Goal: Transaction & Acquisition: Download file/media

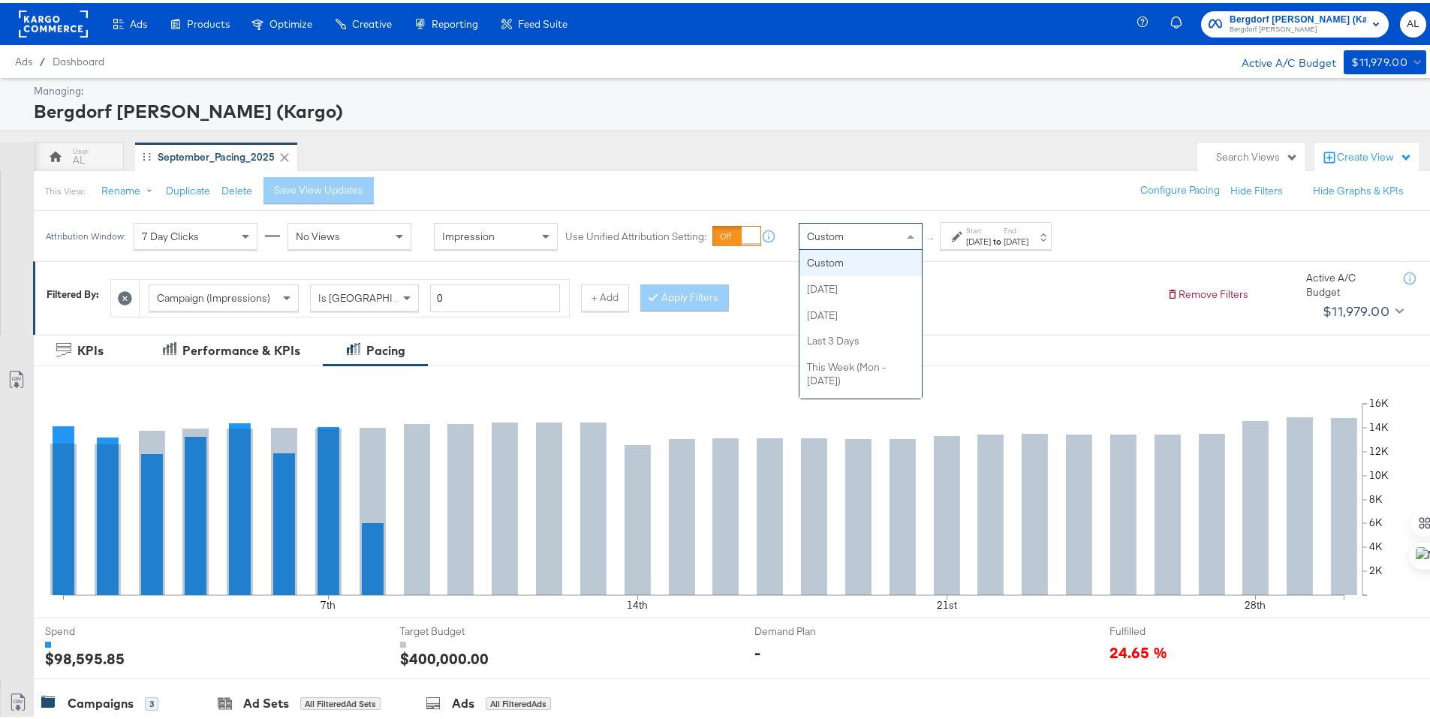
click at [905, 239] on span at bounding box center [912, 234] width 19 height 26
click at [974, 234] on div "[DATE]" at bounding box center [978, 239] width 25 height 12
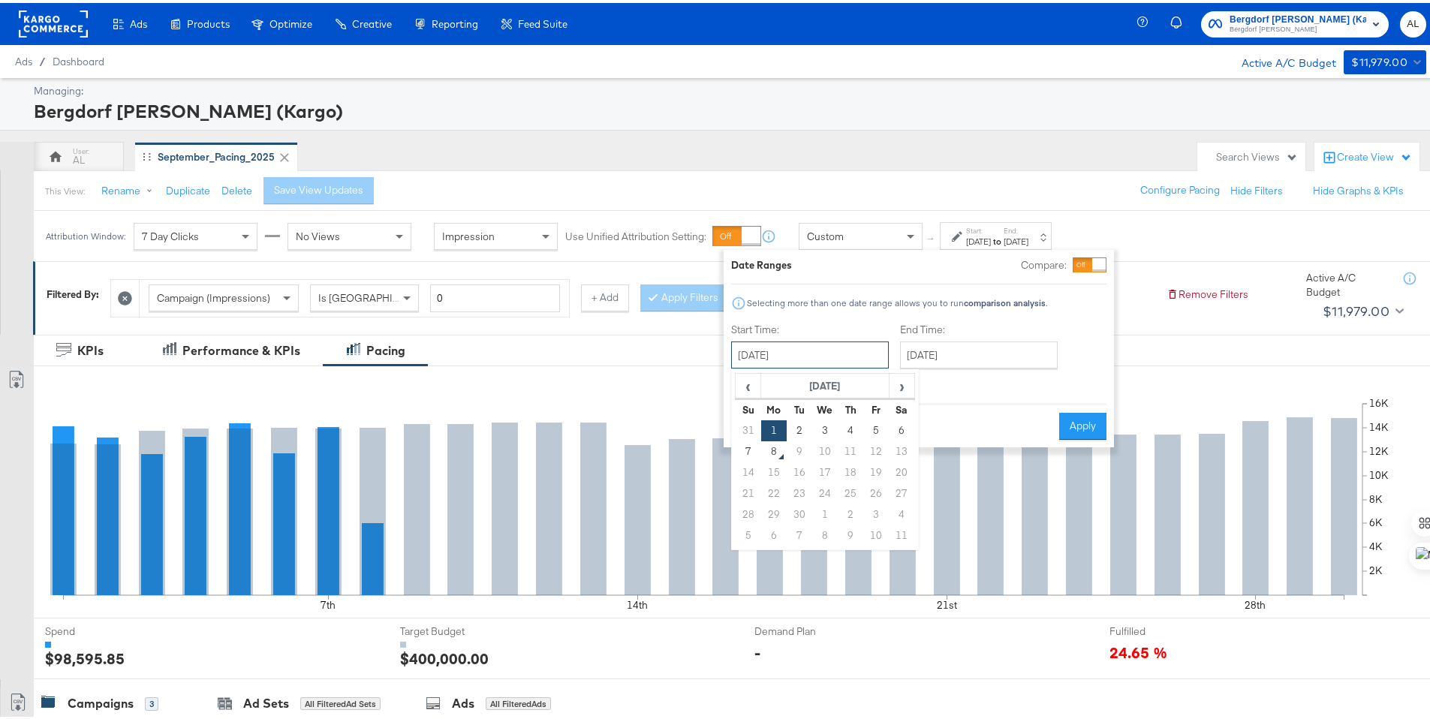
click at [877, 350] on input "[DATE]" at bounding box center [810, 352] width 158 height 27
click at [752, 426] on td "31" at bounding box center [749, 427] width 26 height 21
type input "[DATE]"
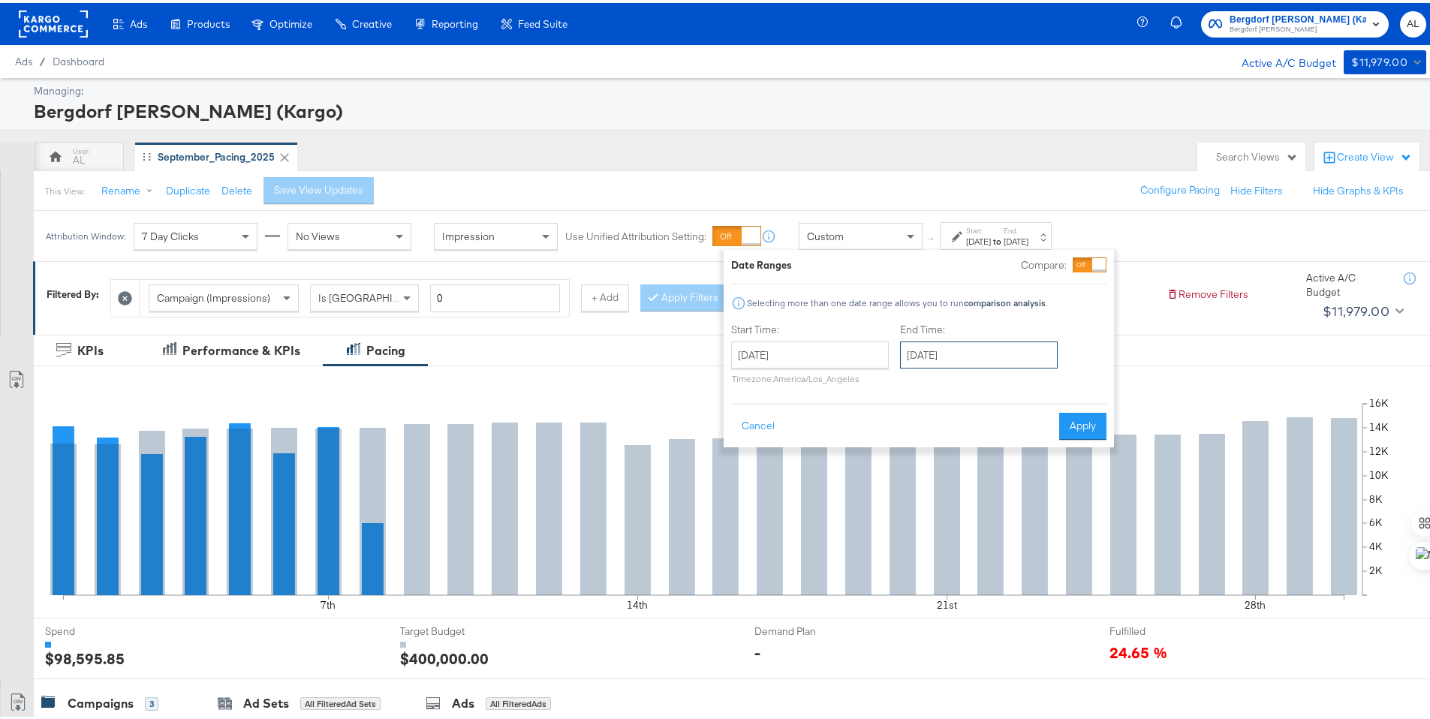
click at [947, 357] on input "[DATE]" at bounding box center [979, 352] width 158 height 27
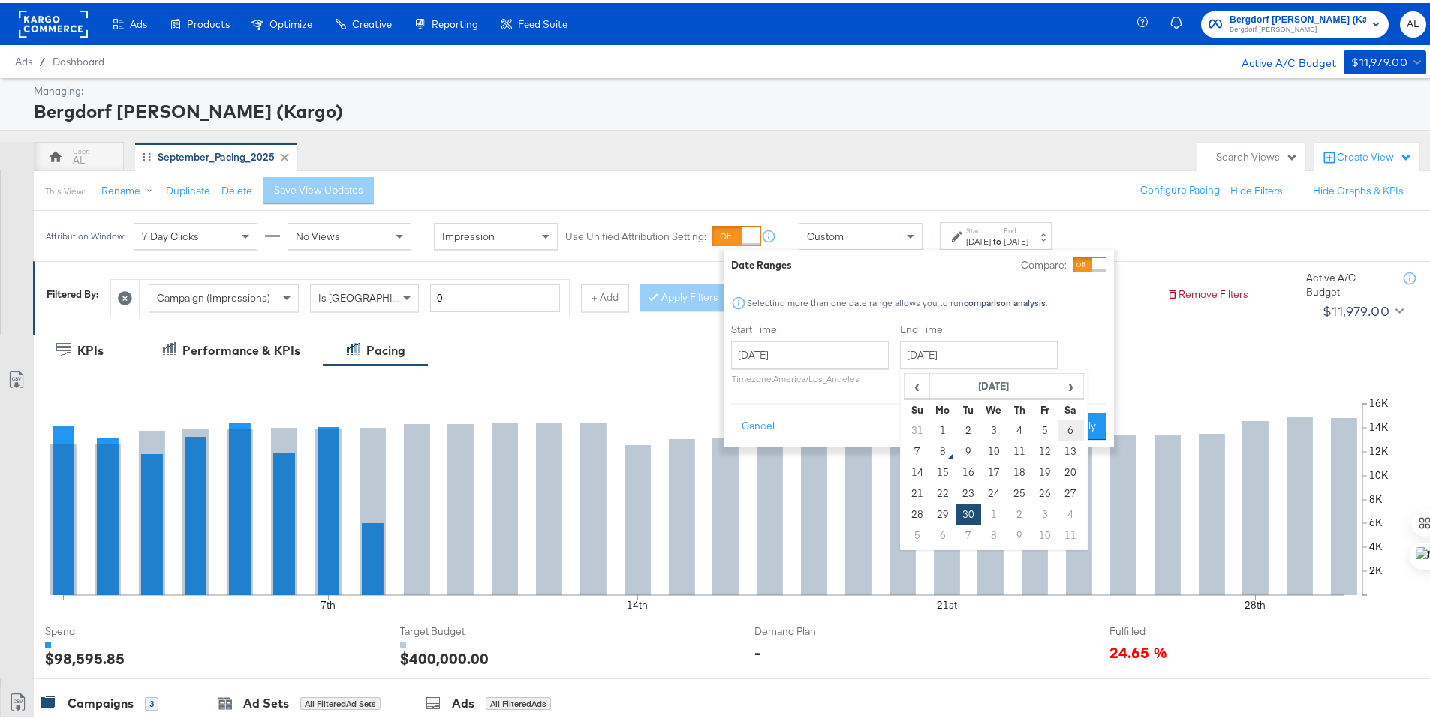
click at [1069, 427] on td "6" at bounding box center [1071, 427] width 26 height 21
type input "[DATE]"
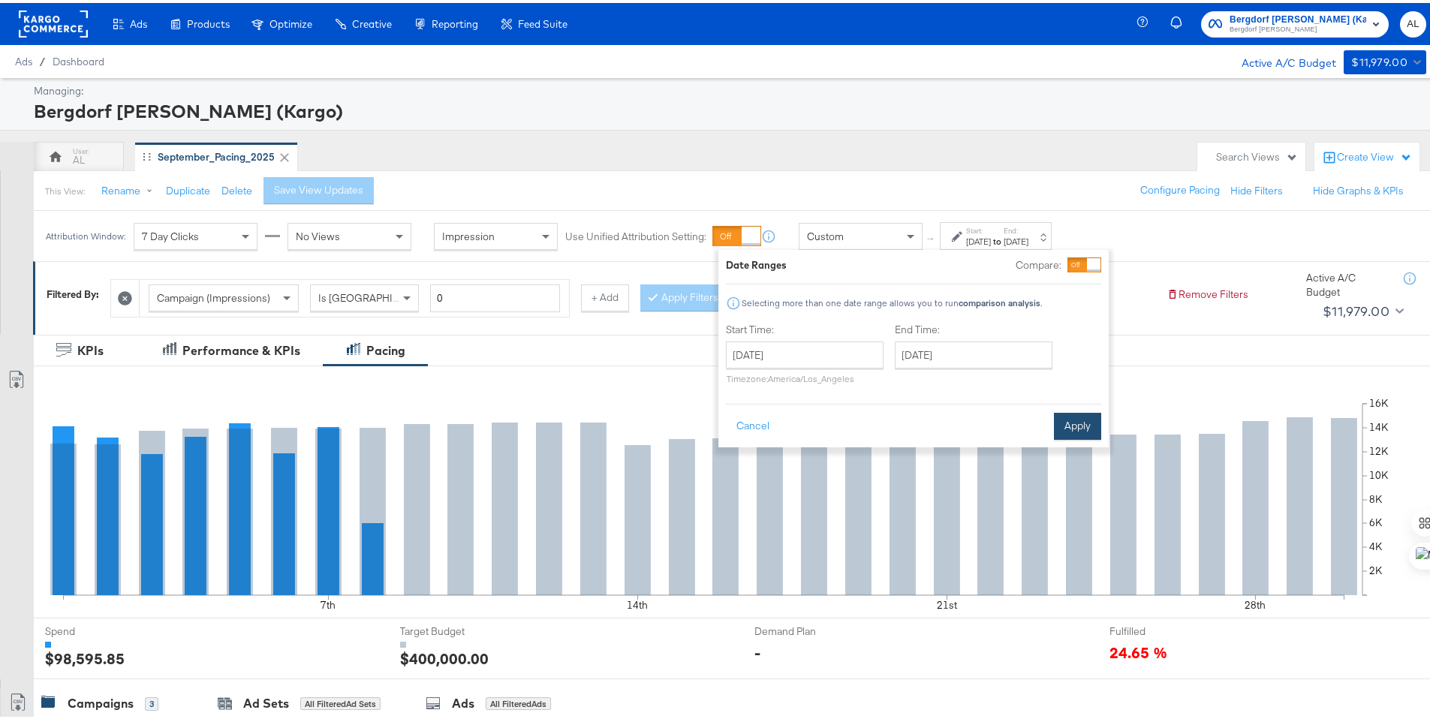
click at [1070, 414] on button "Apply" at bounding box center [1077, 423] width 47 height 27
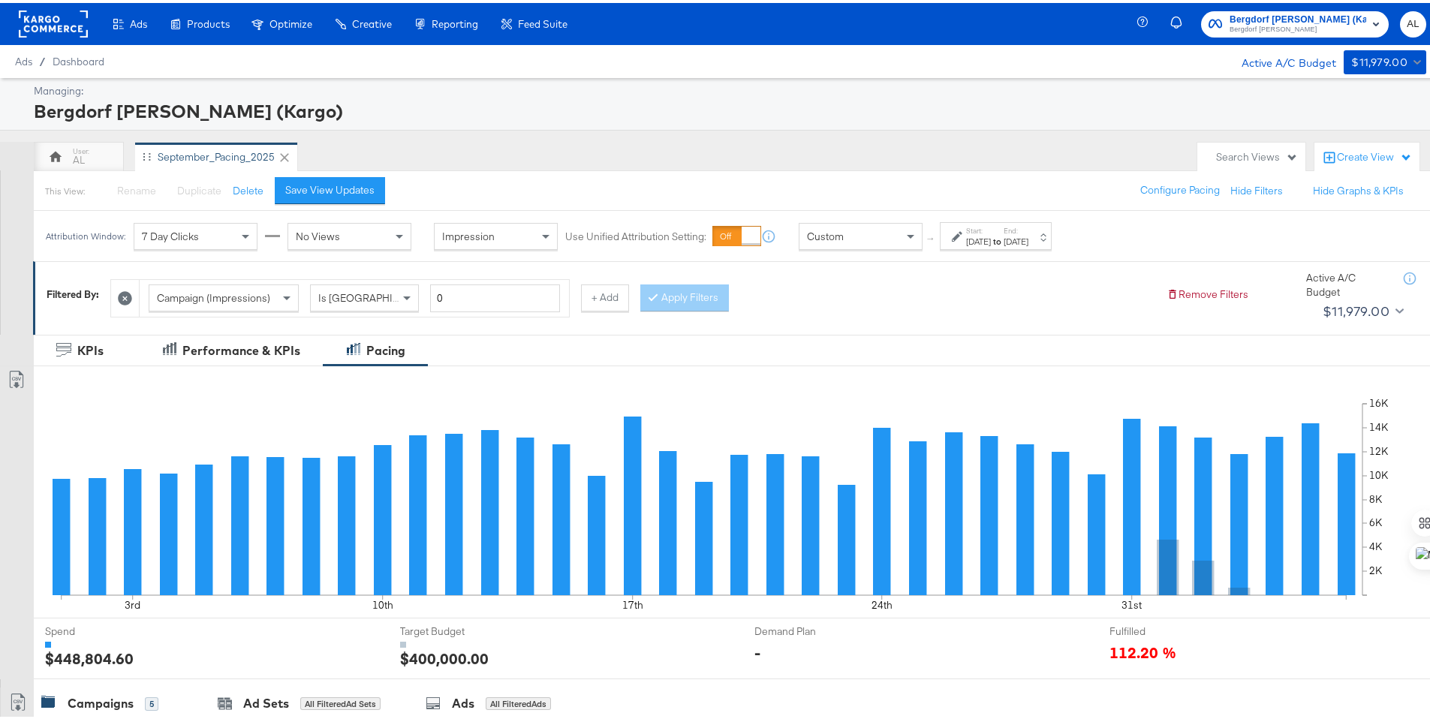
click at [976, 243] on div "[DATE]" at bounding box center [978, 239] width 25 height 12
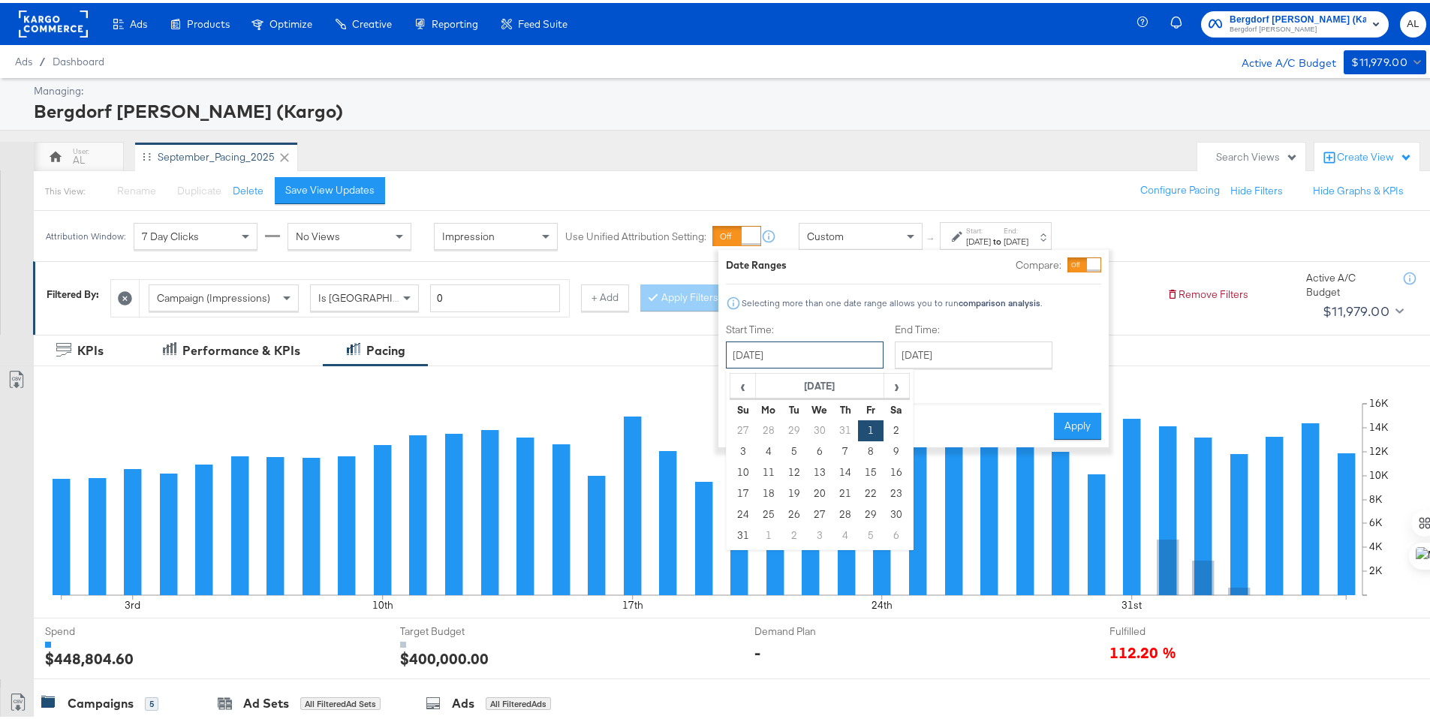
click at [842, 357] on input "[DATE]" at bounding box center [805, 352] width 158 height 27
click at [892, 378] on span "›" at bounding box center [896, 383] width 23 height 23
click at [745, 427] on td "31" at bounding box center [743, 427] width 26 height 21
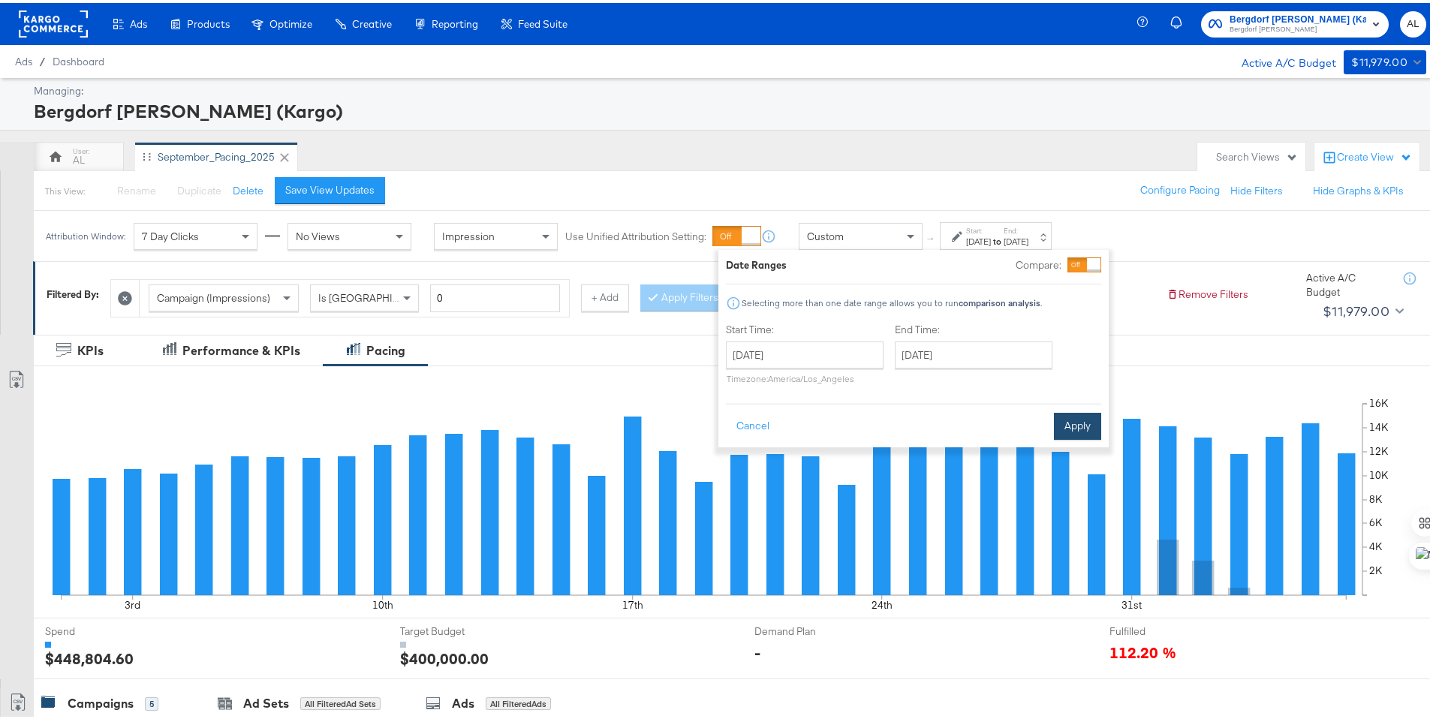
click at [1066, 418] on button "Apply" at bounding box center [1077, 423] width 47 height 27
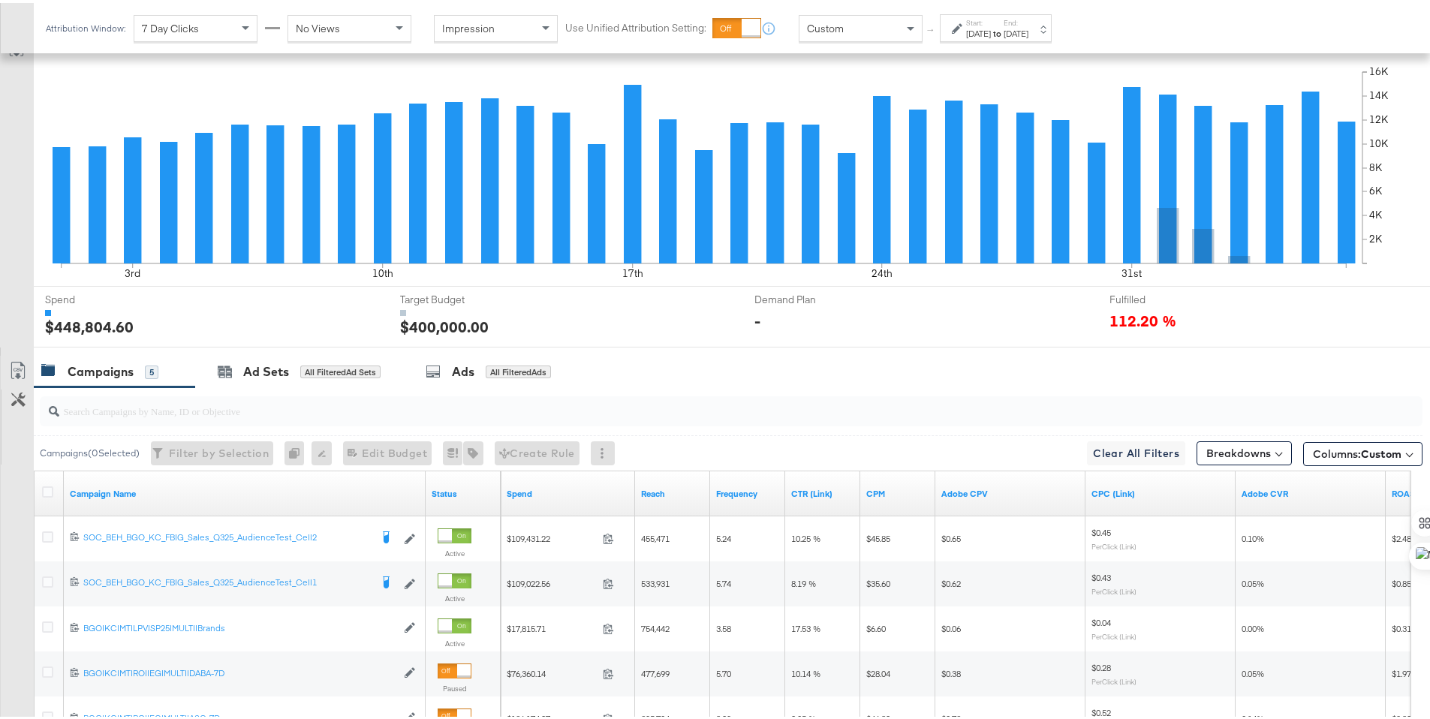
scroll to position [507, 0]
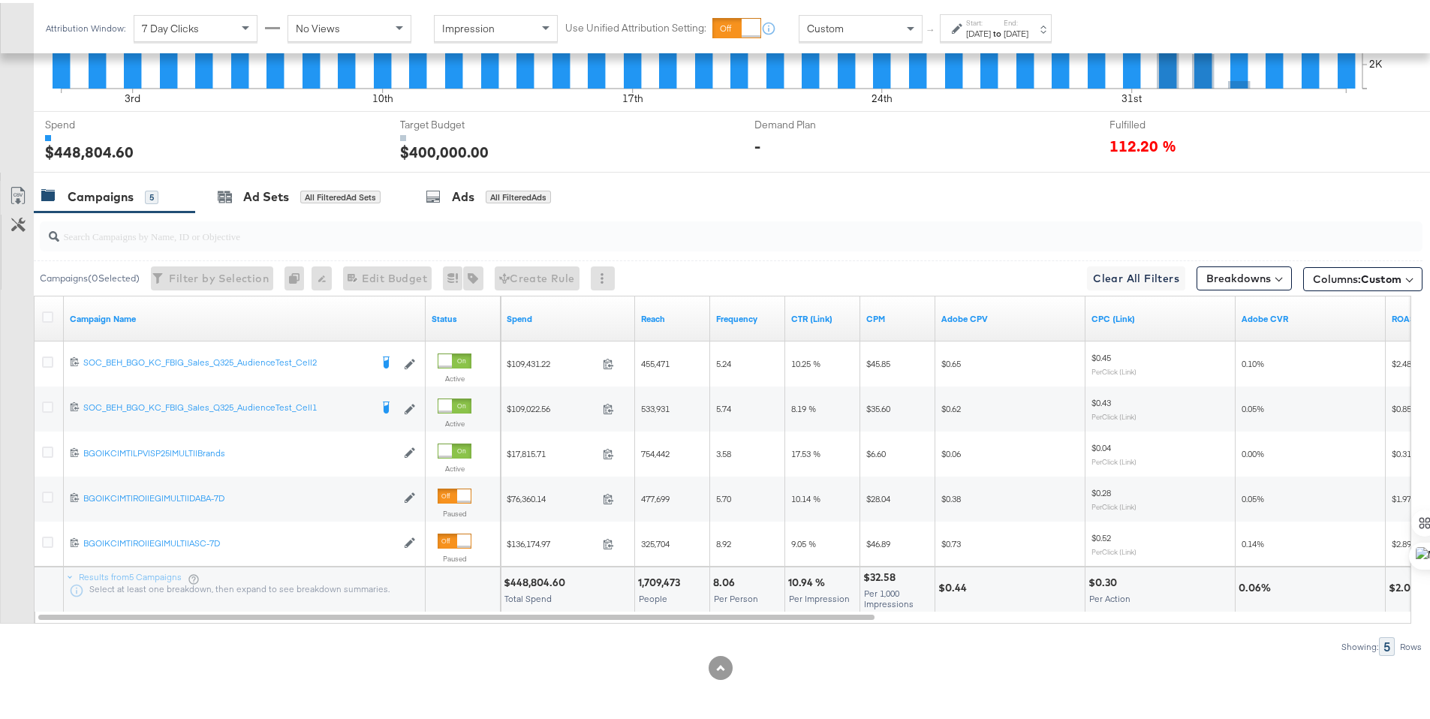
click at [978, 32] on div "[DATE]" at bounding box center [978, 31] width 25 height 12
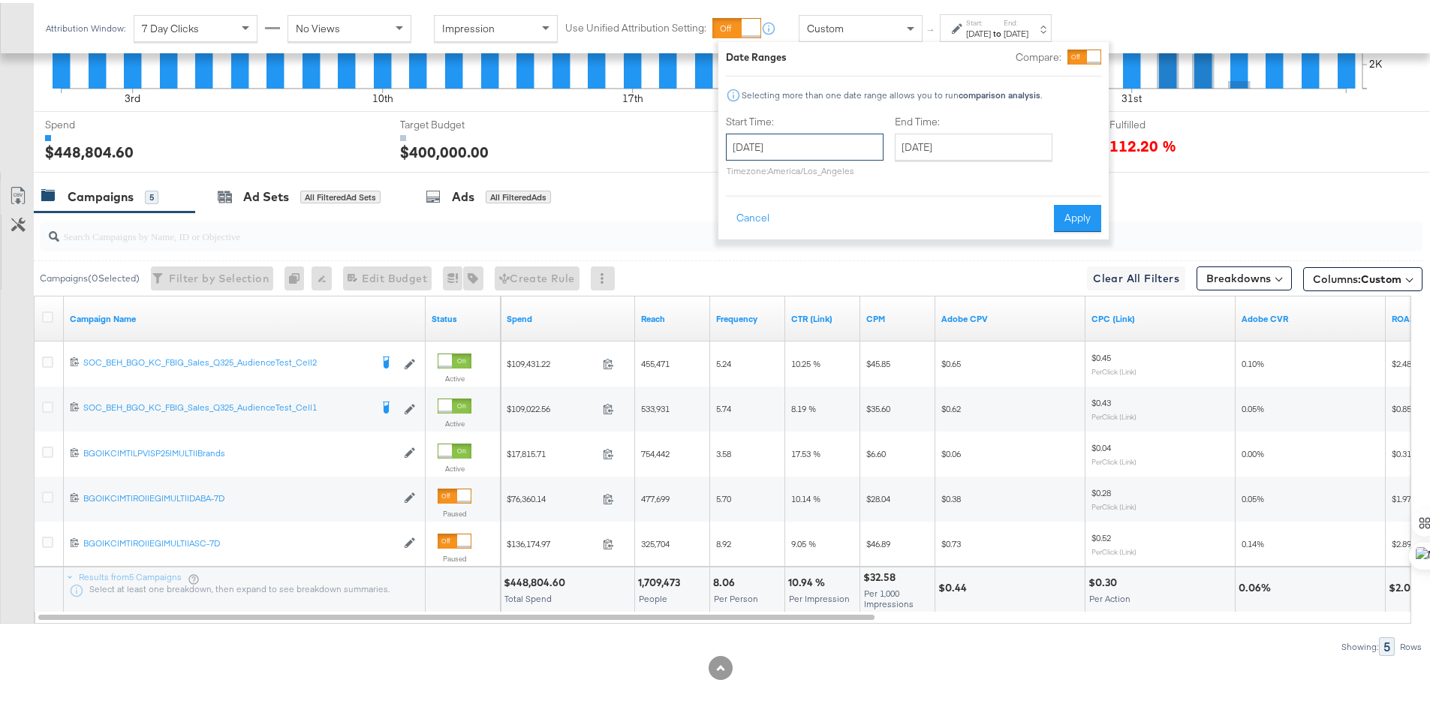
click at [856, 147] on input "[DATE]" at bounding box center [805, 144] width 158 height 27
click at [747, 317] on td "31" at bounding box center [743, 324] width 26 height 21
type input "[DATE]"
click at [1068, 228] on button "Apply" at bounding box center [1082, 215] width 47 height 27
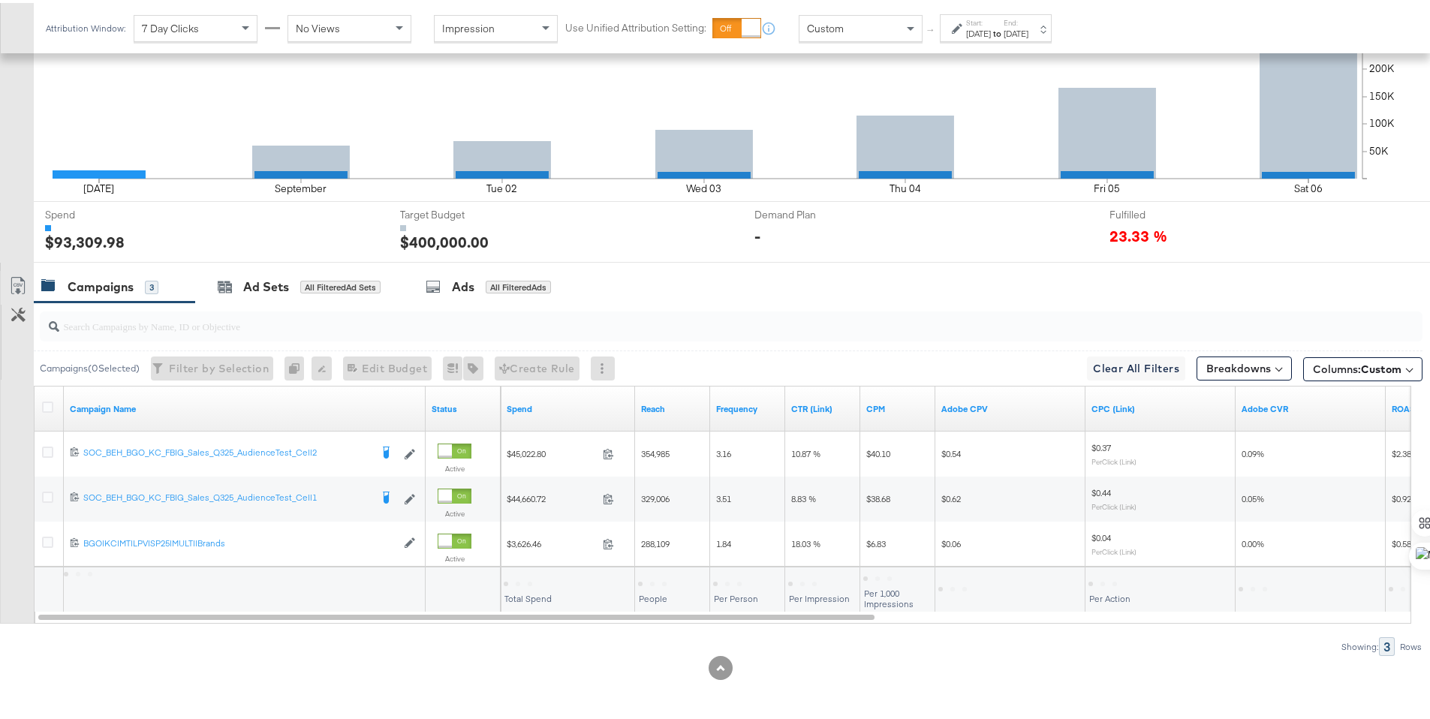
scroll to position [417, 0]
click at [52, 402] on icon at bounding box center [47, 404] width 11 height 11
click at [0, 0] on input "checkbox" at bounding box center [0, 0] width 0 height 0
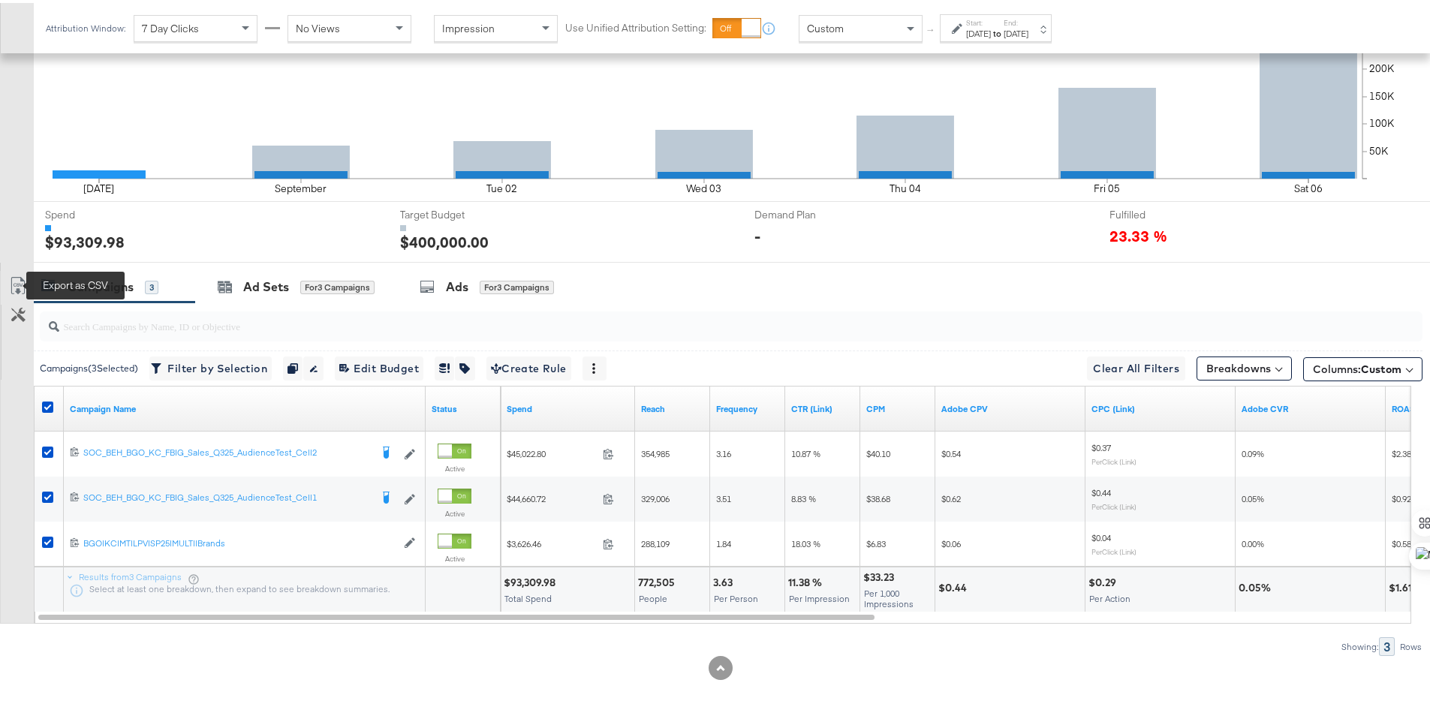
click at [16, 287] on icon at bounding box center [18, 283] width 18 height 18
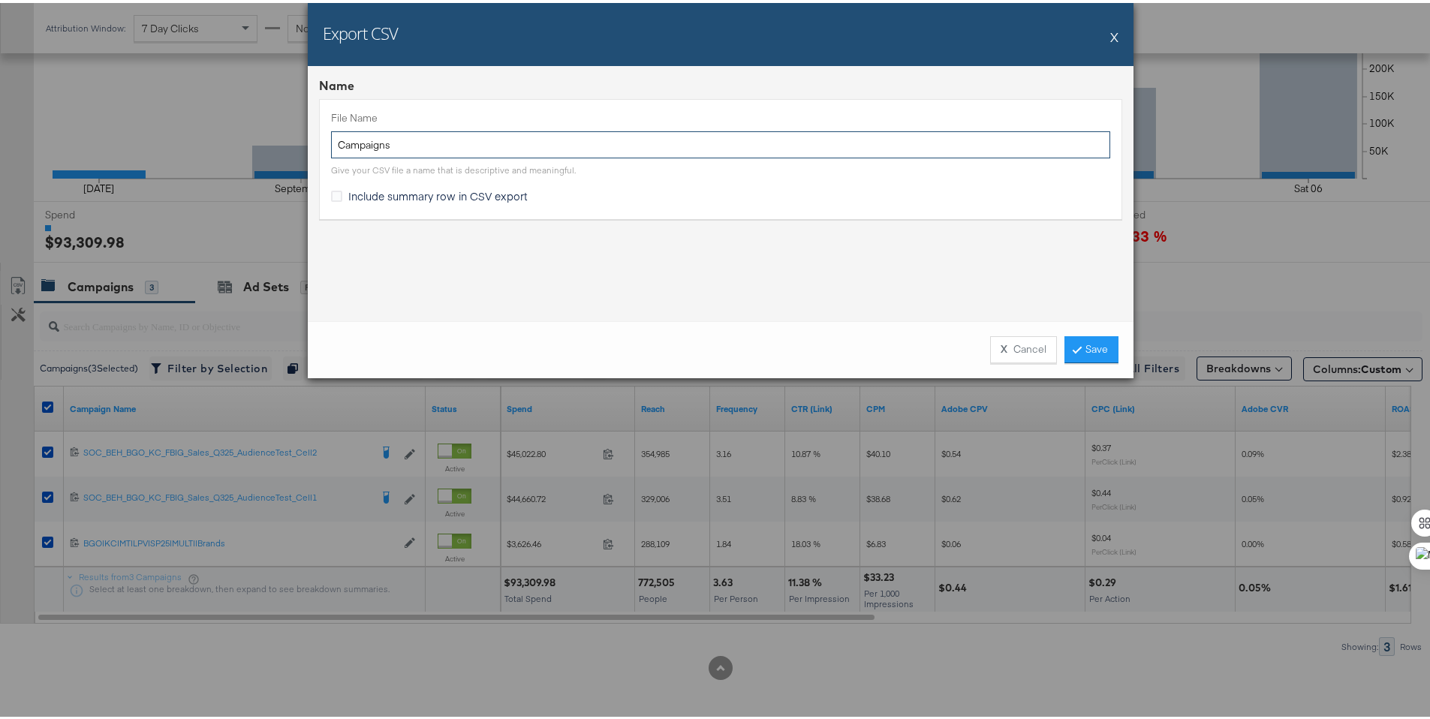
click at [331, 148] on input "Campaigns" at bounding box center [720, 142] width 779 height 28
type input "BG TTL Campaigns"
click at [334, 188] on icon at bounding box center [336, 193] width 11 height 11
click at [0, 0] on input "Include summary row in CSV export" at bounding box center [0, 0] width 0 height 0
click at [1078, 348] on link "Save" at bounding box center [1091, 346] width 54 height 27
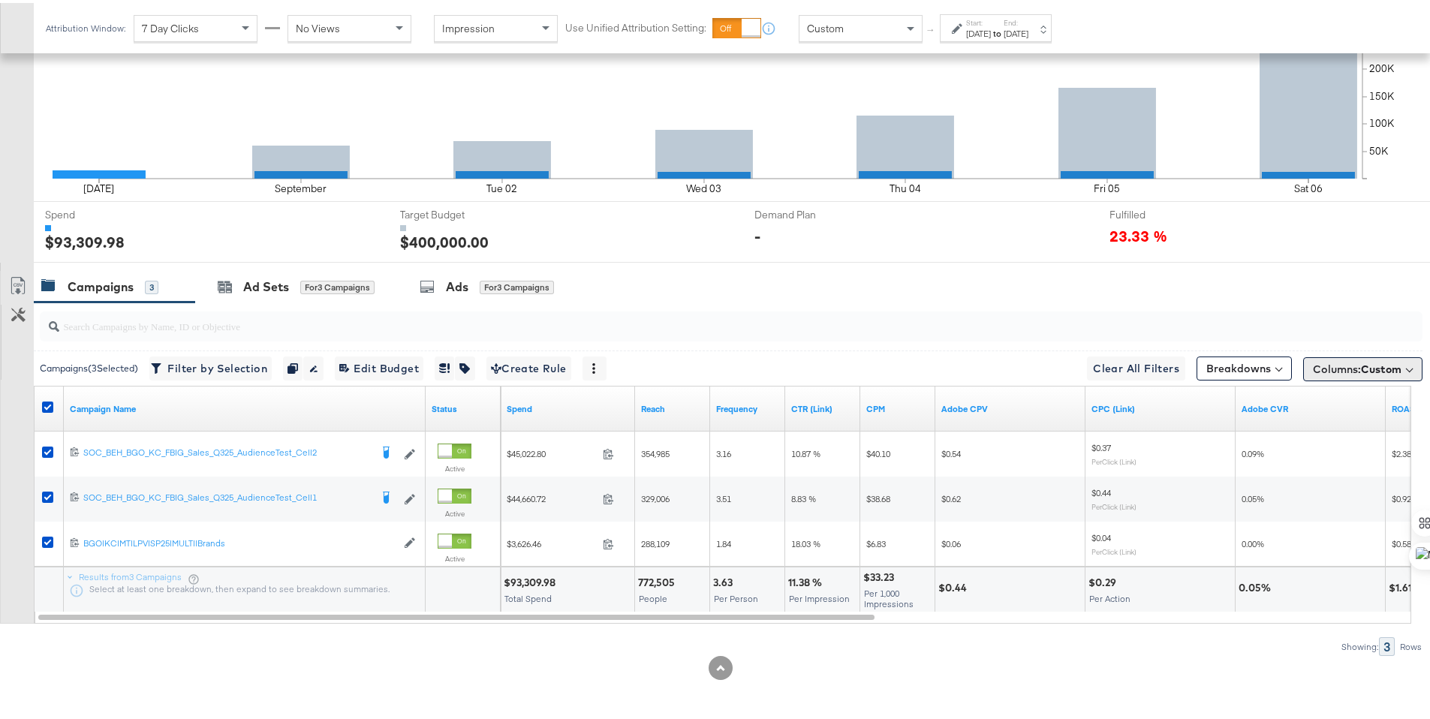
click at [1336, 371] on span "Columns: Custom" at bounding box center [1357, 366] width 89 height 15
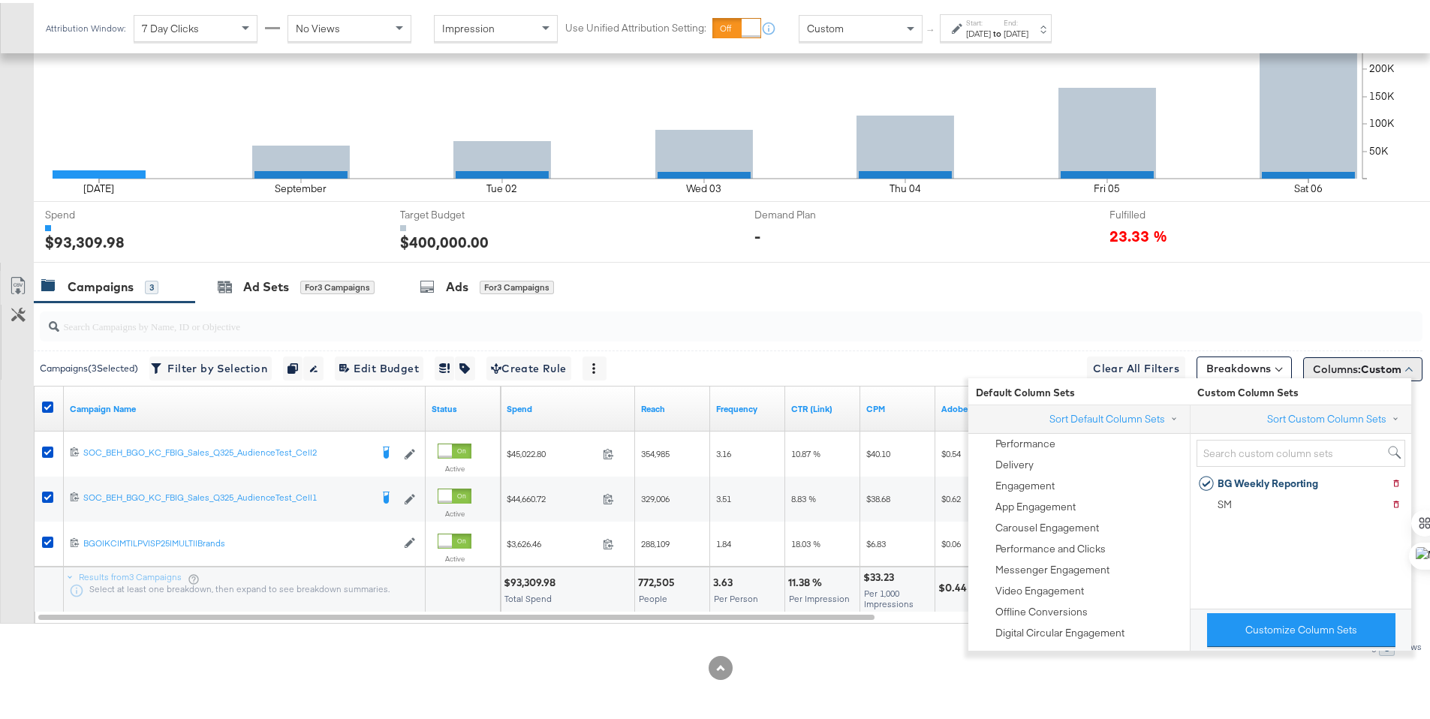
click at [1336, 371] on span "Columns: Custom" at bounding box center [1357, 366] width 89 height 15
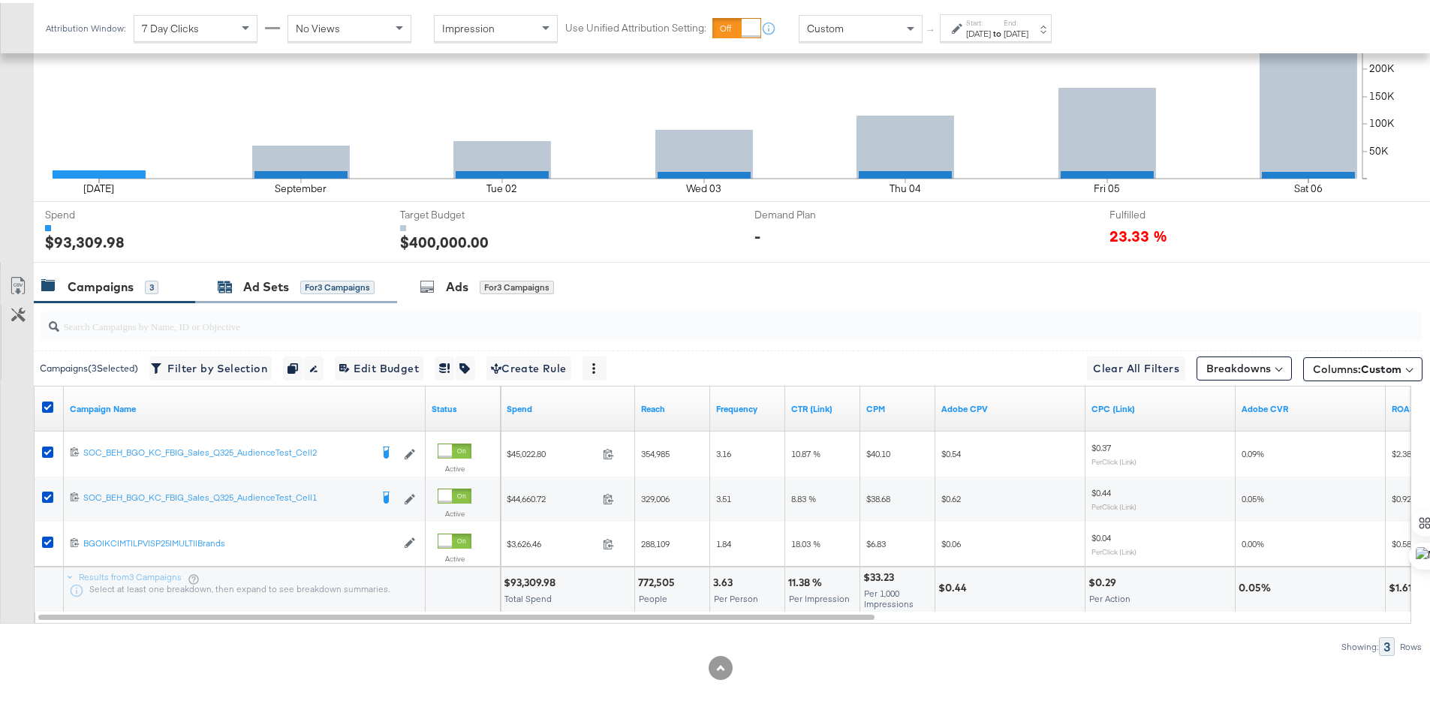
click at [284, 292] on div "Ad Sets" at bounding box center [266, 283] width 46 height 17
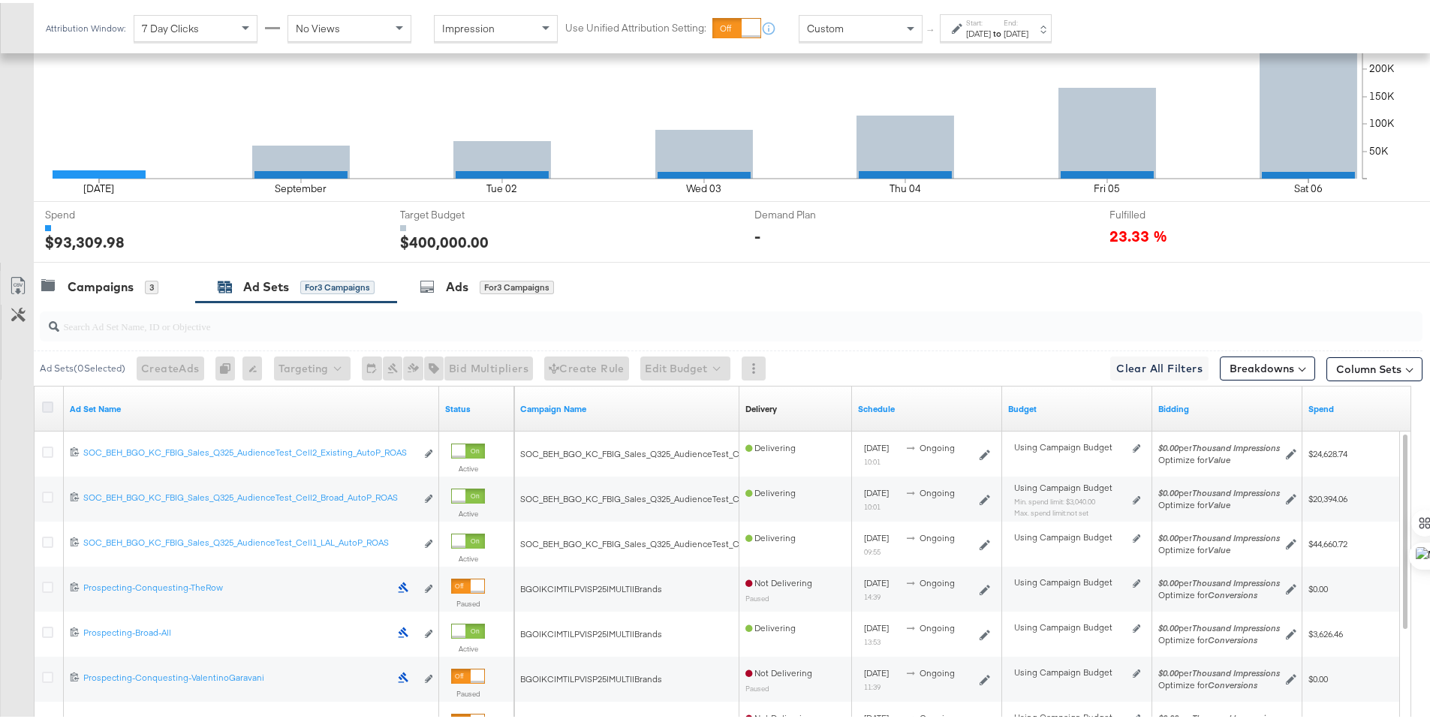
click at [44, 399] on icon at bounding box center [47, 404] width 11 height 11
click at [0, 0] on input "checkbox" at bounding box center [0, 0] width 0 height 0
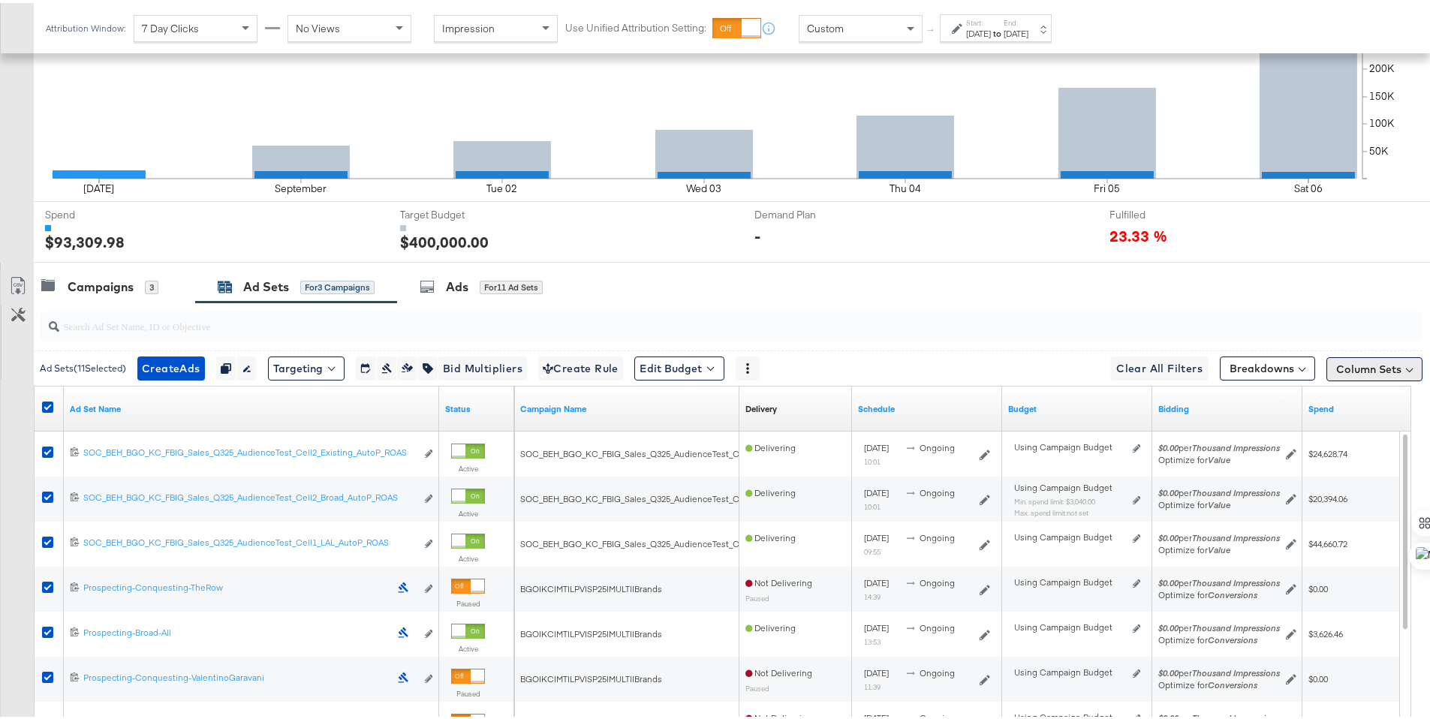
click at [1383, 358] on button "Column Sets" at bounding box center [1374, 366] width 96 height 24
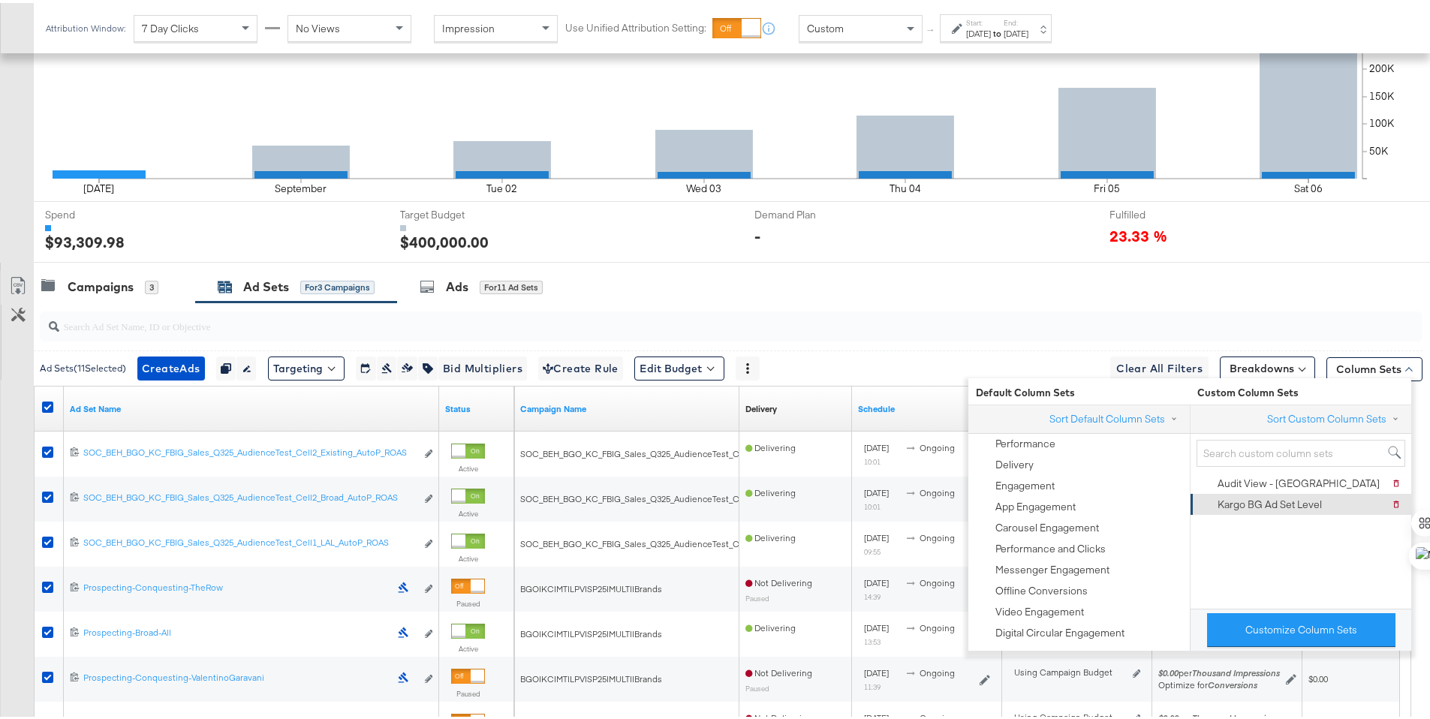
click at [1306, 492] on div "Kargo BG Ad Set Level" at bounding box center [1260, 501] width 123 height 21
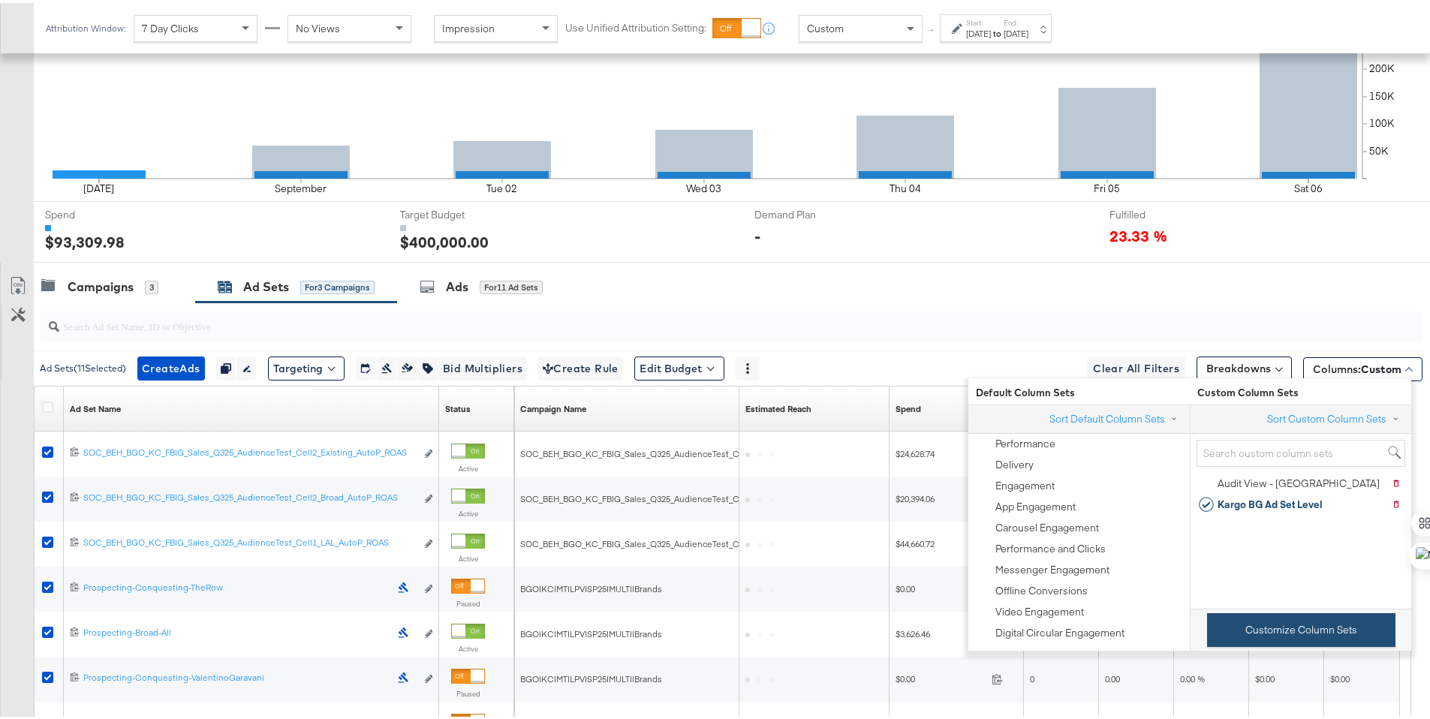
scroll to position [372, 0]
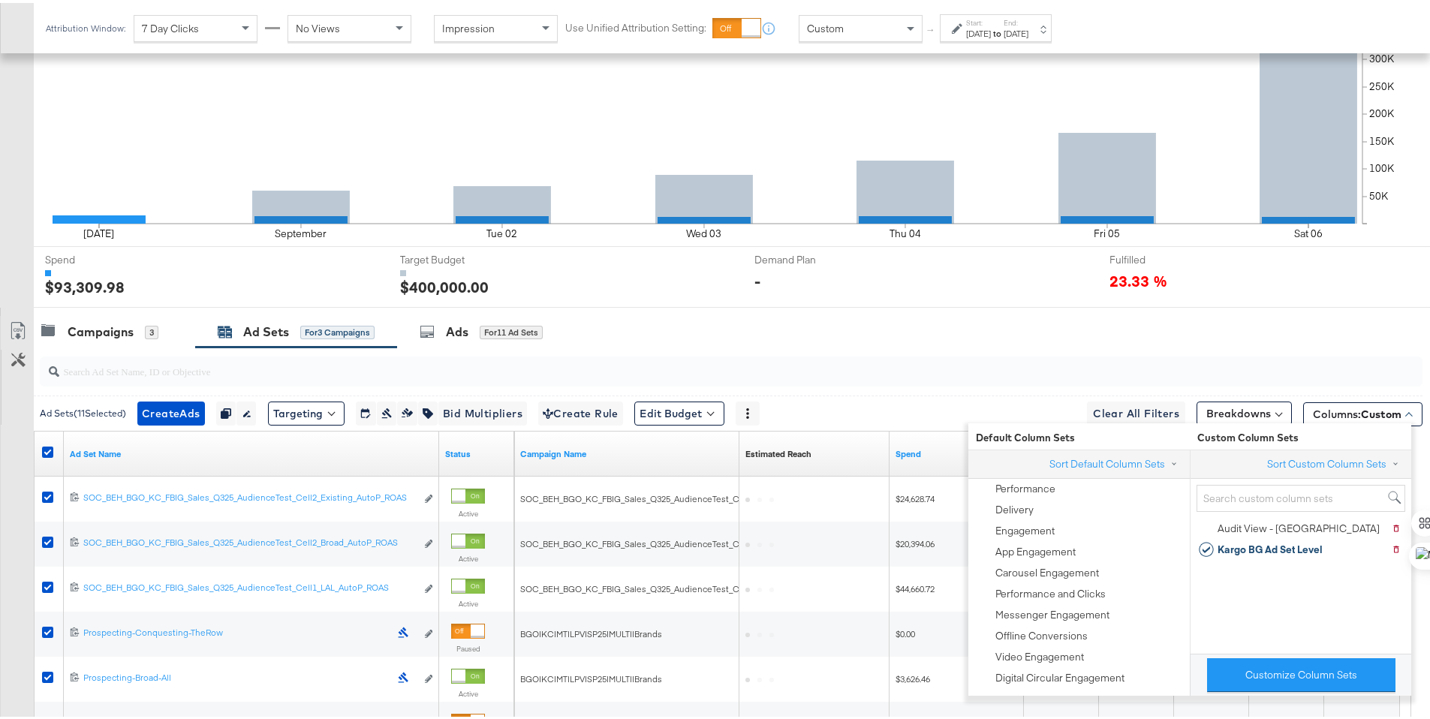
click at [1320, 313] on div "Campaigns 3 Ad Sets for 3 Campaigns Ads for 11 Ad Sets" at bounding box center [737, 329] width 1407 height 32
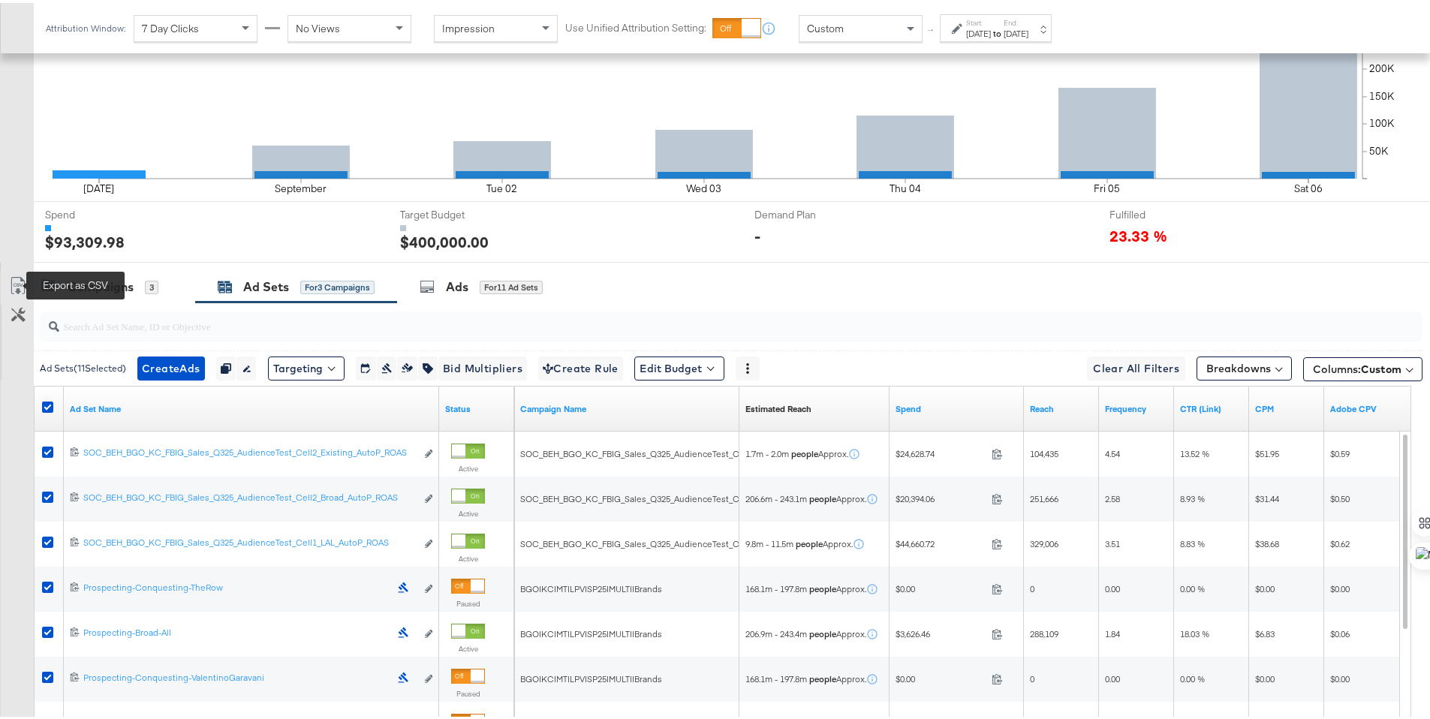
click at [14, 275] on icon at bounding box center [18, 283] width 18 height 18
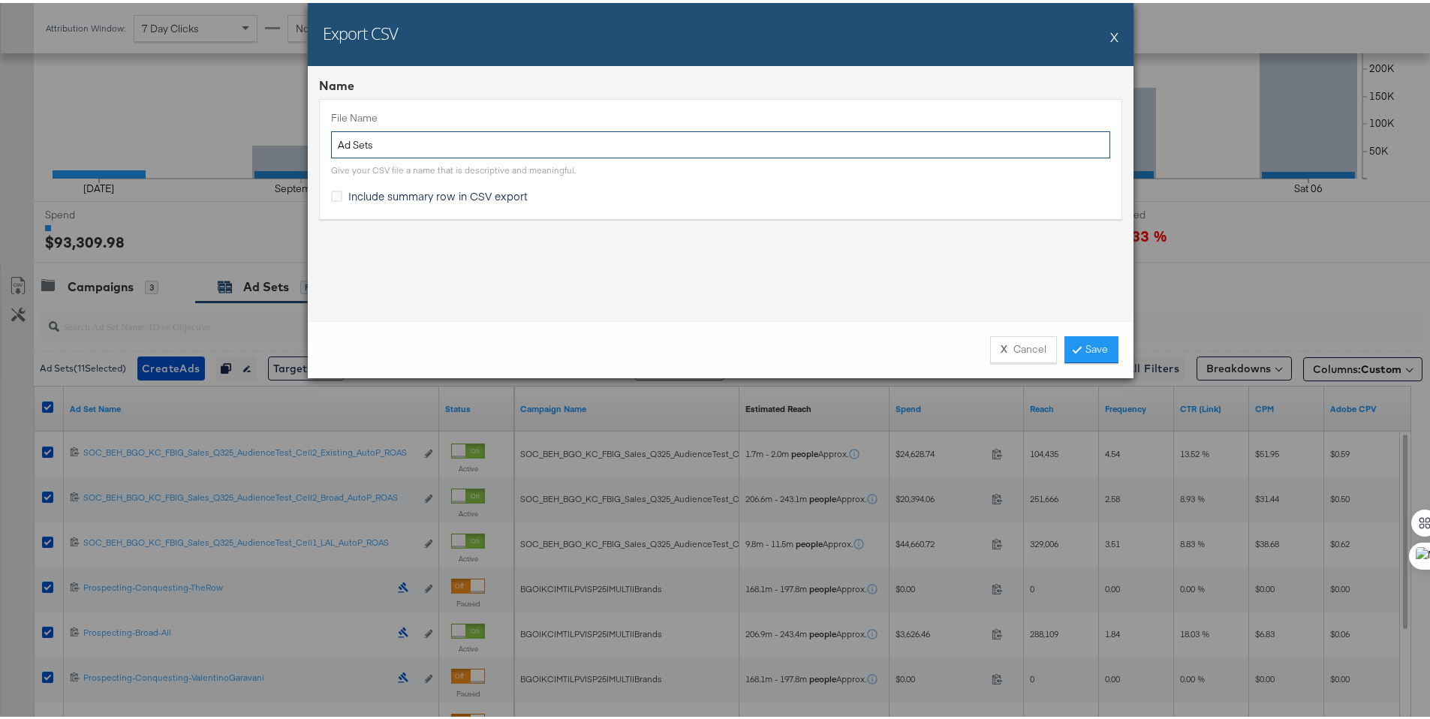
click at [332, 137] on input "Ad Sets" at bounding box center [720, 142] width 779 height 28
type input "BG TTL Ad Sets"
click at [348, 189] on span "Include summary row in CSV export" at bounding box center [437, 192] width 179 height 15
click at [0, 0] on input "Include summary row in CSV export" at bounding box center [0, 0] width 0 height 0
click at [1096, 352] on link "Save" at bounding box center [1091, 346] width 54 height 27
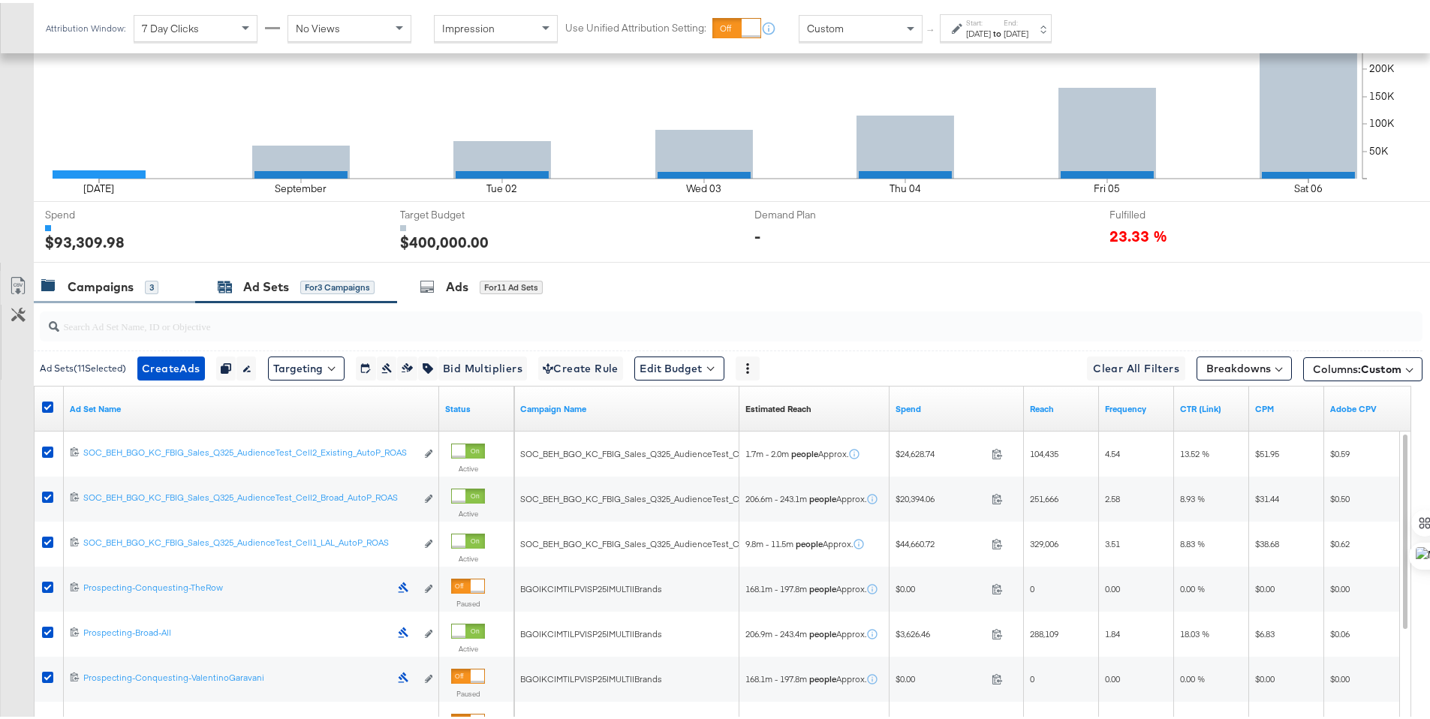
click at [93, 298] on div "Campaigns 3" at bounding box center [114, 284] width 161 height 32
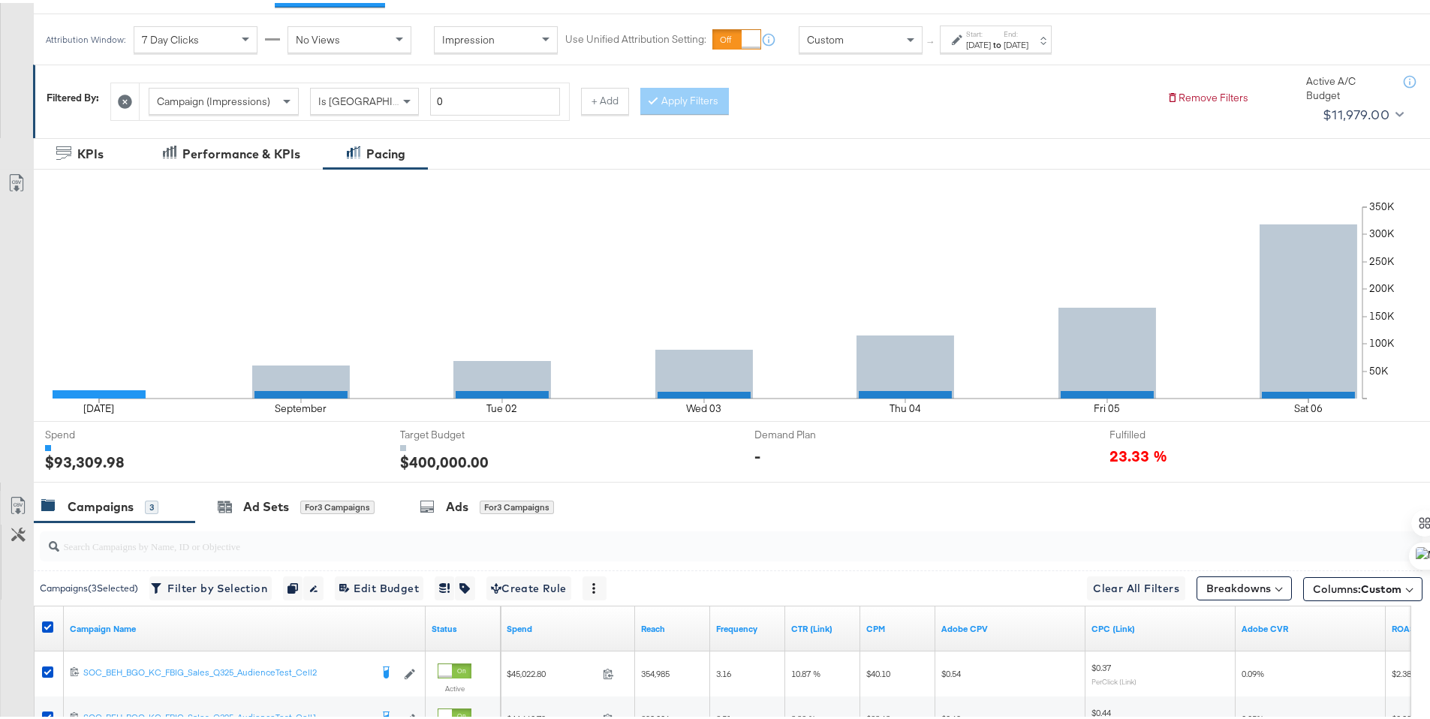
scroll to position [2, 0]
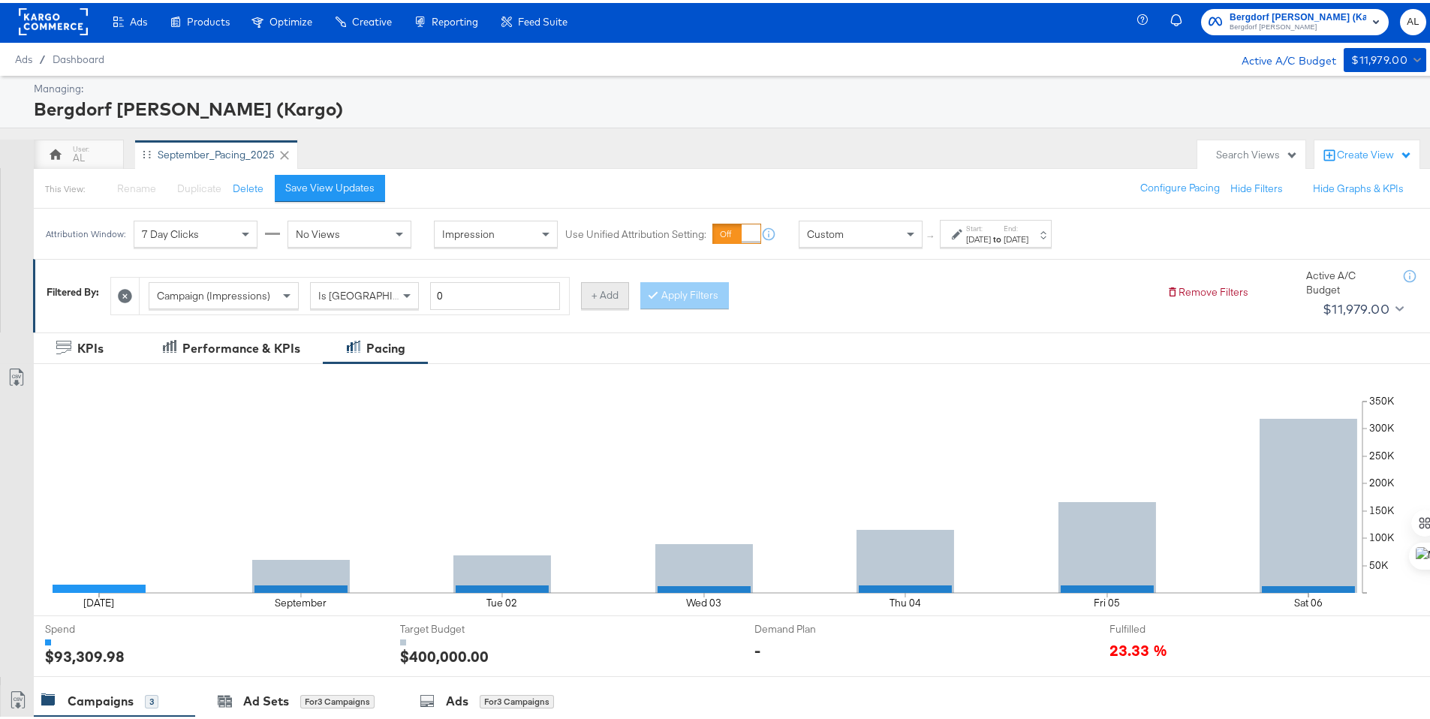
click at [582, 286] on button "+ Add" at bounding box center [605, 292] width 48 height 27
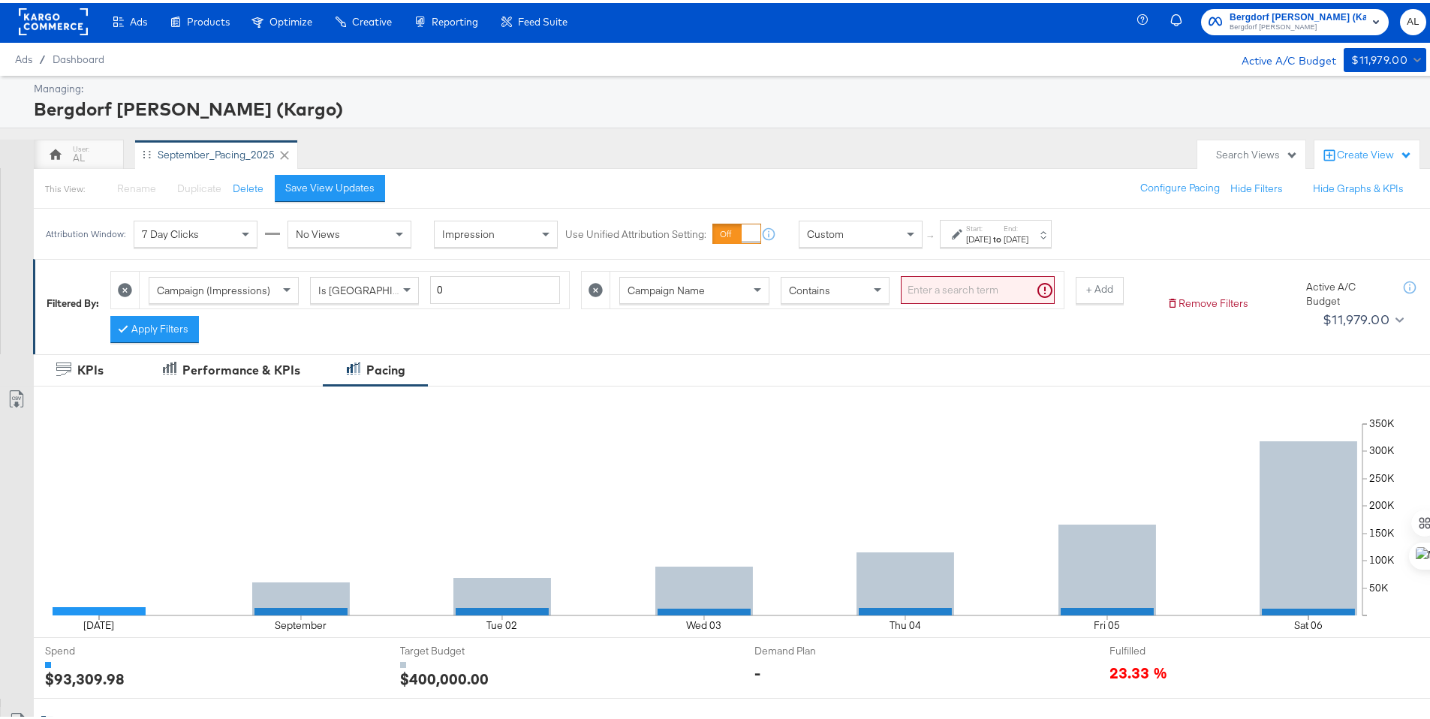
click at [833, 299] on div "Contains" at bounding box center [834, 288] width 107 height 26
click at [922, 287] on input "search" at bounding box center [978, 287] width 154 height 28
type input "brand"
click at [155, 330] on button "Apply Filters" at bounding box center [154, 326] width 89 height 27
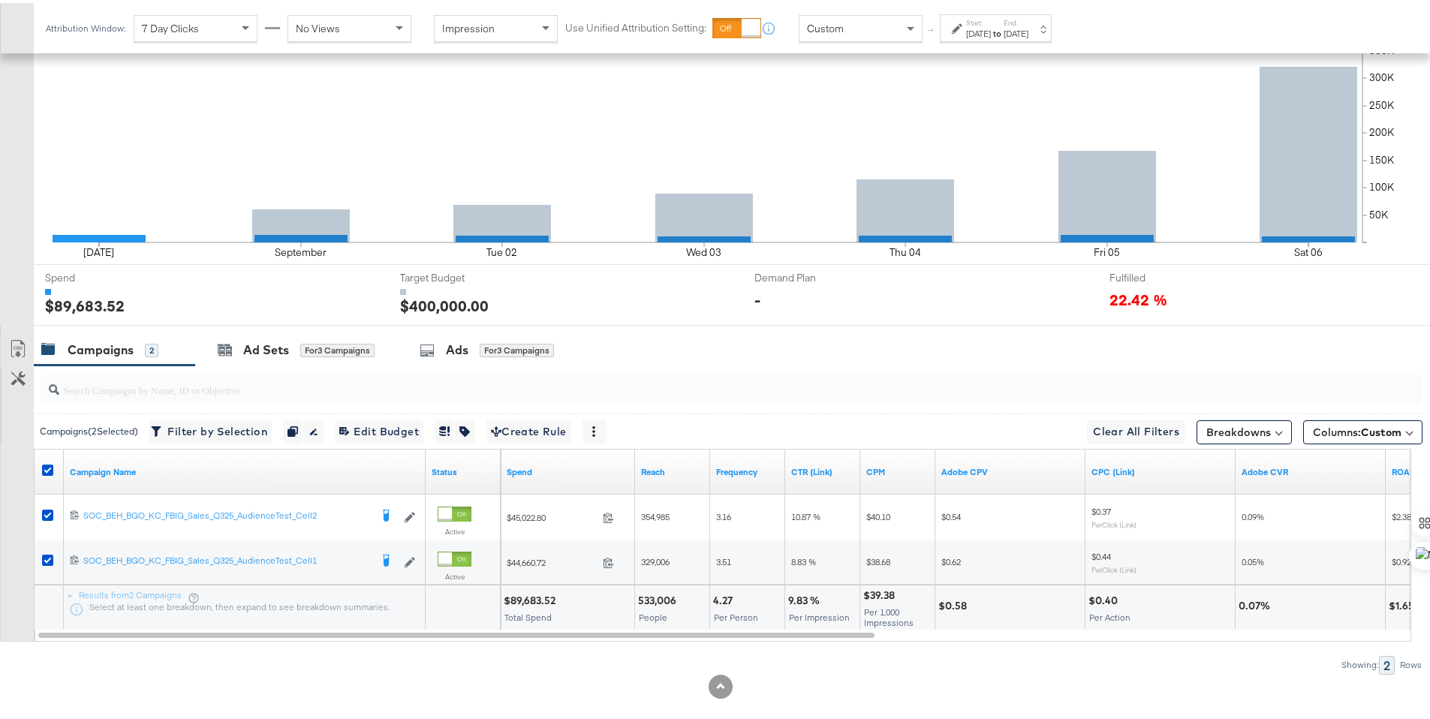
scroll to position [378, 0]
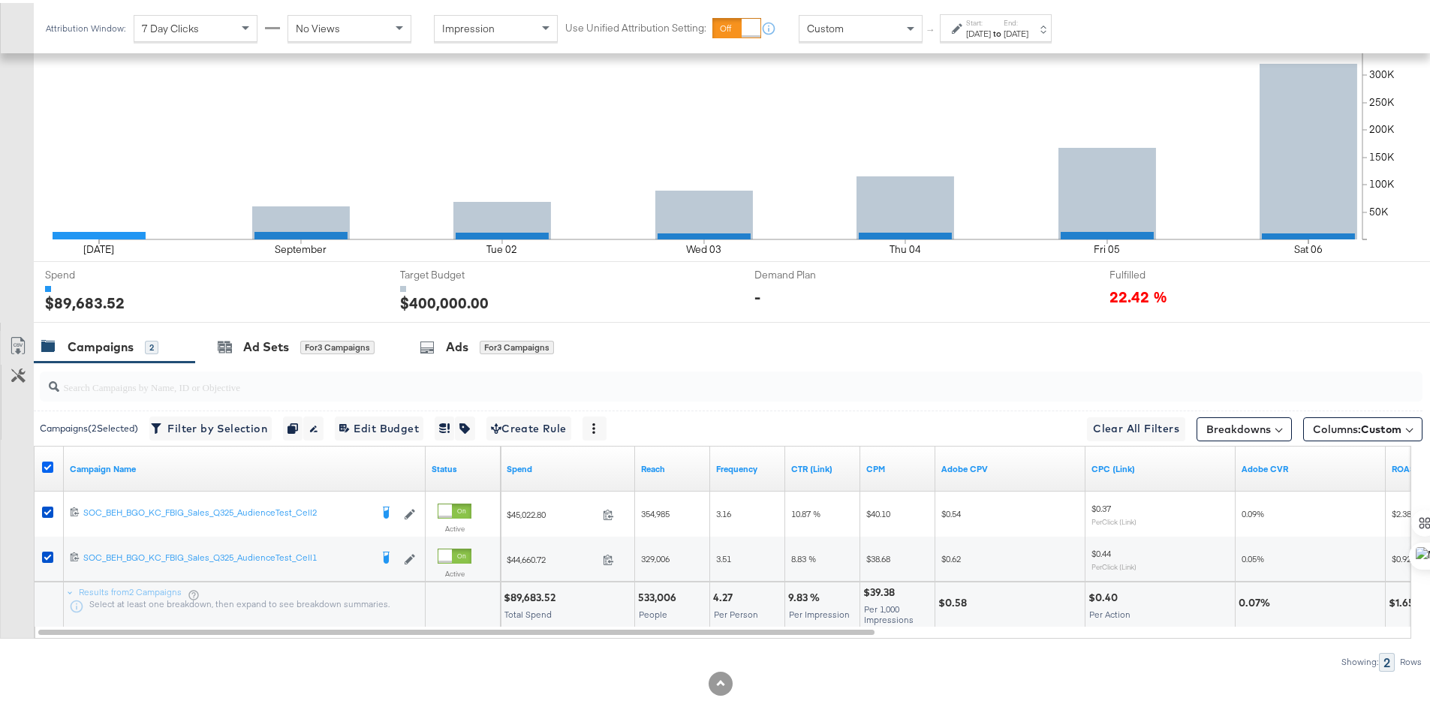
click at [51, 463] on icon at bounding box center [47, 464] width 11 height 11
click at [0, 0] on input "checkbox" at bounding box center [0, 0] width 0 height 0
click at [51, 463] on icon at bounding box center [47, 464] width 11 height 11
click at [0, 0] on input "checkbox" at bounding box center [0, 0] width 0 height 0
click at [51, 463] on icon at bounding box center [47, 464] width 11 height 11
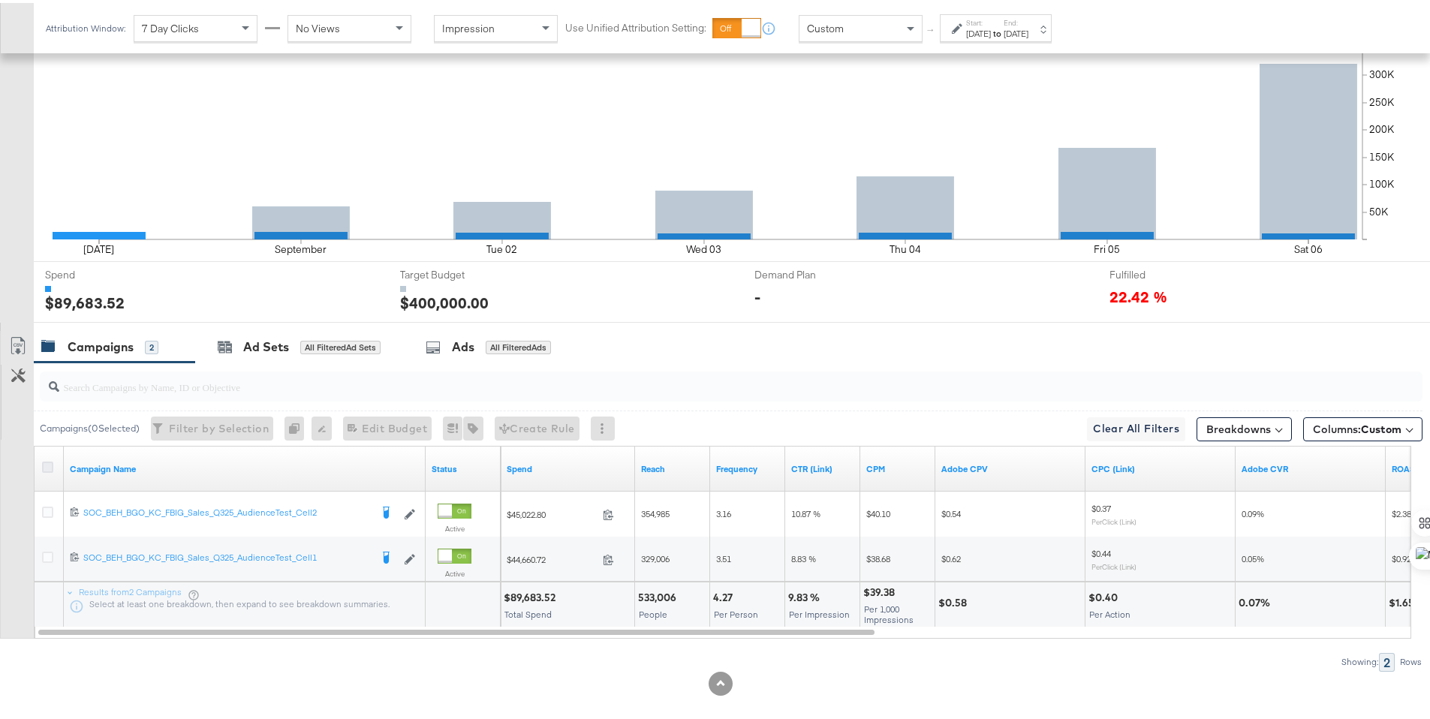
click at [0, 0] on input "checkbox" at bounding box center [0, 0] width 0 height 0
click at [22, 348] on icon at bounding box center [18, 343] width 18 height 18
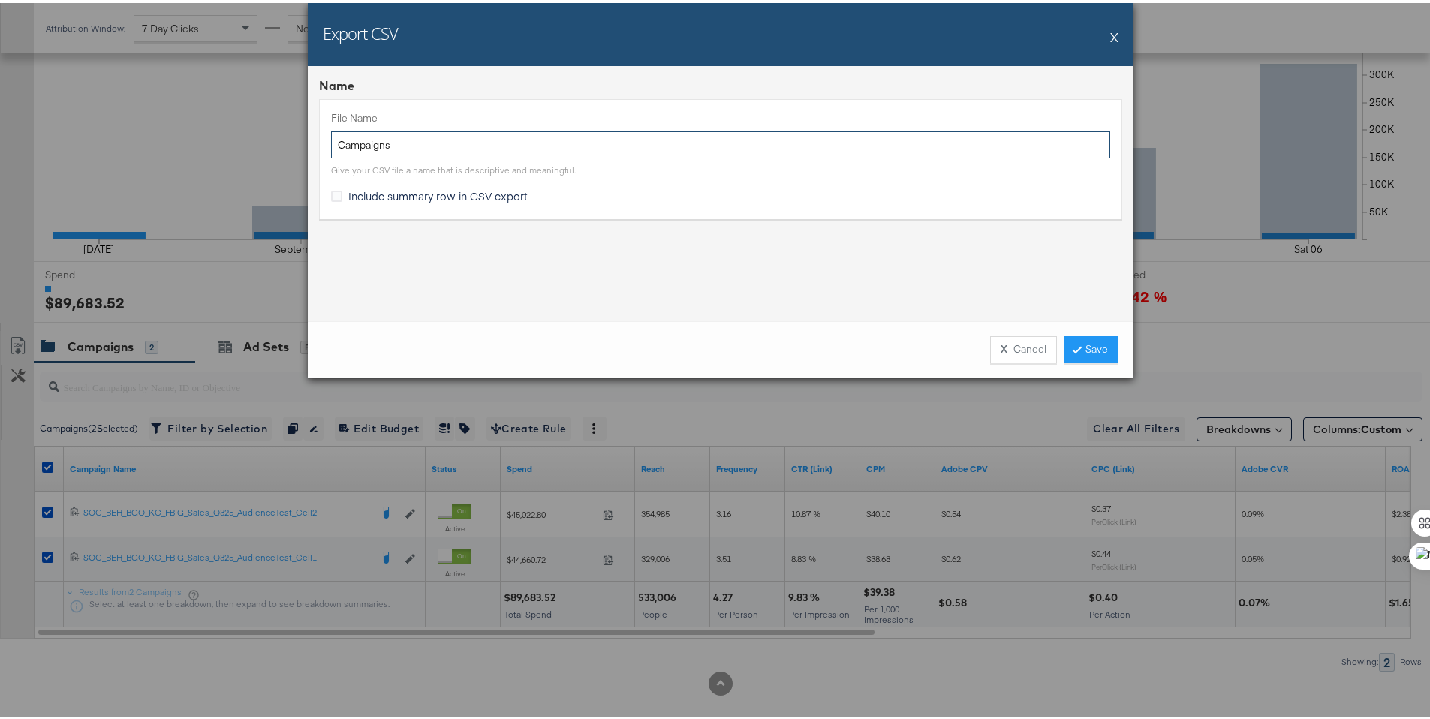
click at [331, 137] on input "Campaigns" at bounding box center [720, 142] width 779 height 28
click at [375, 146] on input "BG no brtand Campaigns" at bounding box center [720, 142] width 779 height 28
type input "BG no brand Campaigns"
click at [352, 194] on span "Include summary row in CSV export" at bounding box center [437, 192] width 179 height 15
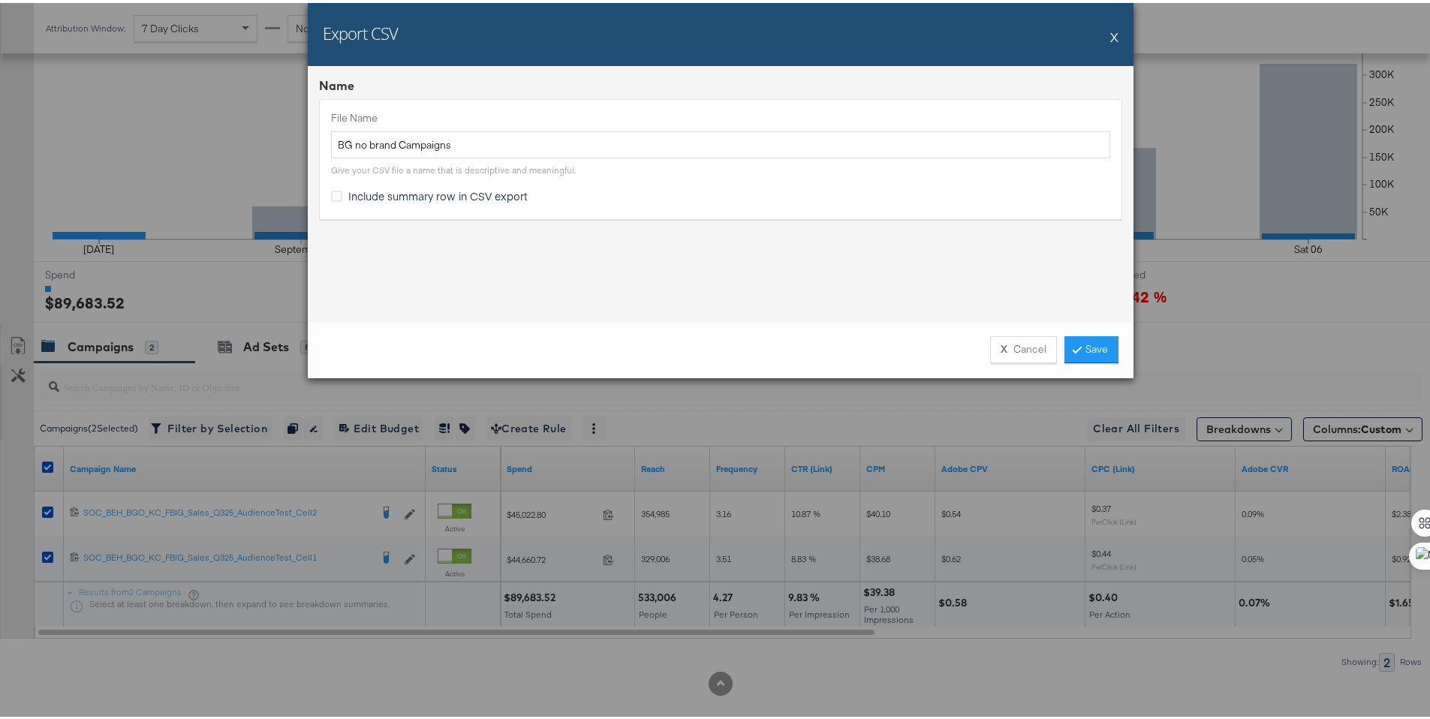
click at [0, 0] on input "Include summary row in CSV export" at bounding box center [0, 0] width 0 height 0
click at [1091, 343] on link "Save" at bounding box center [1091, 346] width 54 height 27
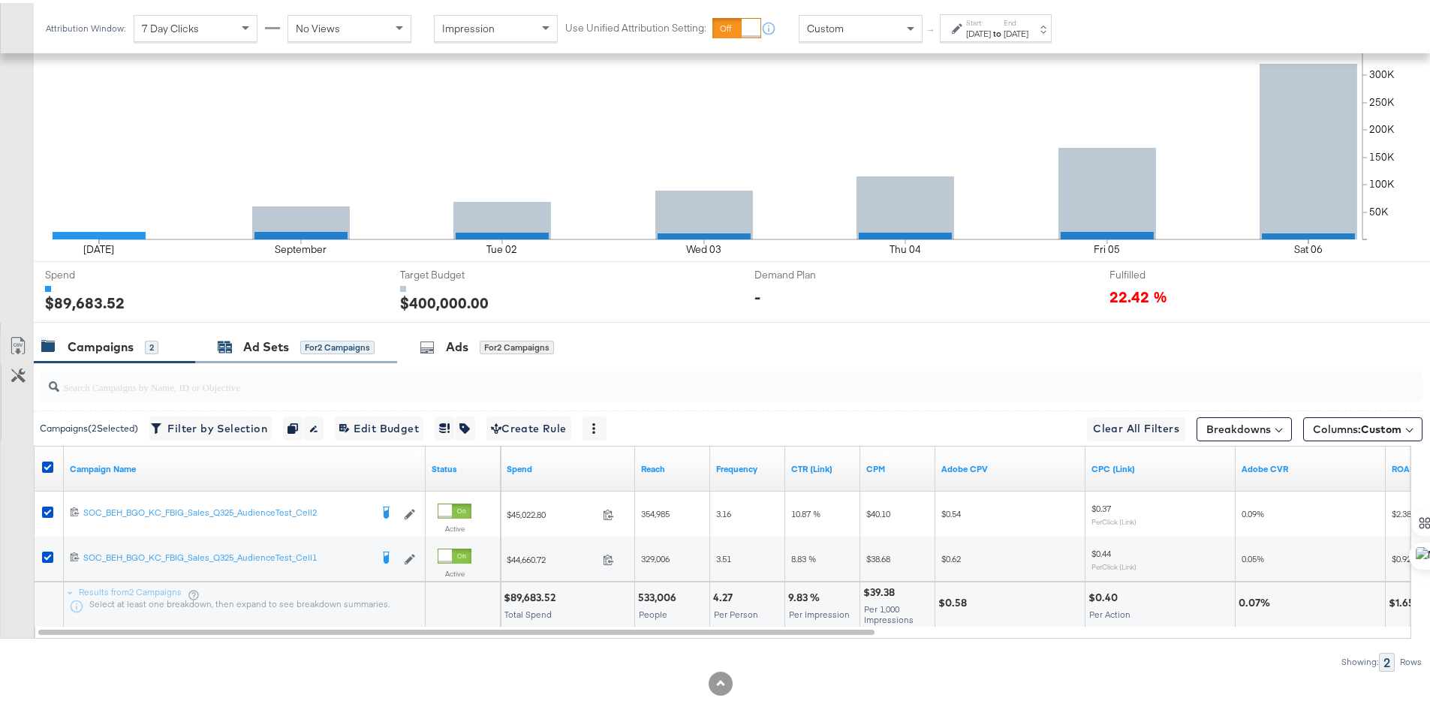
click at [263, 345] on div "Ad Sets" at bounding box center [266, 344] width 46 height 17
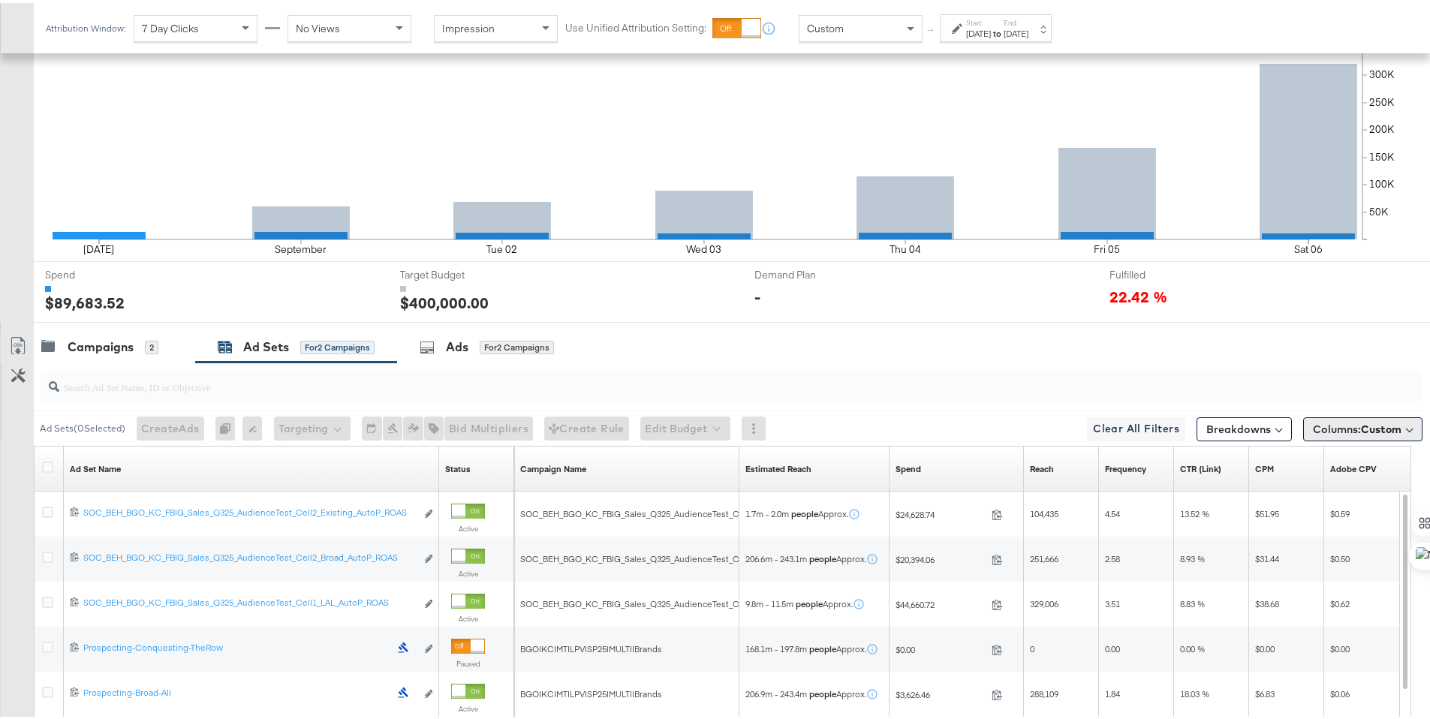
click at [1361, 426] on span "Custom" at bounding box center [1381, 427] width 41 height 14
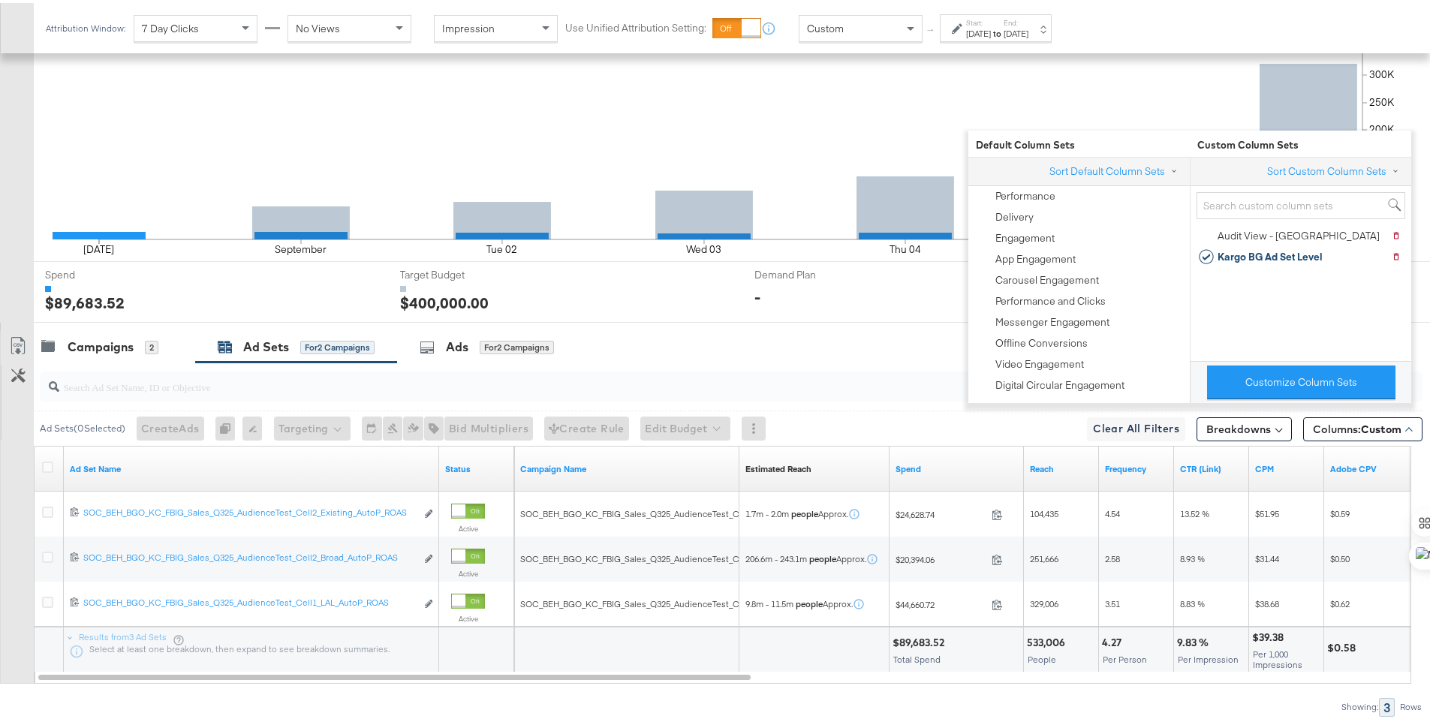
click at [892, 292] on div "-" at bounding box center [914, 294] width 321 height 22
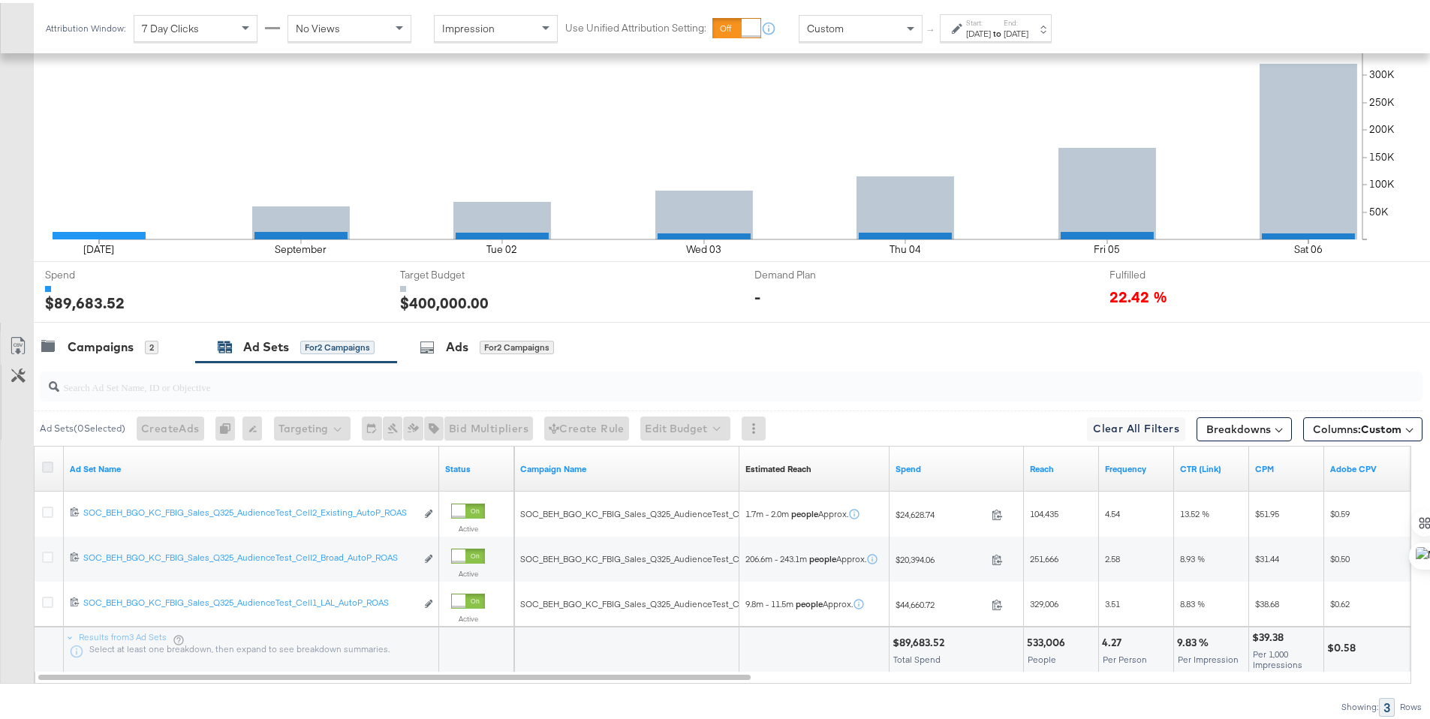
click at [48, 463] on icon at bounding box center [47, 464] width 11 height 11
click at [0, 0] on input "checkbox" at bounding box center [0, 0] width 0 height 0
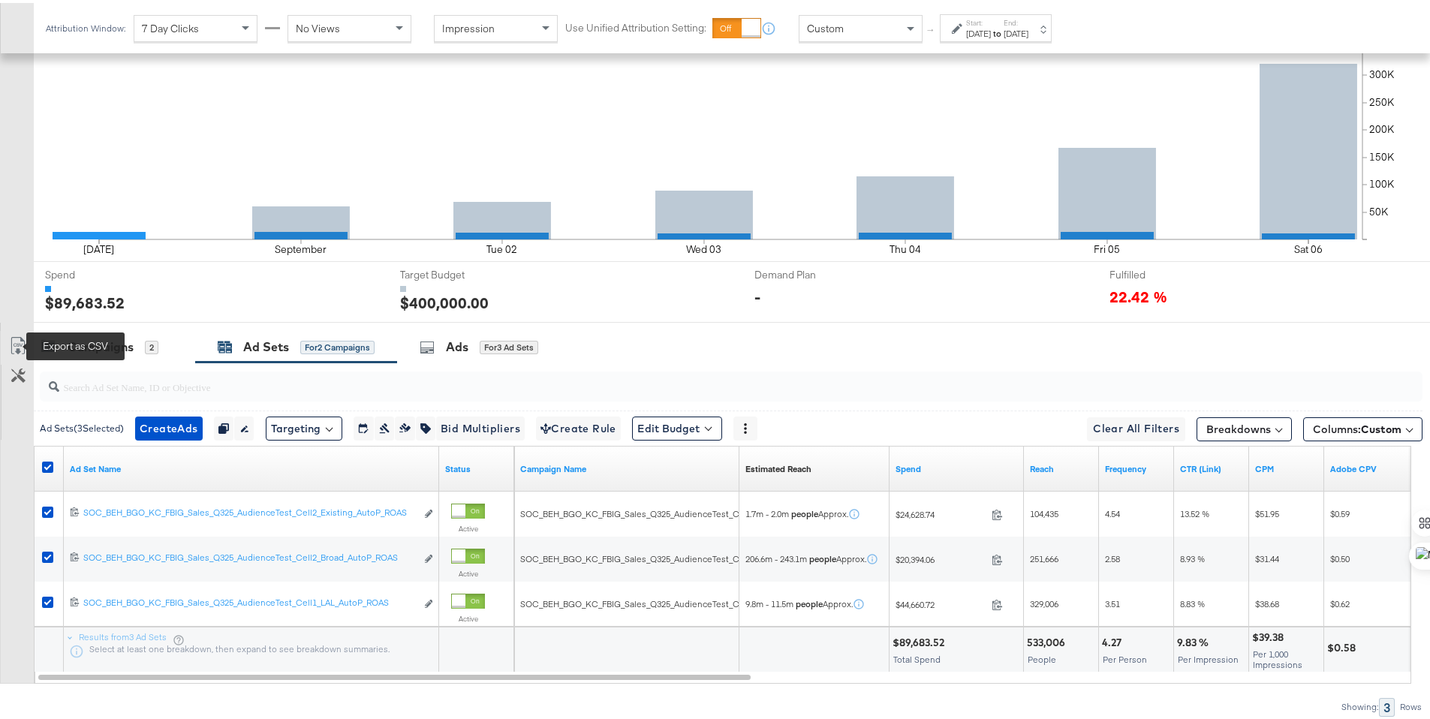
click at [18, 339] on icon at bounding box center [18, 343] width 18 height 18
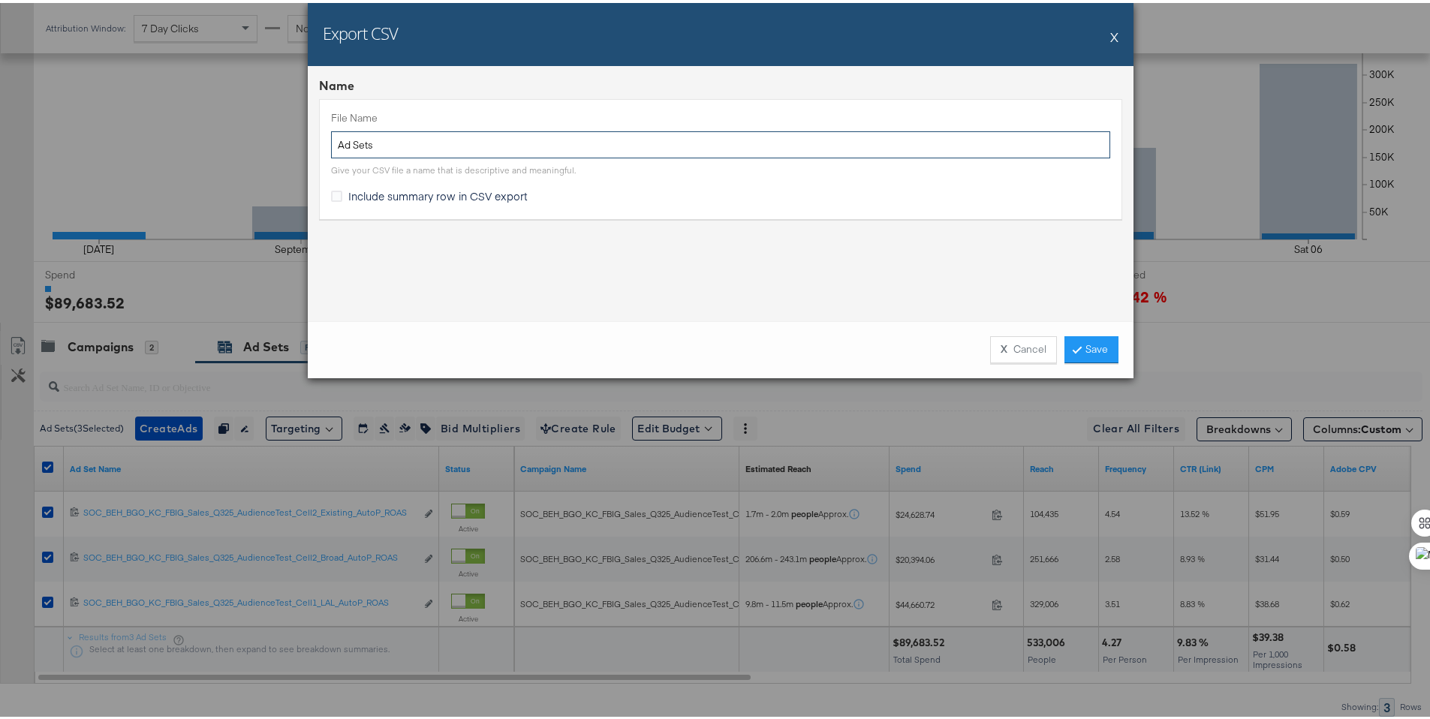
click at [332, 138] on input "Ad Sets" at bounding box center [720, 142] width 779 height 28
type input "BG no brand Ad Sets"
click at [372, 192] on span "Include summary row in CSV export" at bounding box center [437, 192] width 179 height 15
click at [0, 0] on input "Include summary row in CSV export" at bounding box center [0, 0] width 0 height 0
click at [1075, 348] on icon at bounding box center [1077, 346] width 5 height 9
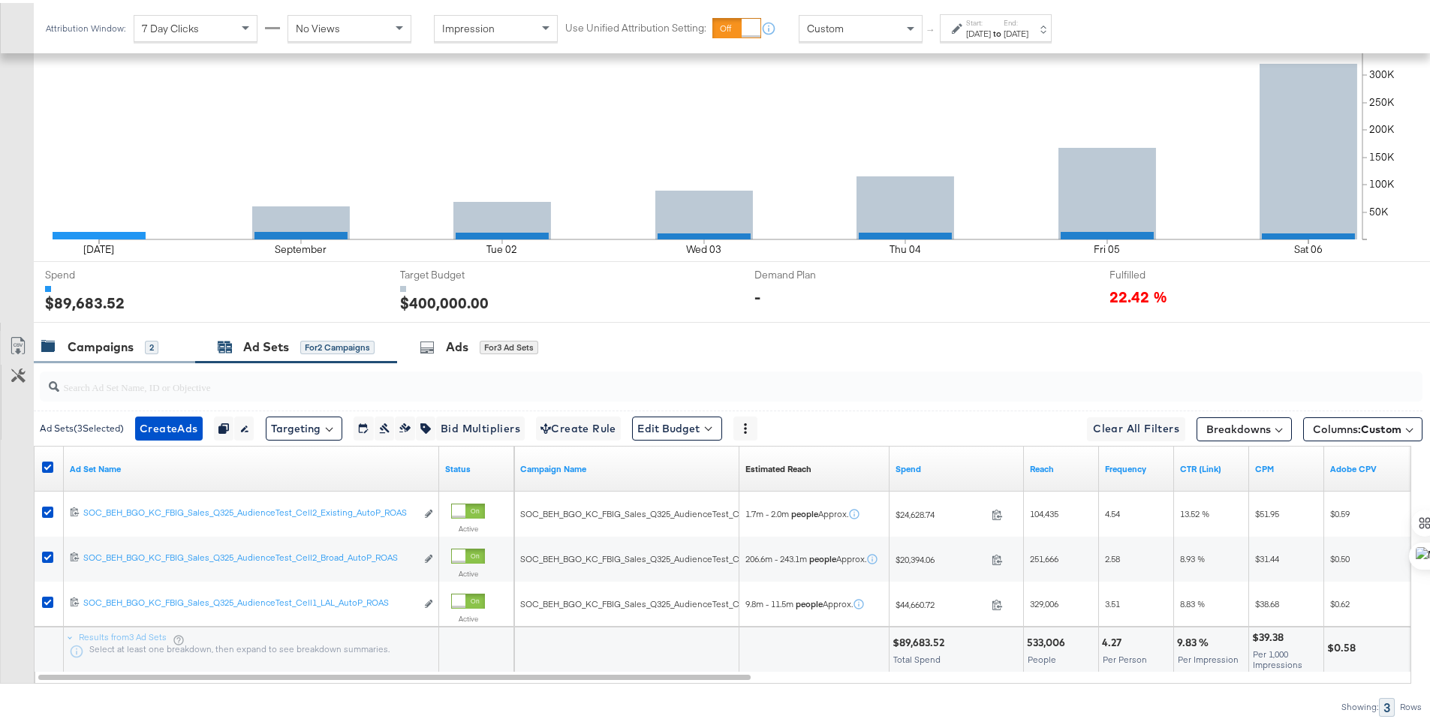
click at [100, 349] on div "Campaigns" at bounding box center [101, 344] width 66 height 17
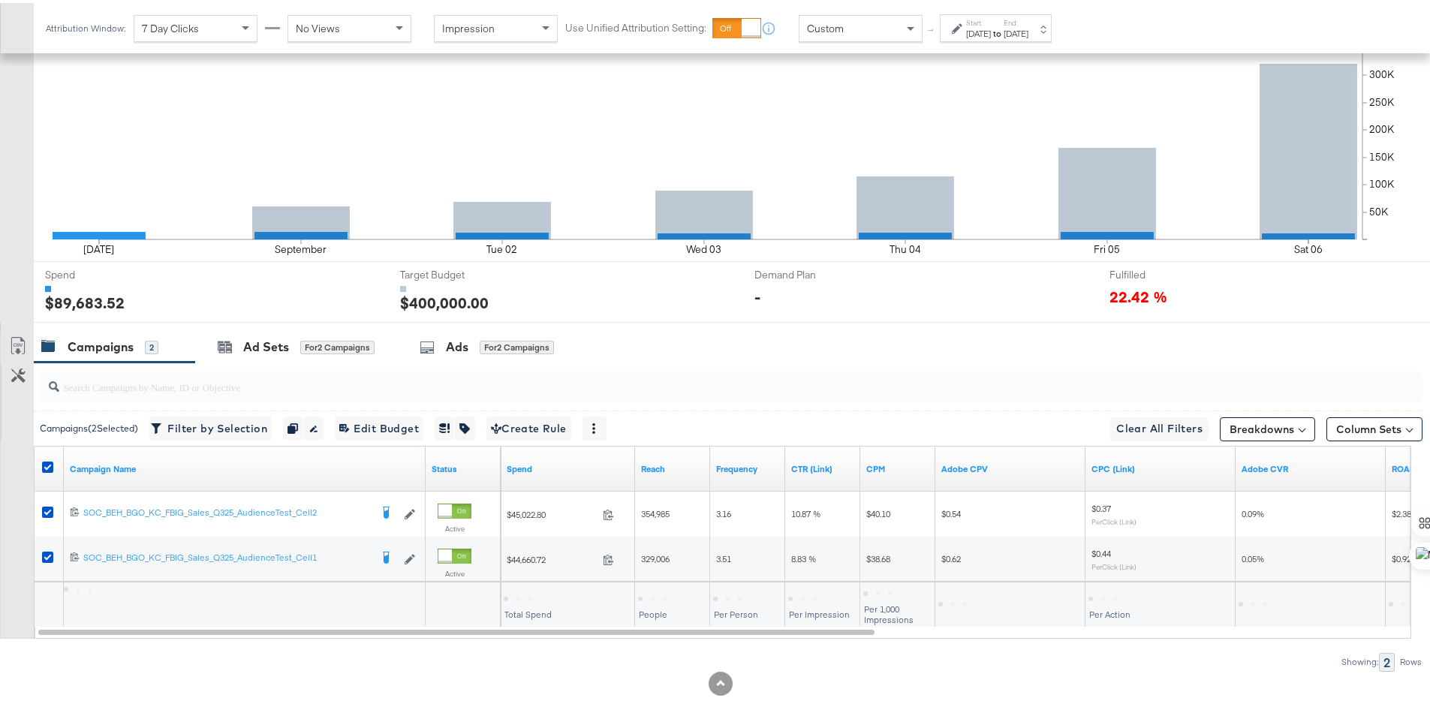
click at [880, 32] on div "Custom" at bounding box center [860, 26] width 122 height 26
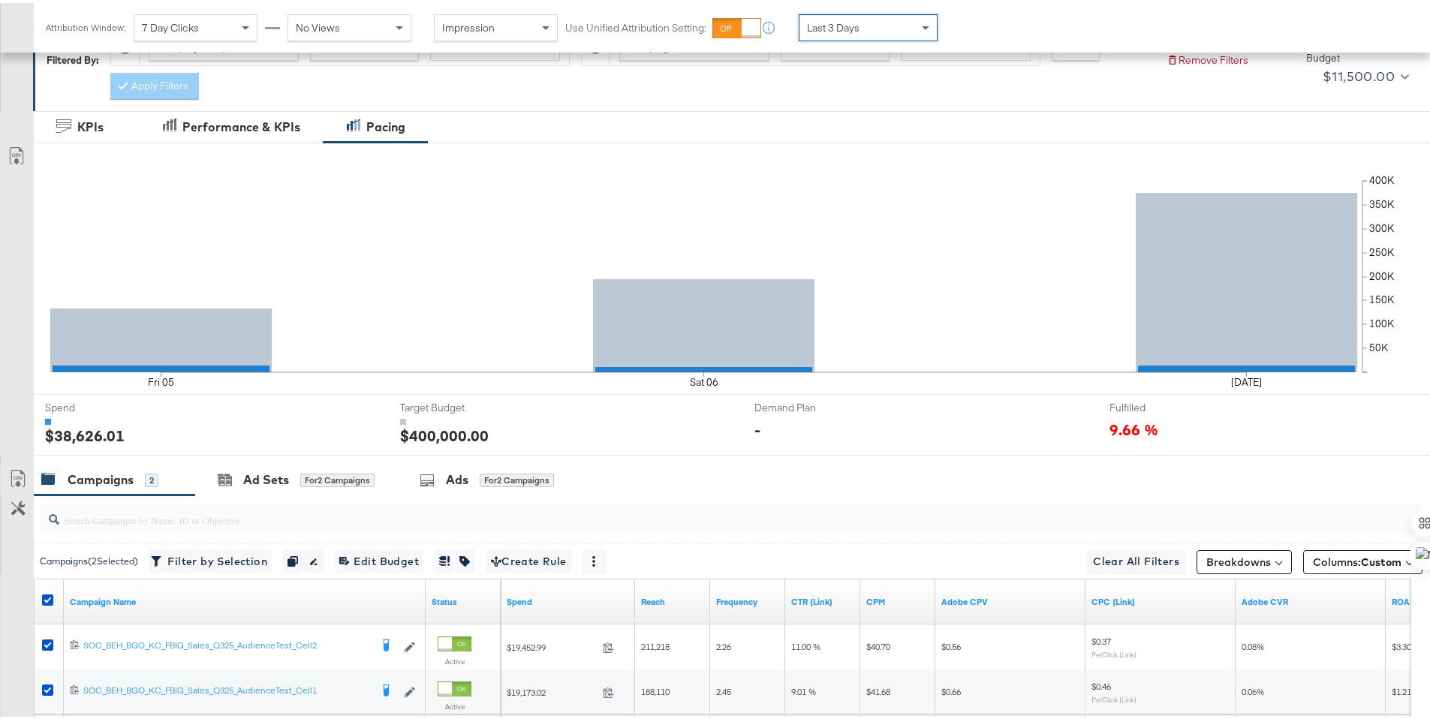
scroll to position [393, 0]
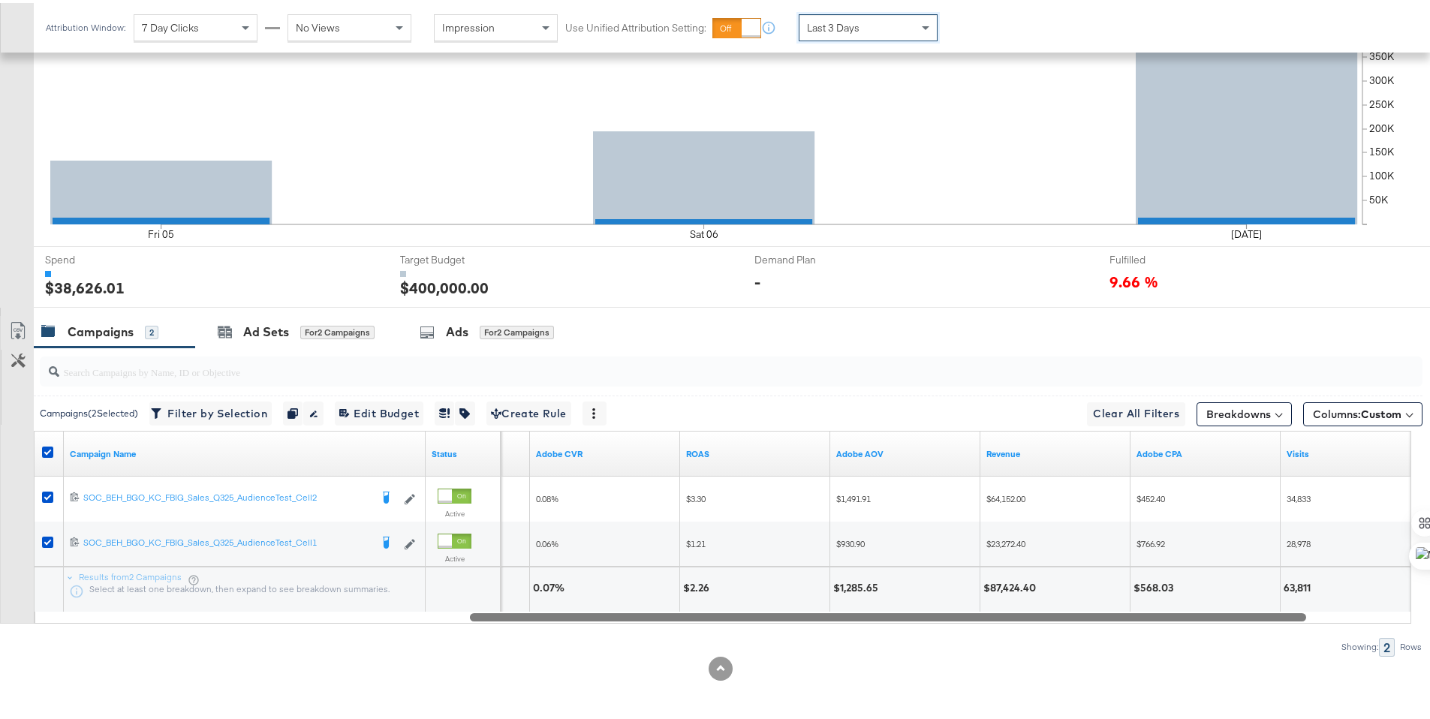
drag, startPoint x: 804, startPoint y: 612, endPoint x: 1236, endPoint y: 618, distance: 432.4
click at [1236, 618] on div at bounding box center [888, 613] width 836 height 13
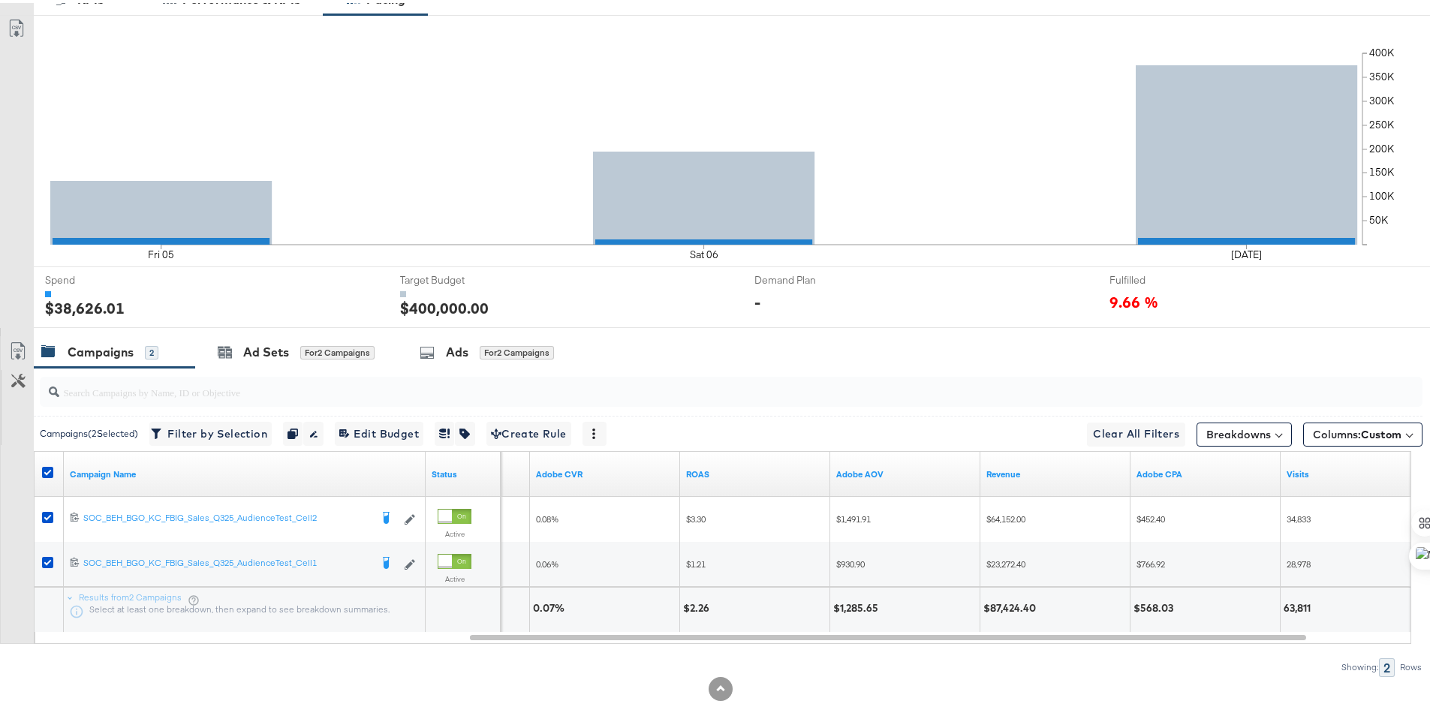
scroll to position [0, 0]
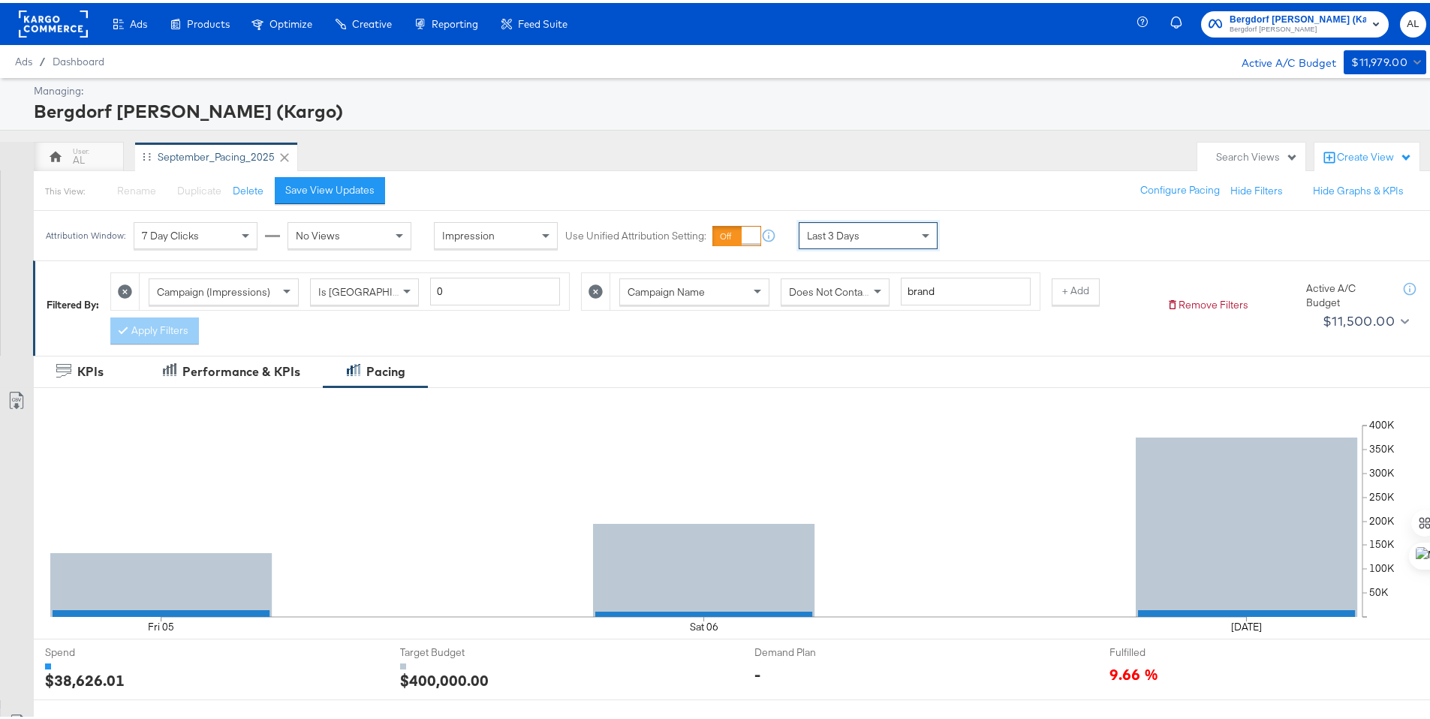
click at [590, 289] on icon at bounding box center [595, 288] width 14 height 14
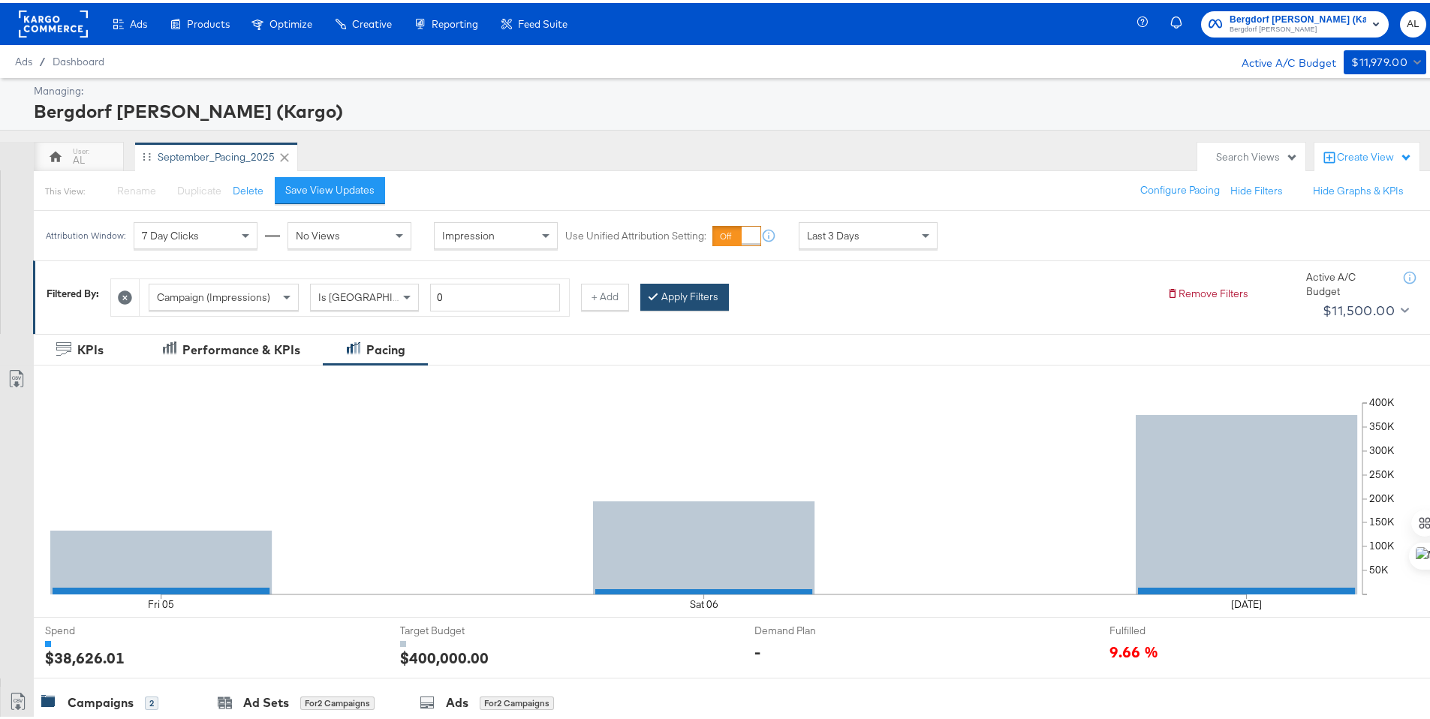
click at [670, 292] on button "Apply Filters" at bounding box center [684, 294] width 89 height 27
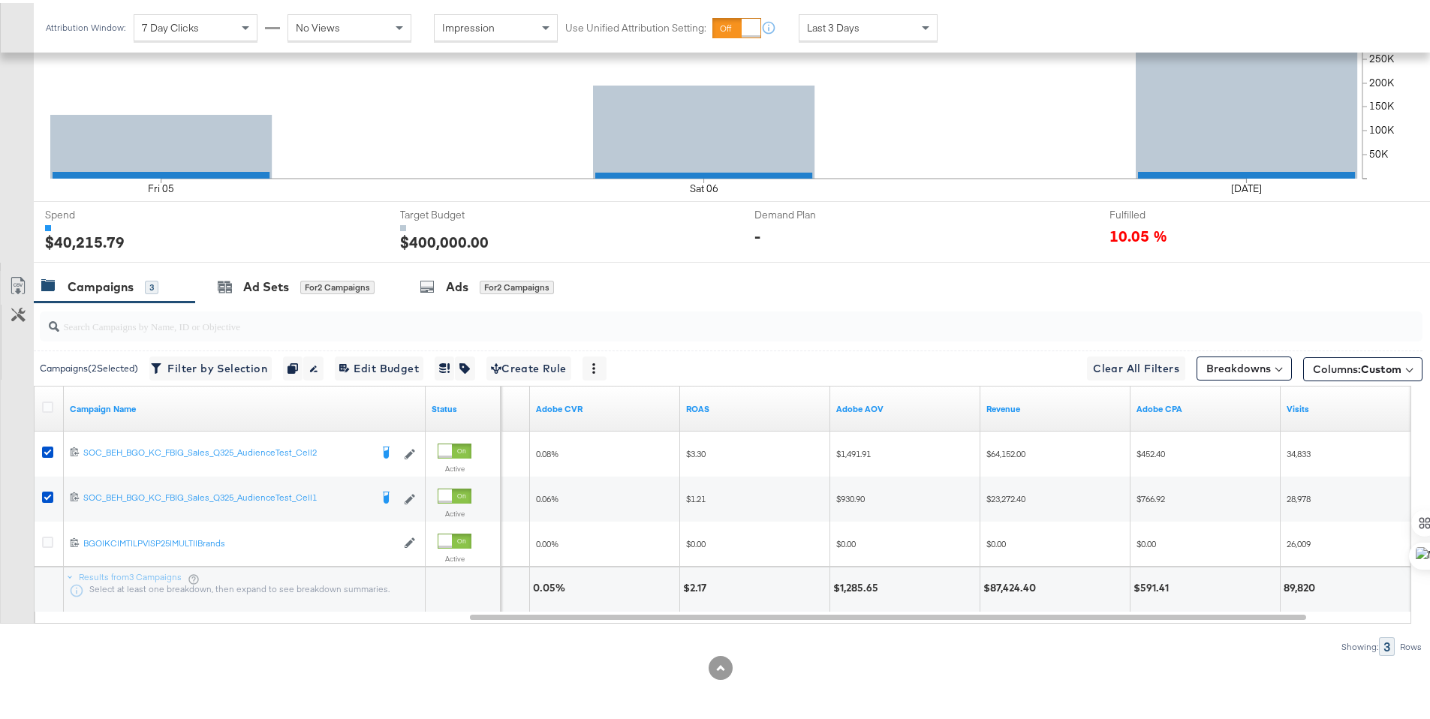
click at [247, 282] on div "Ad Sets" at bounding box center [266, 283] width 46 height 17
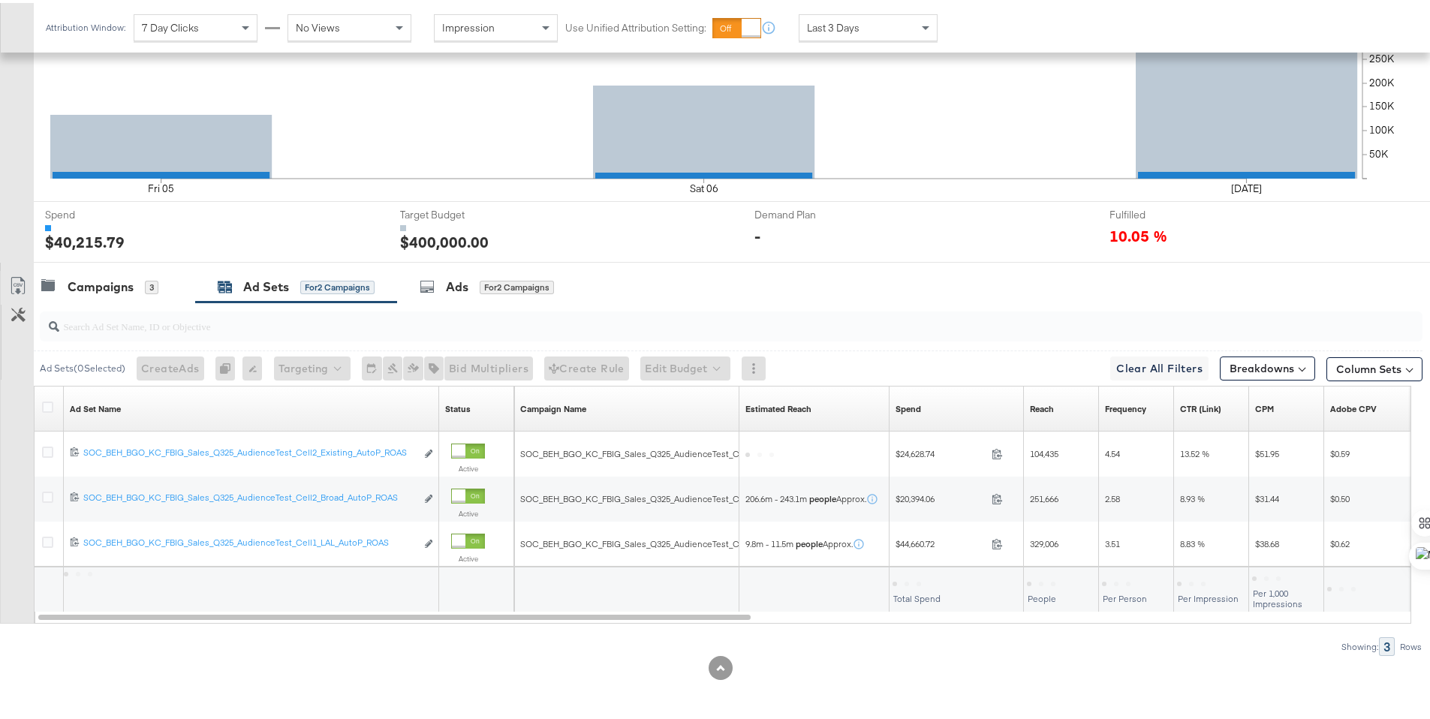
click at [838, 28] on span "Last 3 Days" at bounding box center [833, 25] width 53 height 14
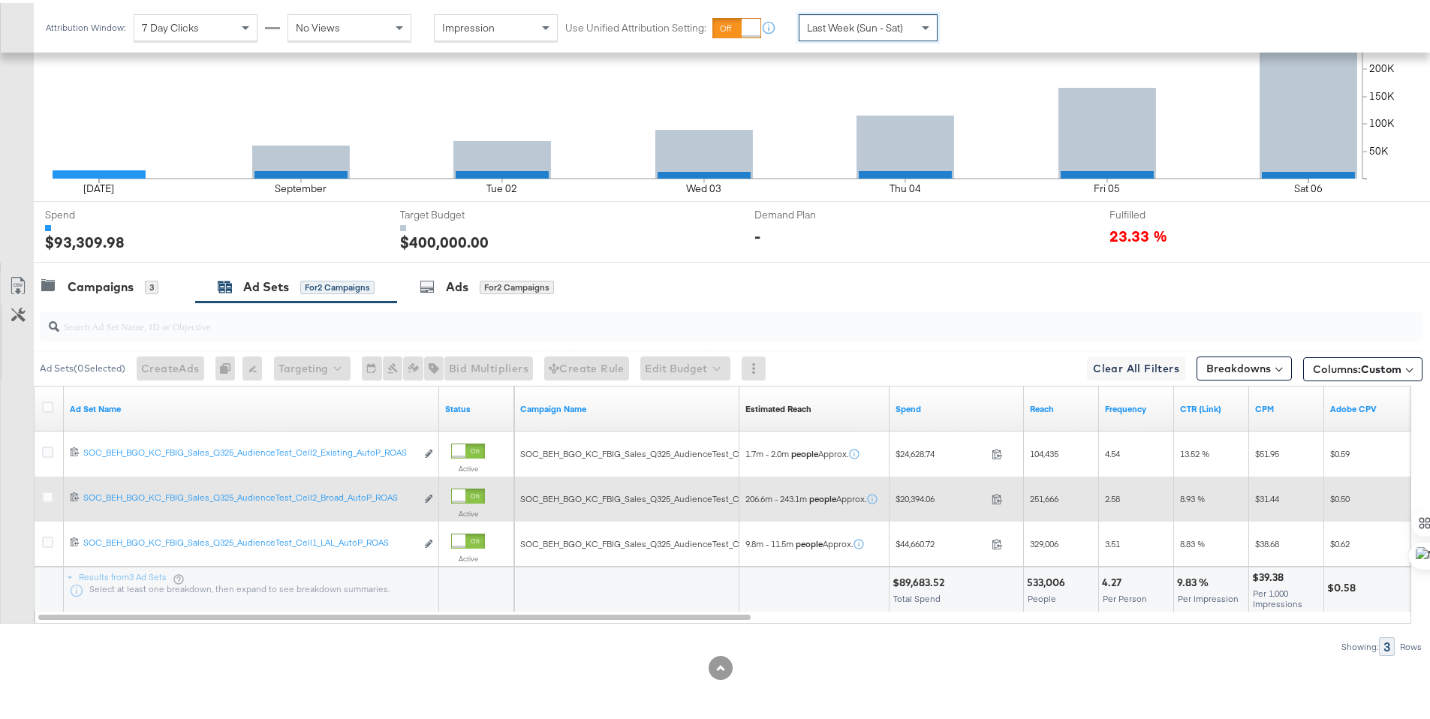
click at [1028, 521] on div "329,006" at bounding box center [1061, 541] width 75 height 45
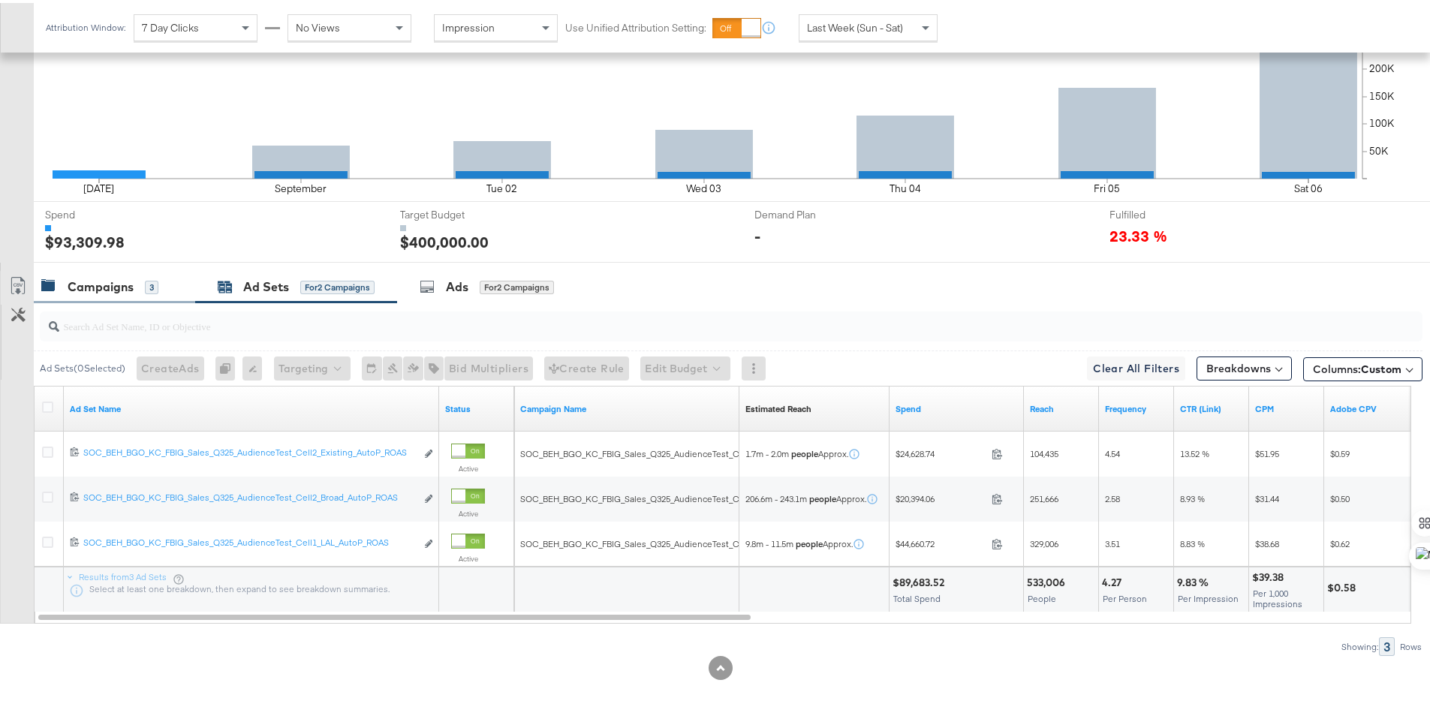
click at [122, 293] on div "Campaigns 3" at bounding box center [114, 284] width 161 height 32
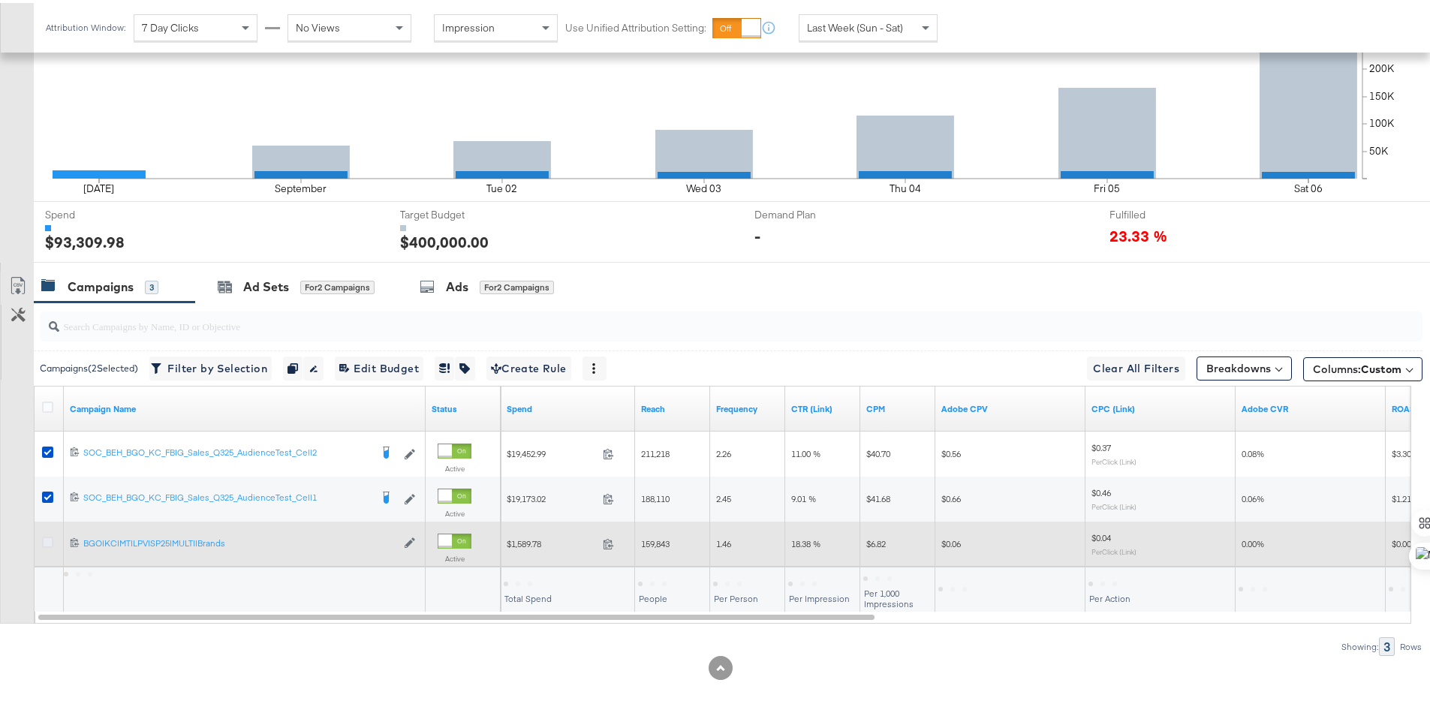
click at [42, 535] on icon at bounding box center [47, 539] width 11 height 11
click at [0, 0] on input "checkbox" at bounding box center [0, 0] width 0 height 0
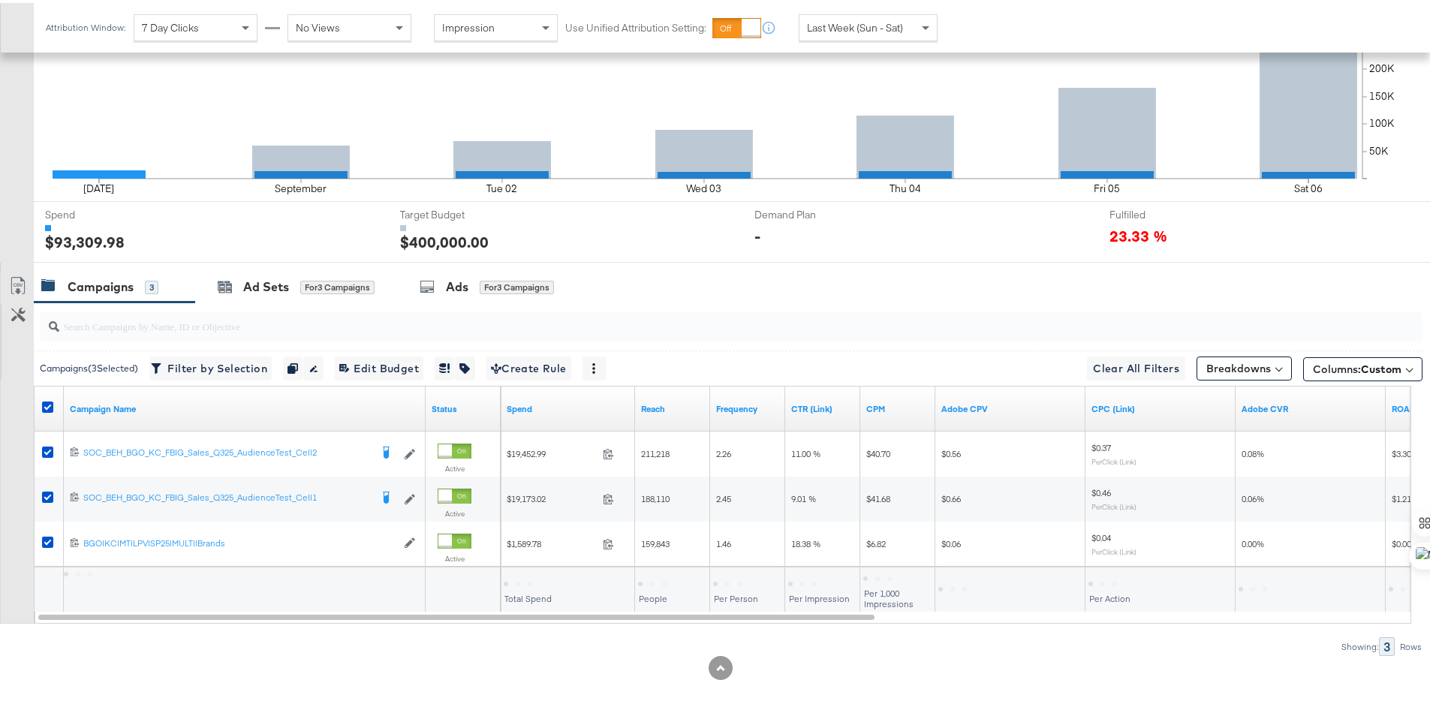
click at [48, 393] on div at bounding box center [50, 406] width 28 height 27
click at [49, 405] on icon at bounding box center [47, 404] width 11 height 11
click at [0, 0] on input "checkbox" at bounding box center [0, 0] width 0 height 0
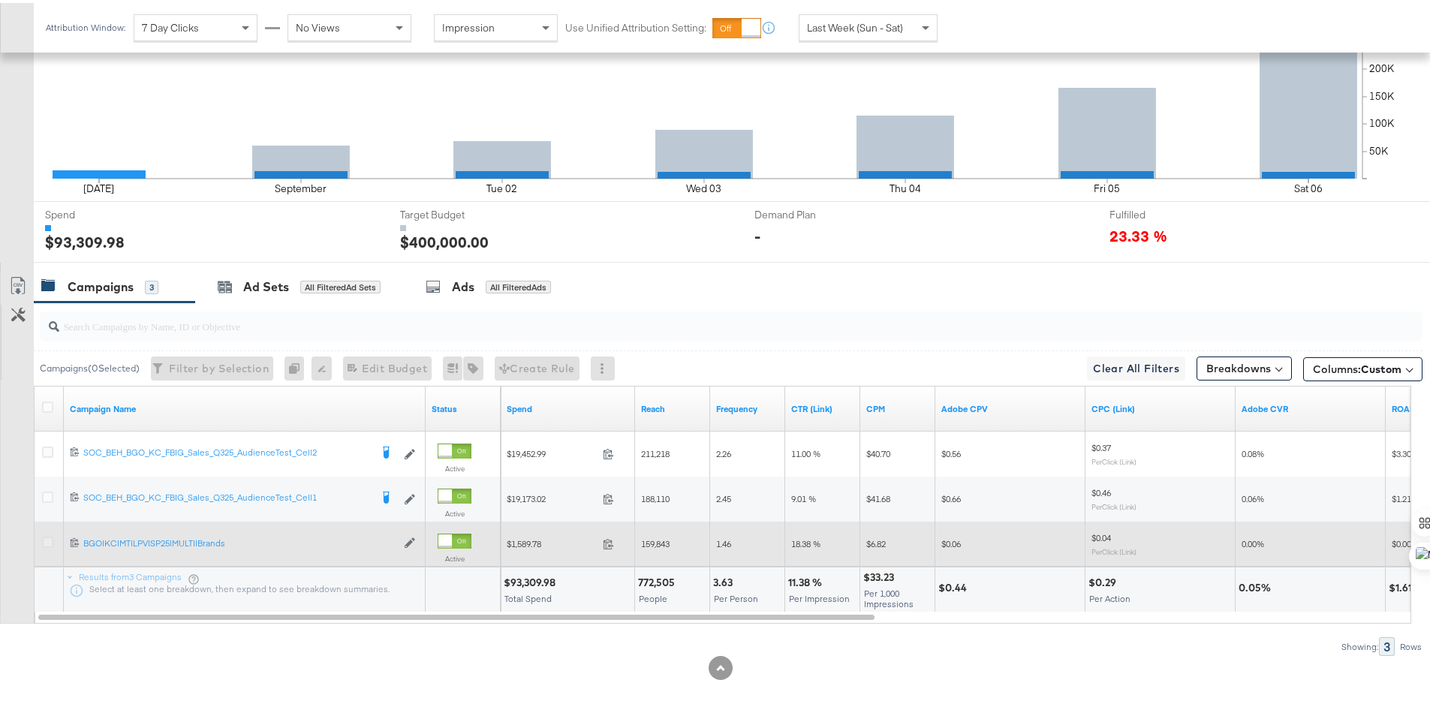
click at [51, 543] on icon at bounding box center [47, 539] width 11 height 11
click at [0, 0] on input "checkbox" at bounding box center [0, 0] width 0 height 0
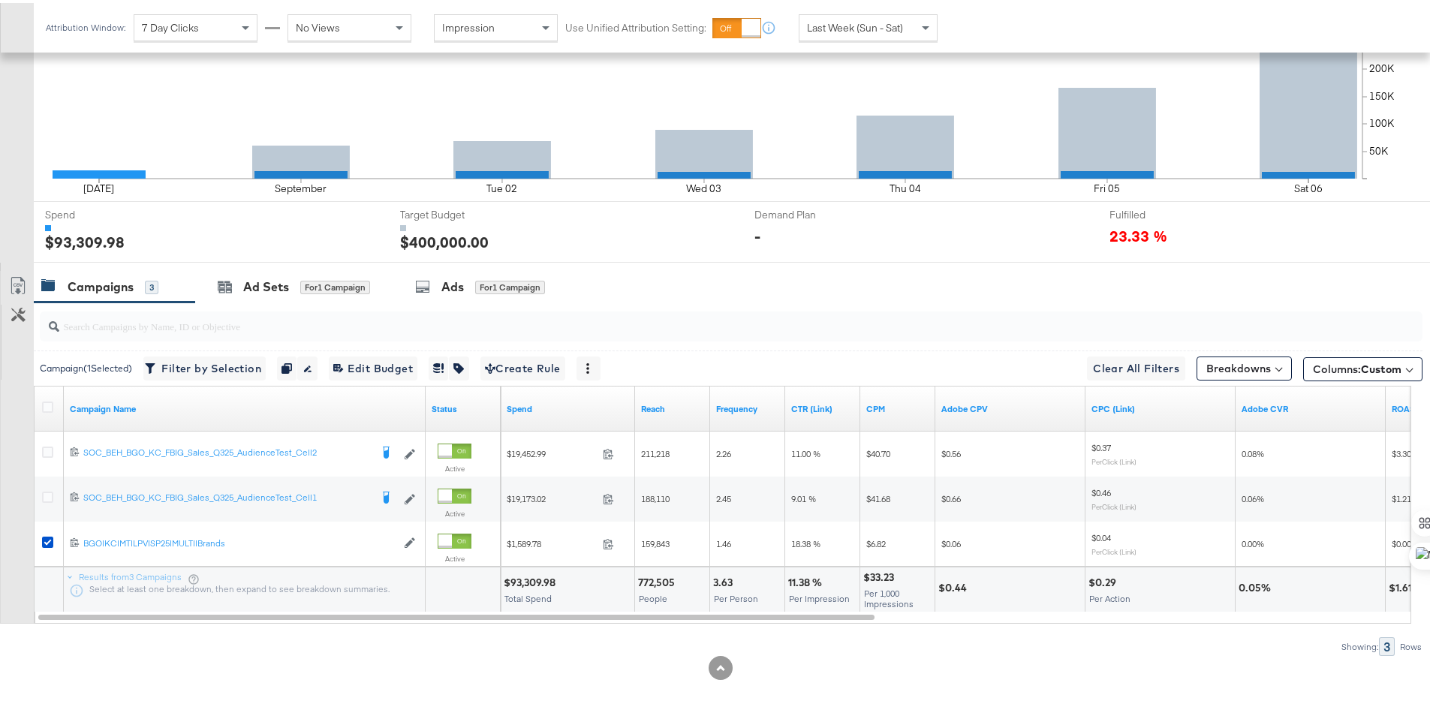
click at [272, 302] on input "search" at bounding box center [677, 316] width 1236 height 29
click at [274, 297] on div "Ad Sets for 1 Campaign" at bounding box center [293, 284] width 197 height 32
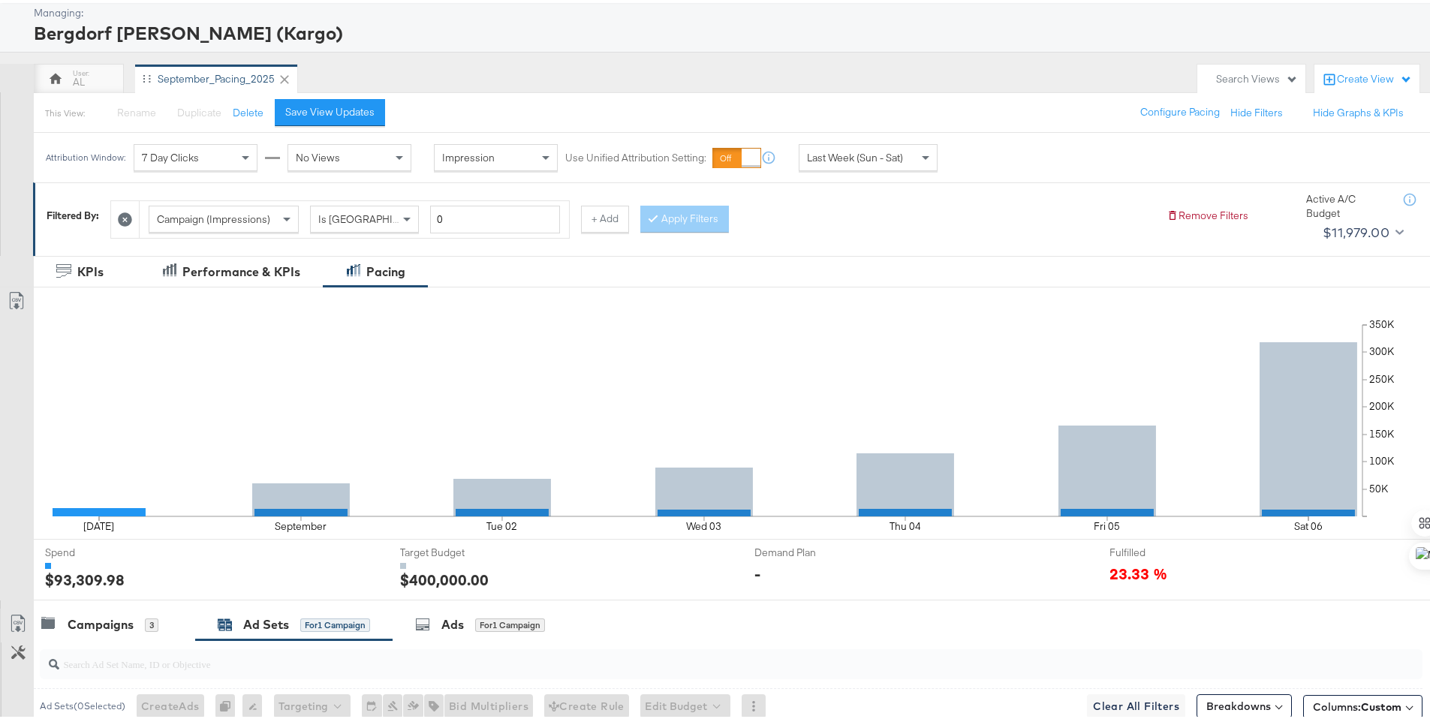
scroll to position [0, 0]
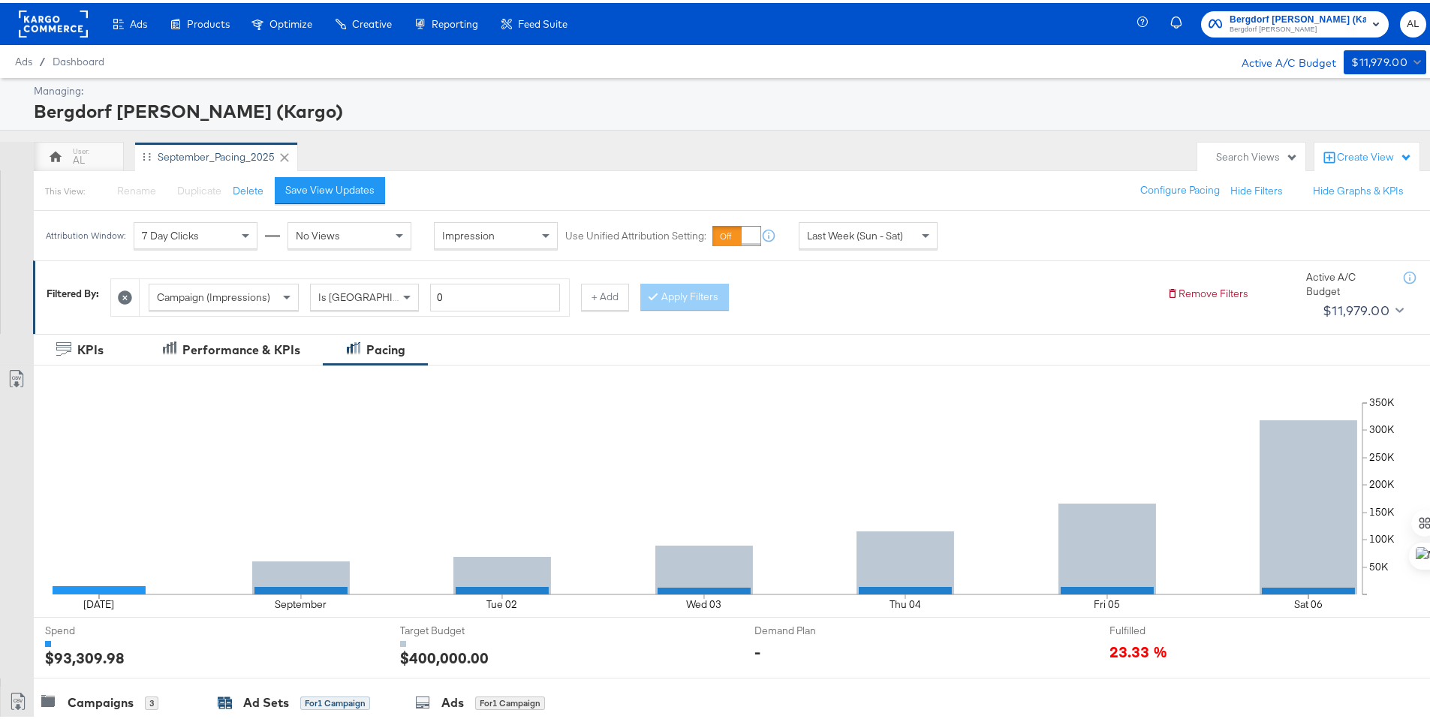
click at [58, 20] on rect at bounding box center [53, 21] width 69 height 27
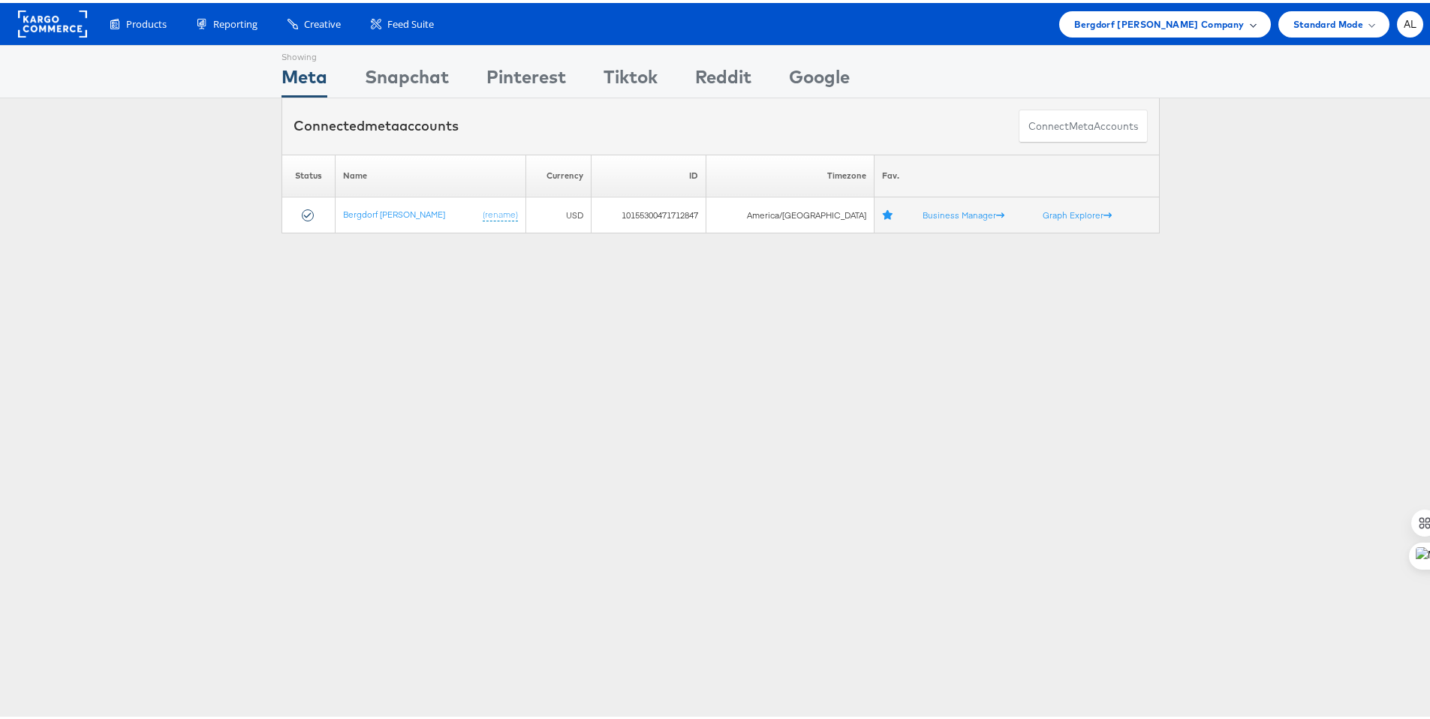
click at [1228, 26] on span "Bergdorf Goodman Company" at bounding box center [1159, 22] width 170 height 16
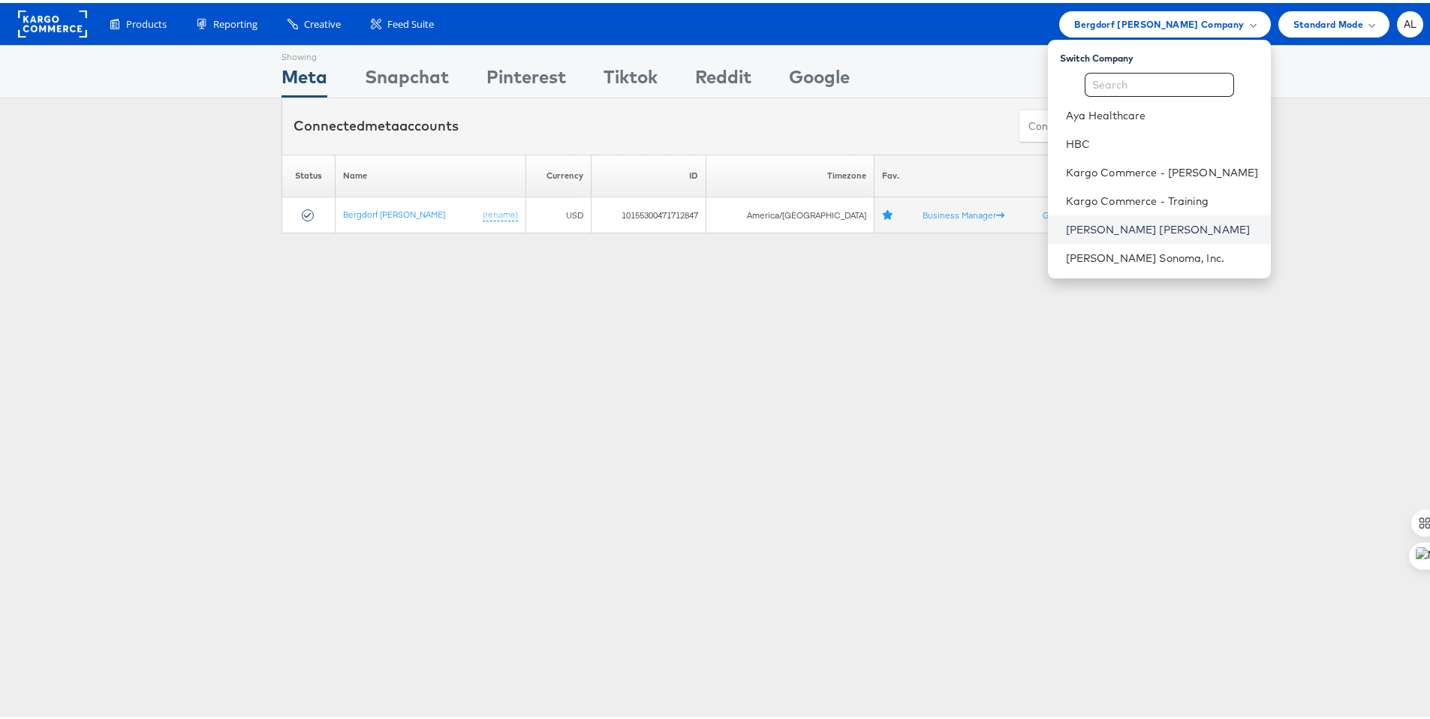
click at [1135, 226] on link "[PERSON_NAME] [PERSON_NAME]" at bounding box center [1162, 226] width 193 height 15
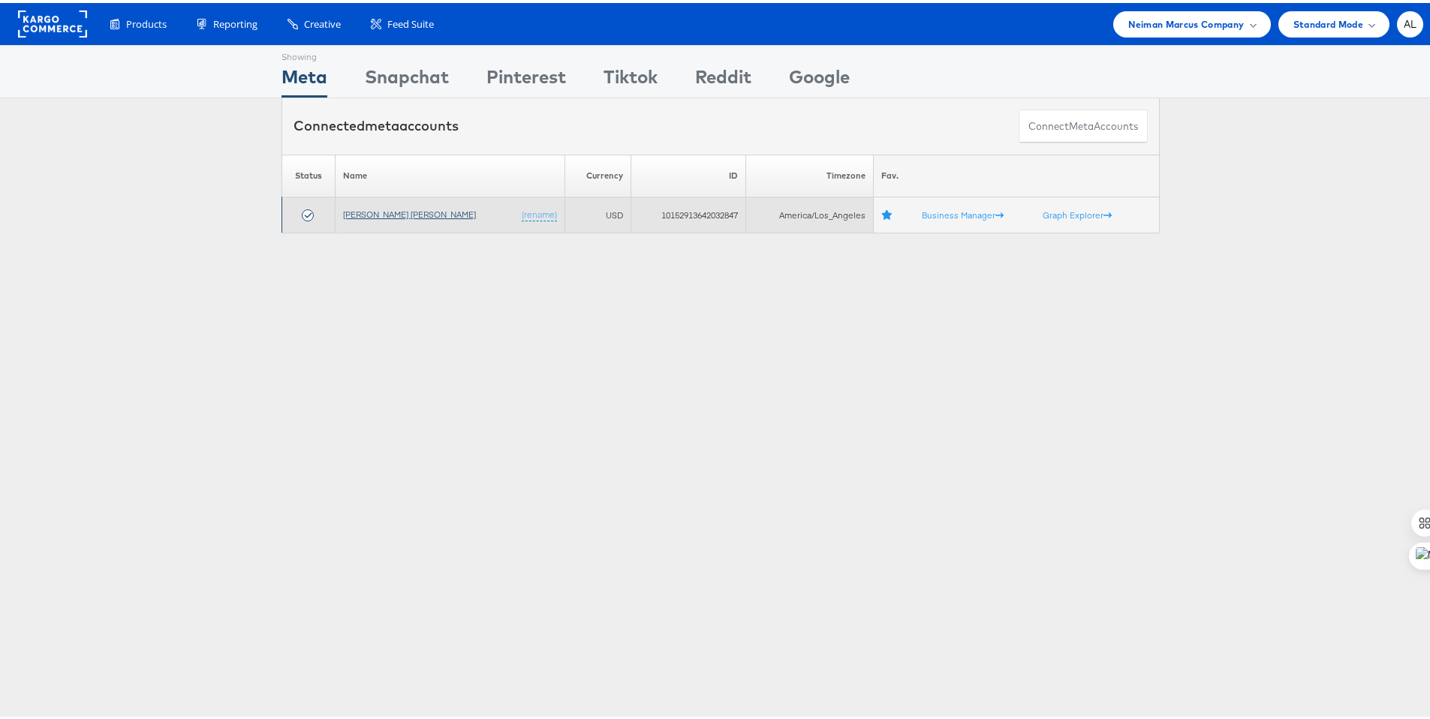
click at [390, 211] on link "Neiman Marcus" at bounding box center [409, 211] width 133 height 11
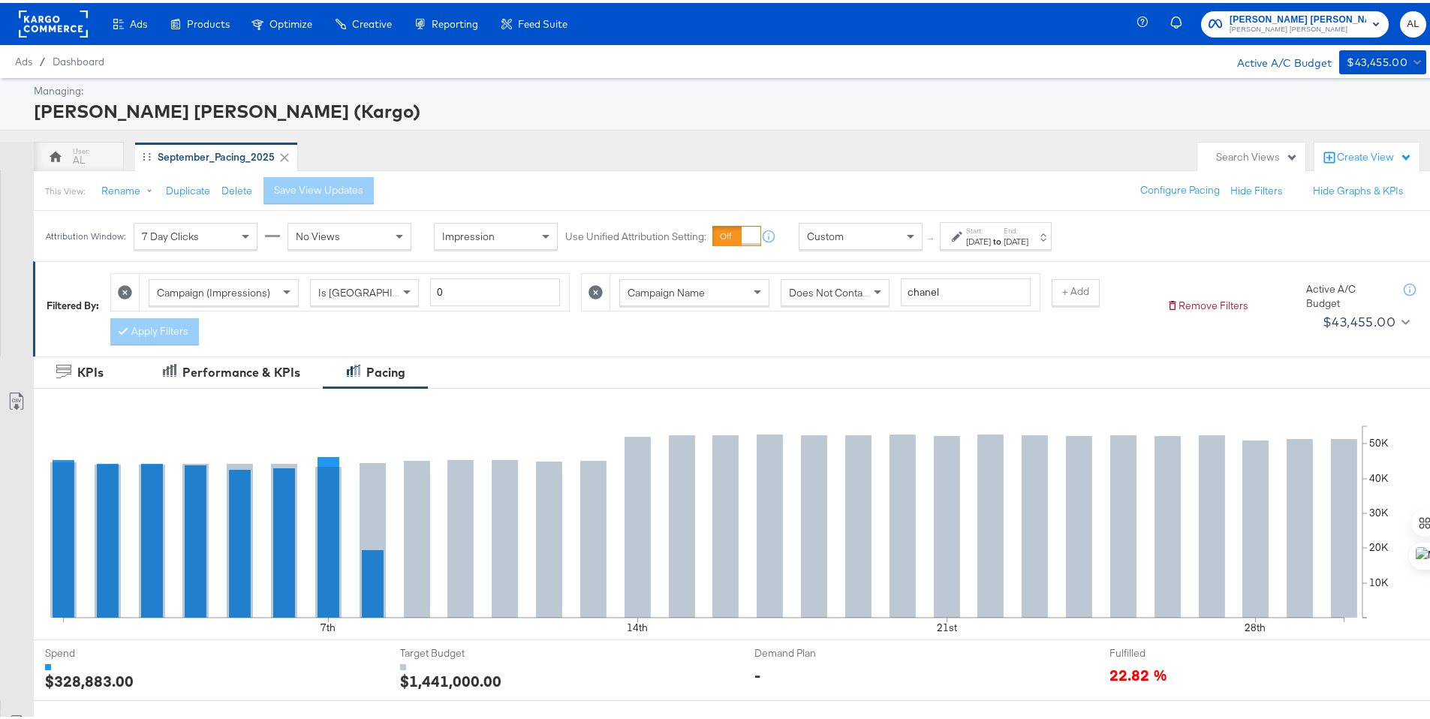
click at [962, 236] on icon at bounding box center [957, 233] width 11 height 11
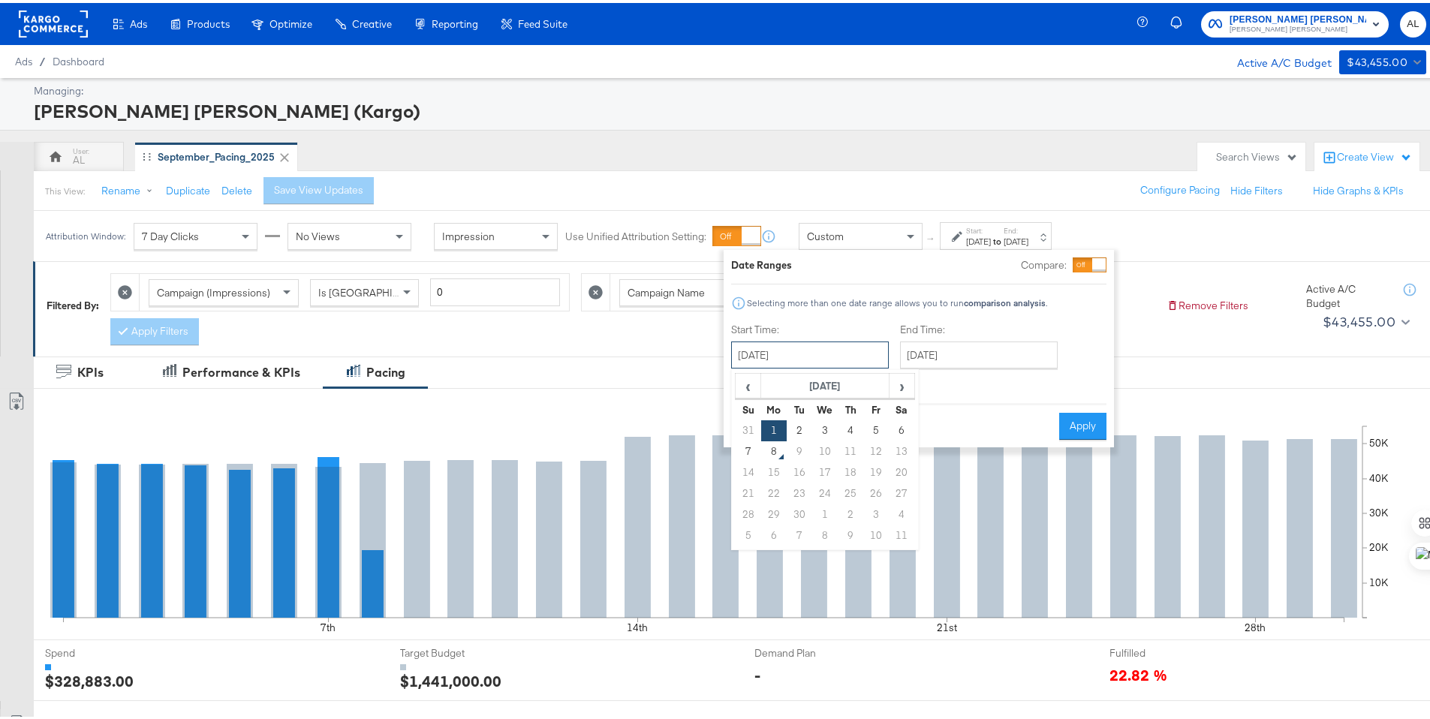
click at [869, 339] on input "[DATE]" at bounding box center [810, 352] width 158 height 27
click at [757, 436] on td "31" at bounding box center [749, 427] width 26 height 21
type input "[DATE]"
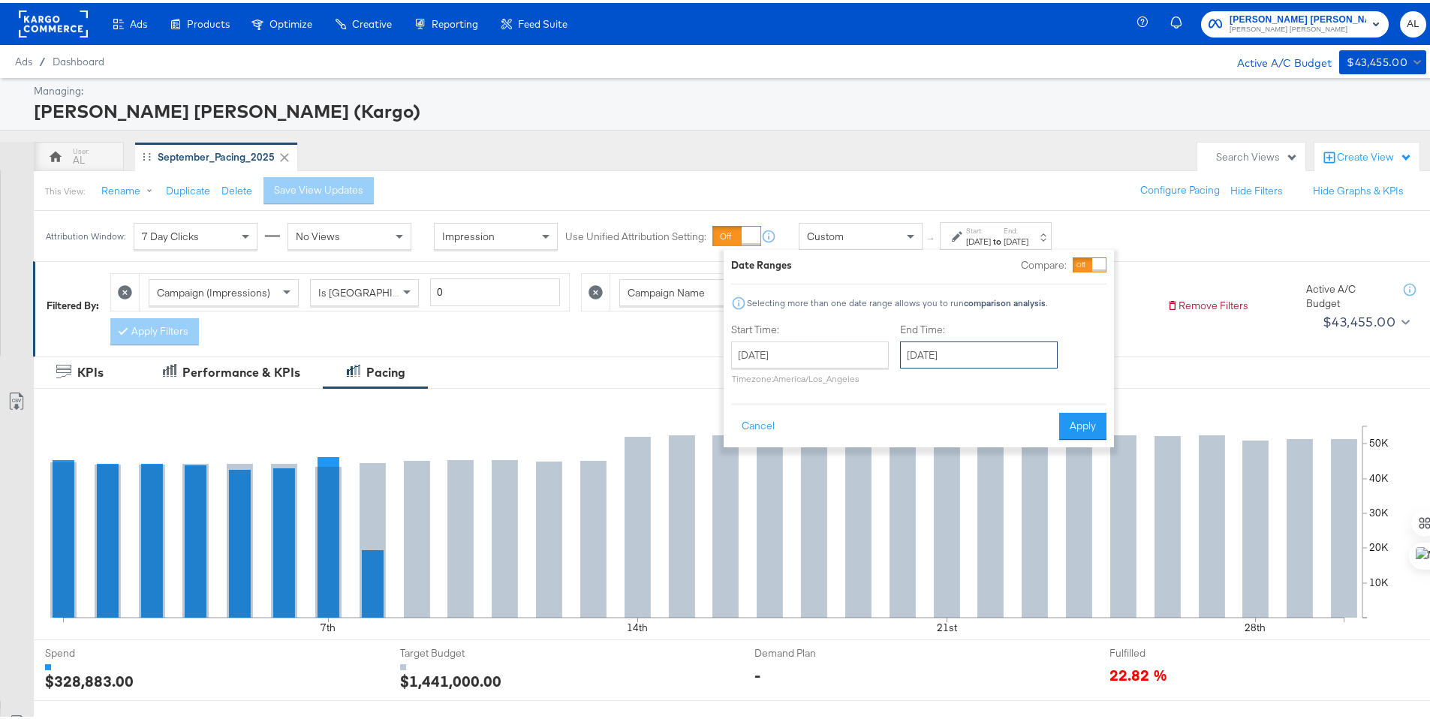
click at [968, 355] on input "[DATE]" at bounding box center [979, 352] width 158 height 27
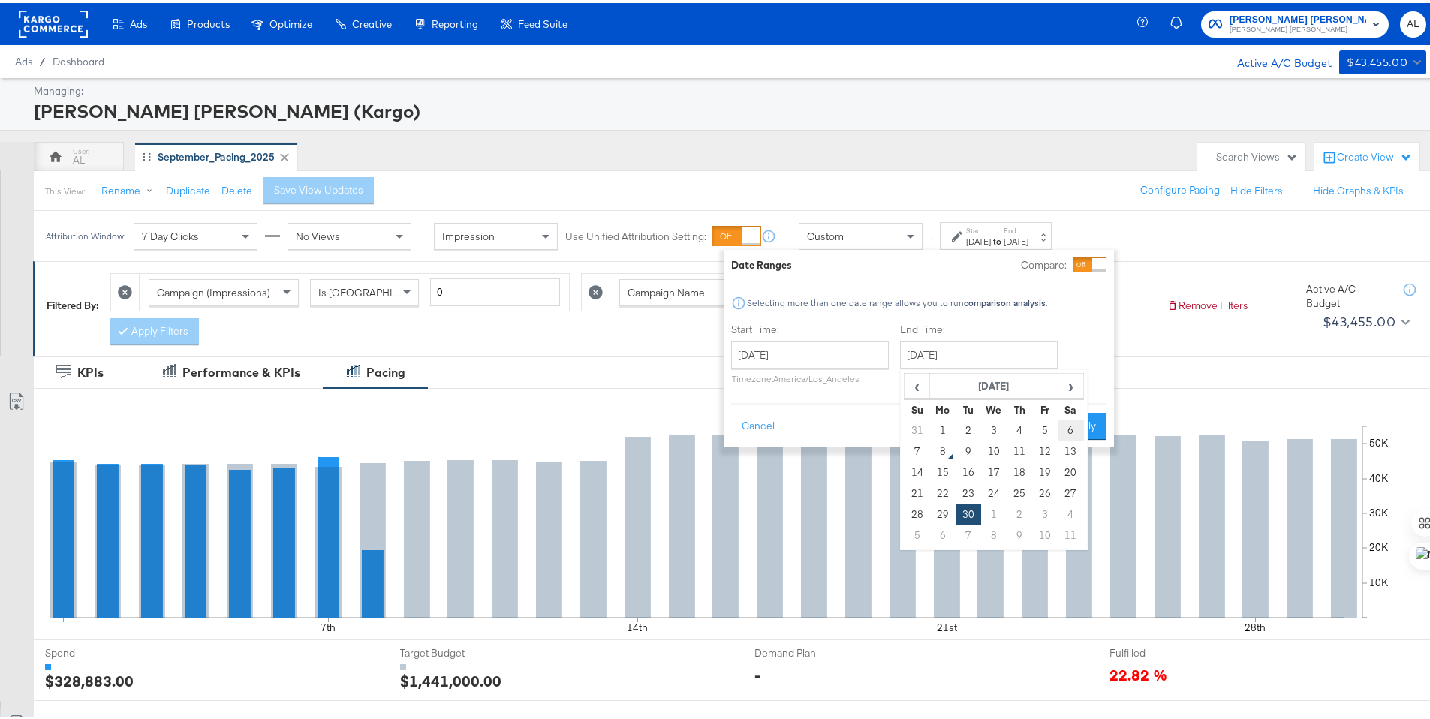
click at [1065, 429] on td "6" at bounding box center [1071, 427] width 26 height 21
type input "[DATE]"
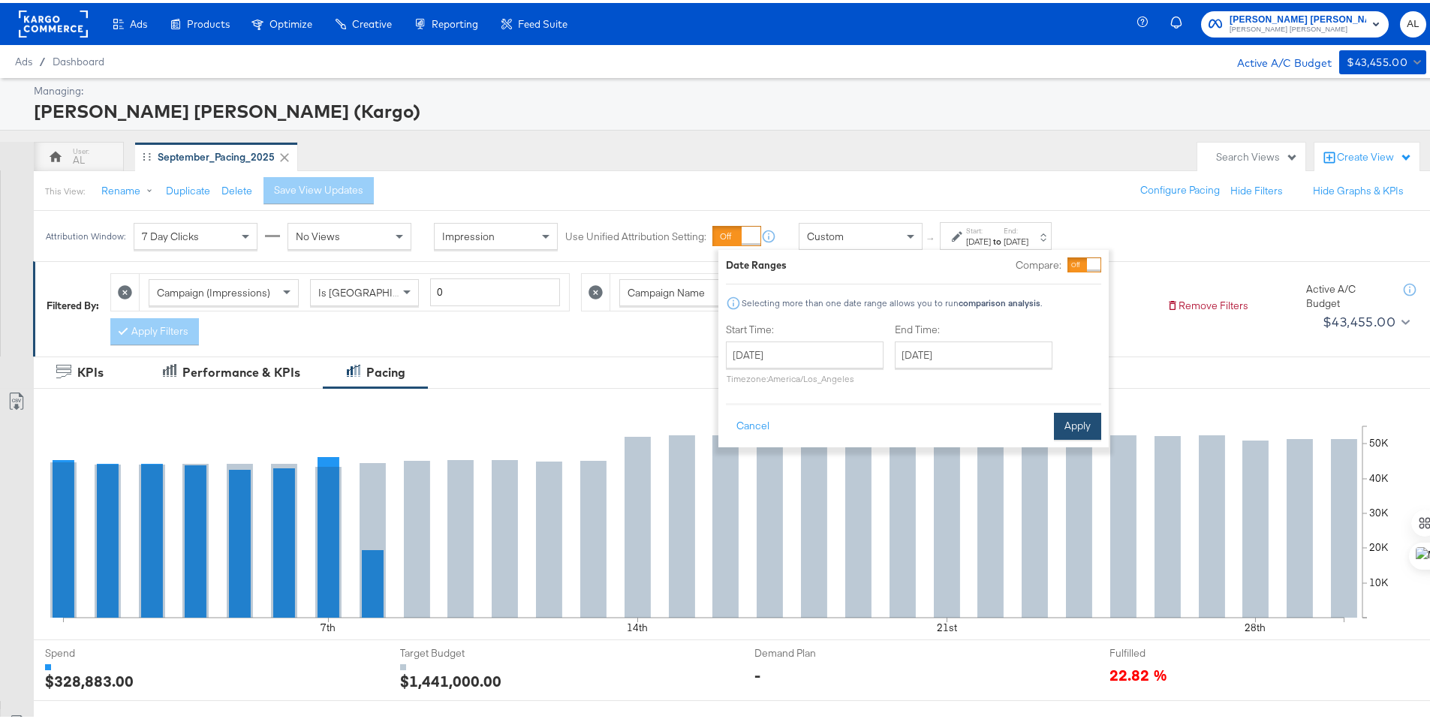
click at [1074, 413] on button "Apply" at bounding box center [1077, 423] width 47 height 27
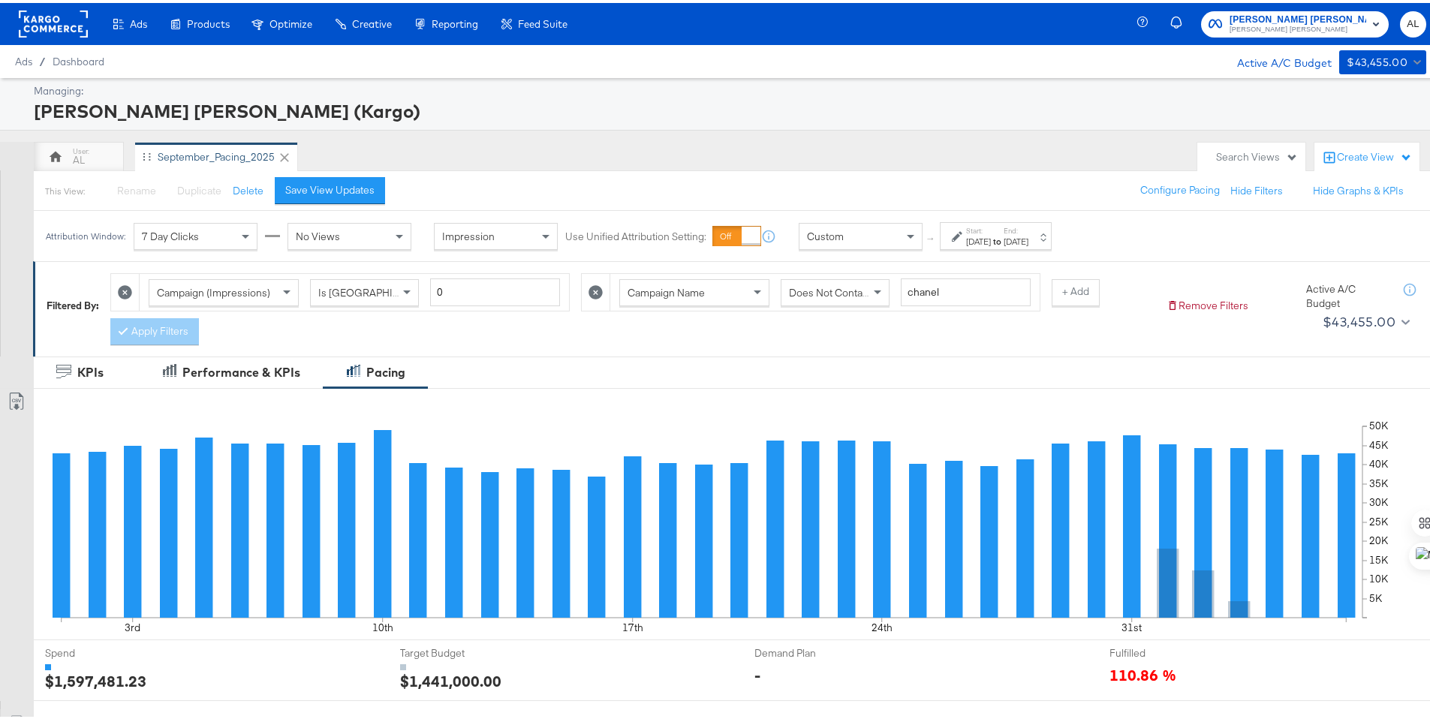
click at [991, 234] on div "[DATE]" at bounding box center [978, 239] width 25 height 12
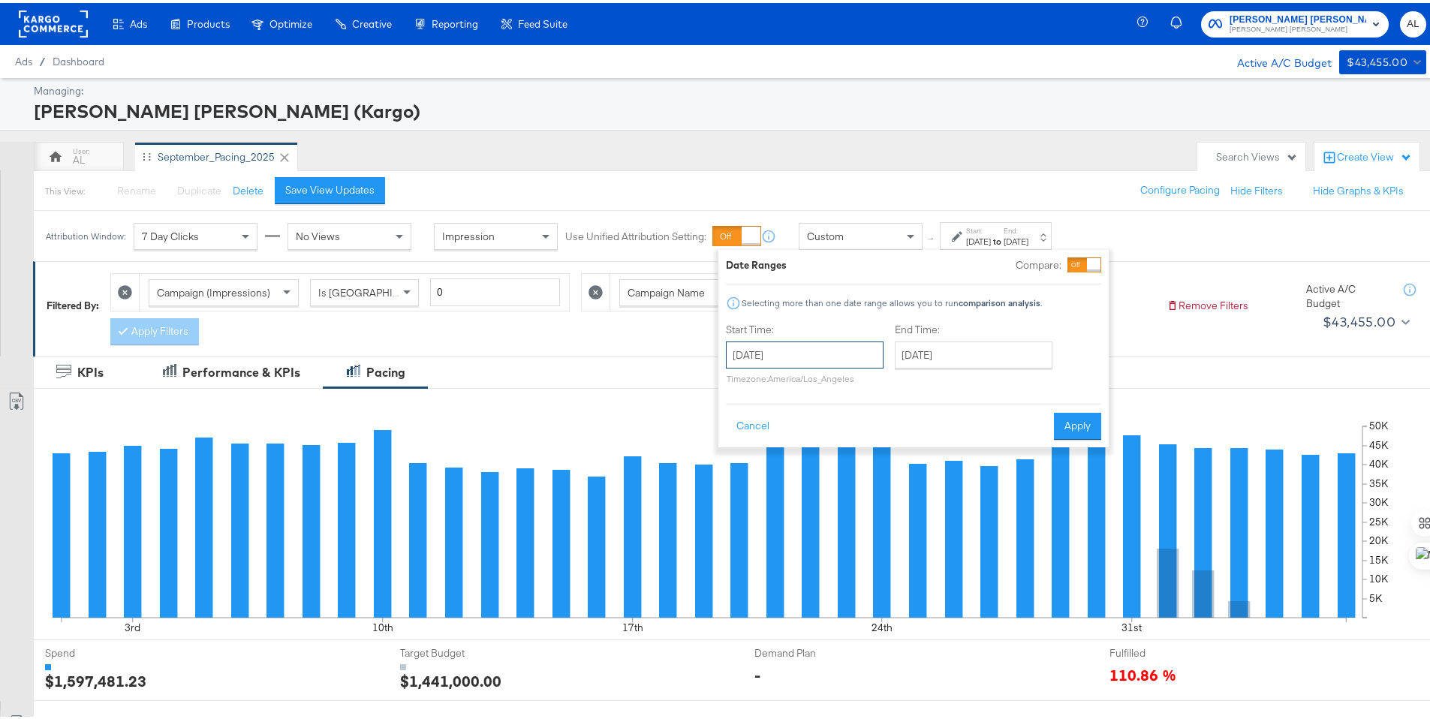
click at [809, 352] on input "[DATE]" at bounding box center [805, 352] width 158 height 27
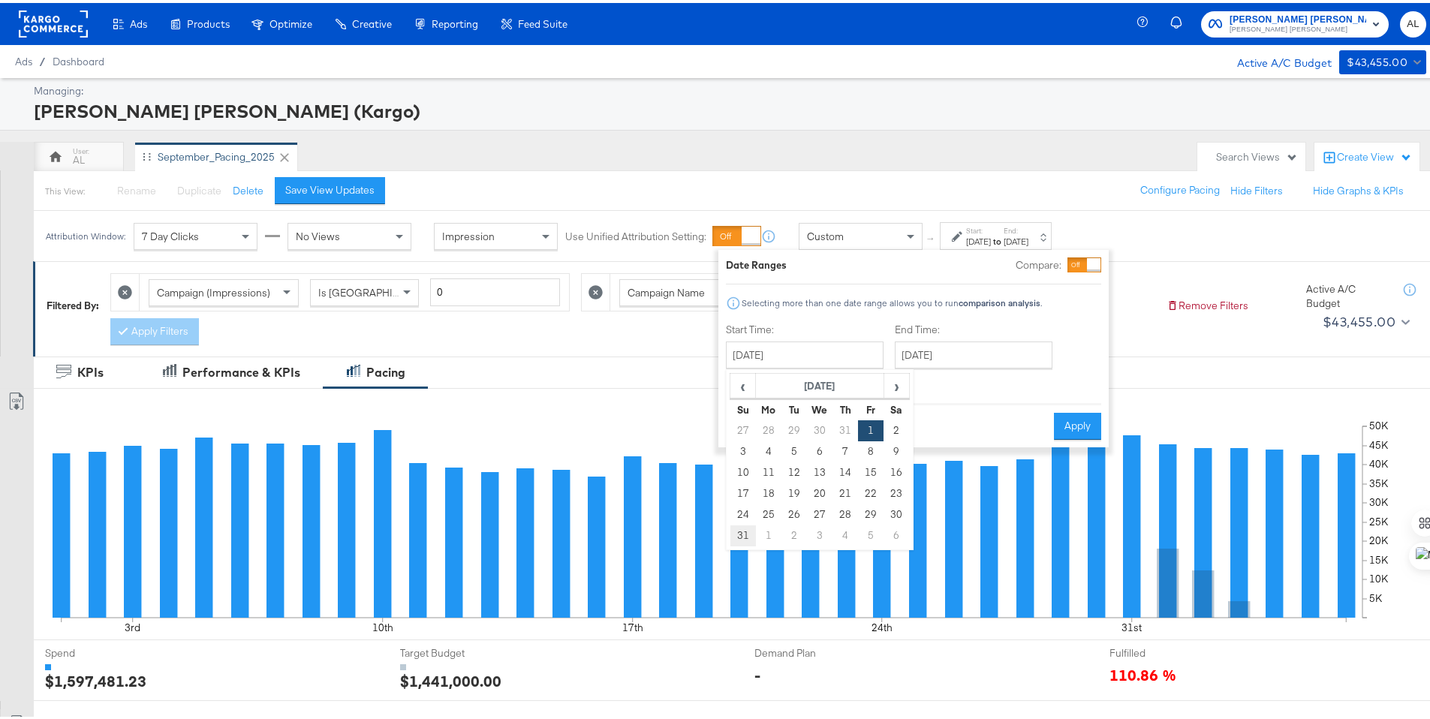
click at [748, 532] on td "31" at bounding box center [743, 532] width 26 height 21
type input "[DATE]"
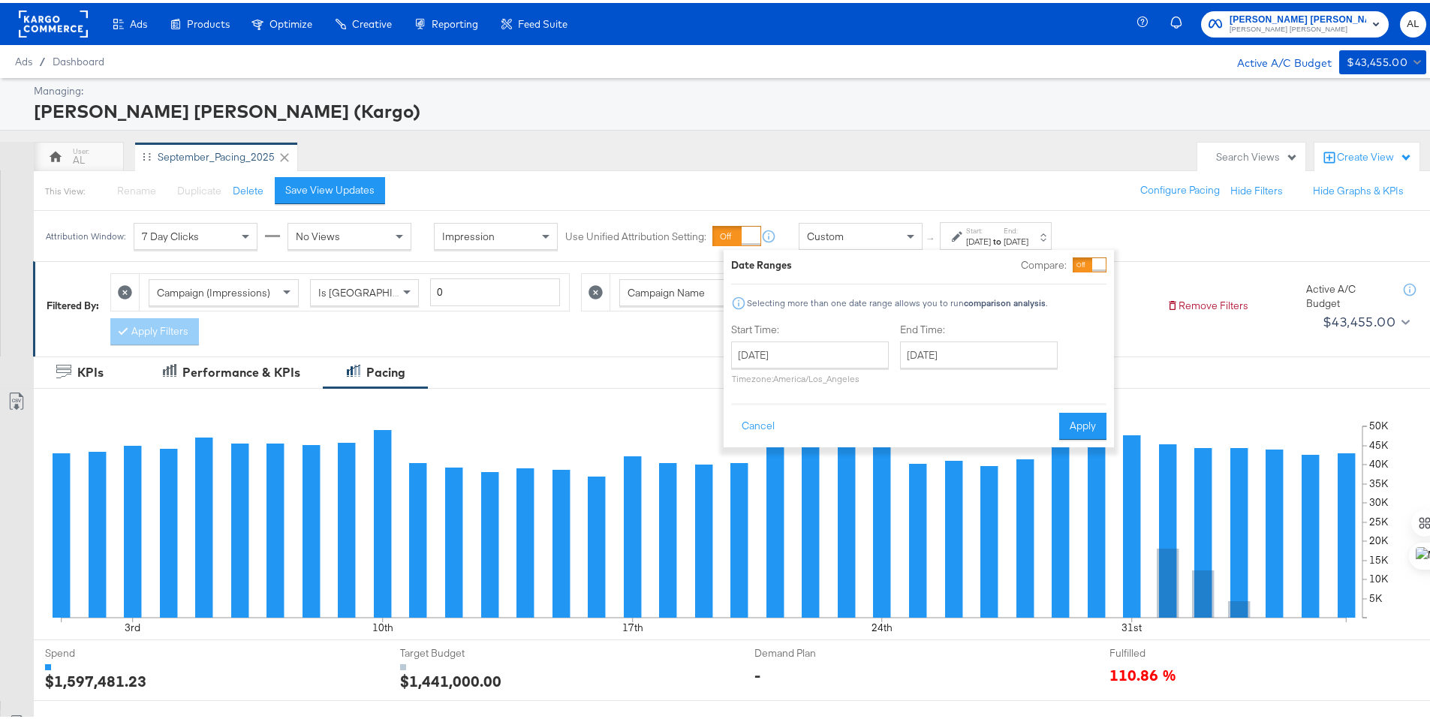
click at [1068, 414] on button "Apply" at bounding box center [1082, 423] width 47 height 27
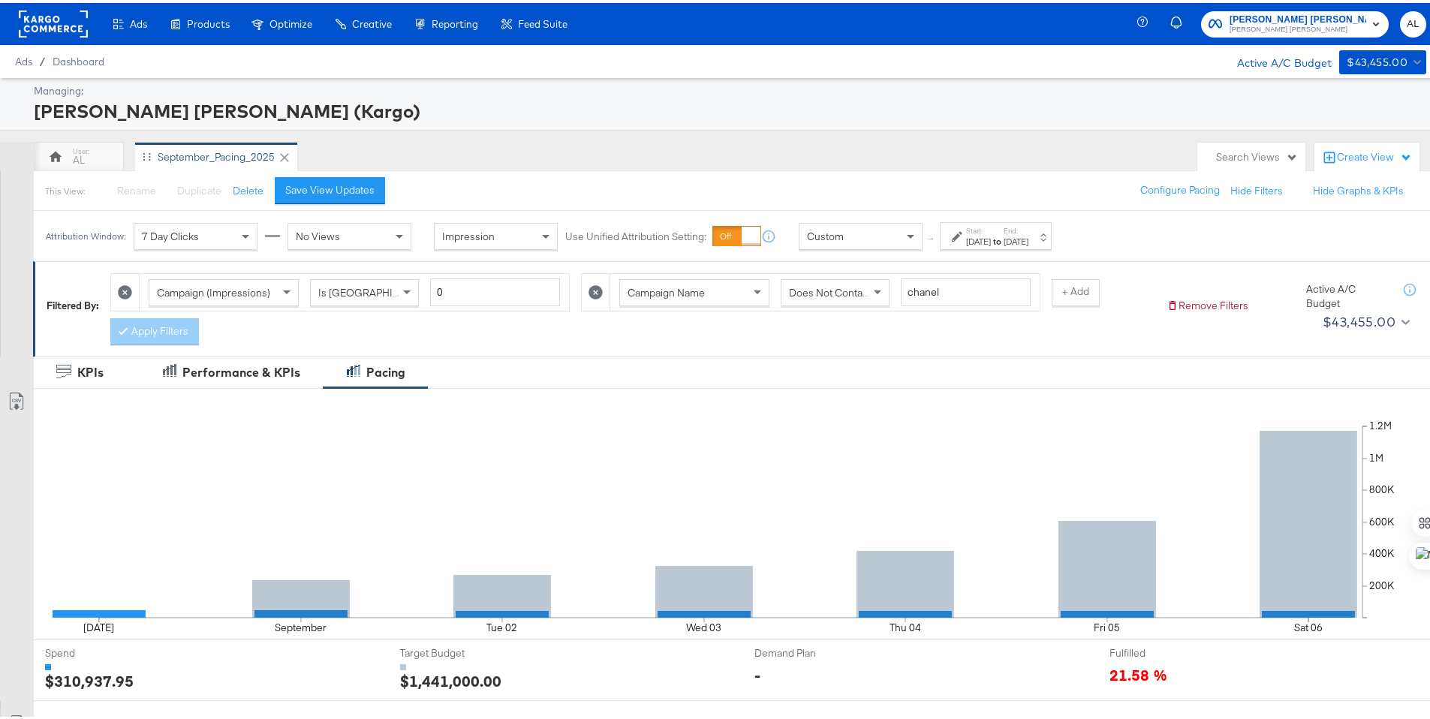
scroll to position [438, 0]
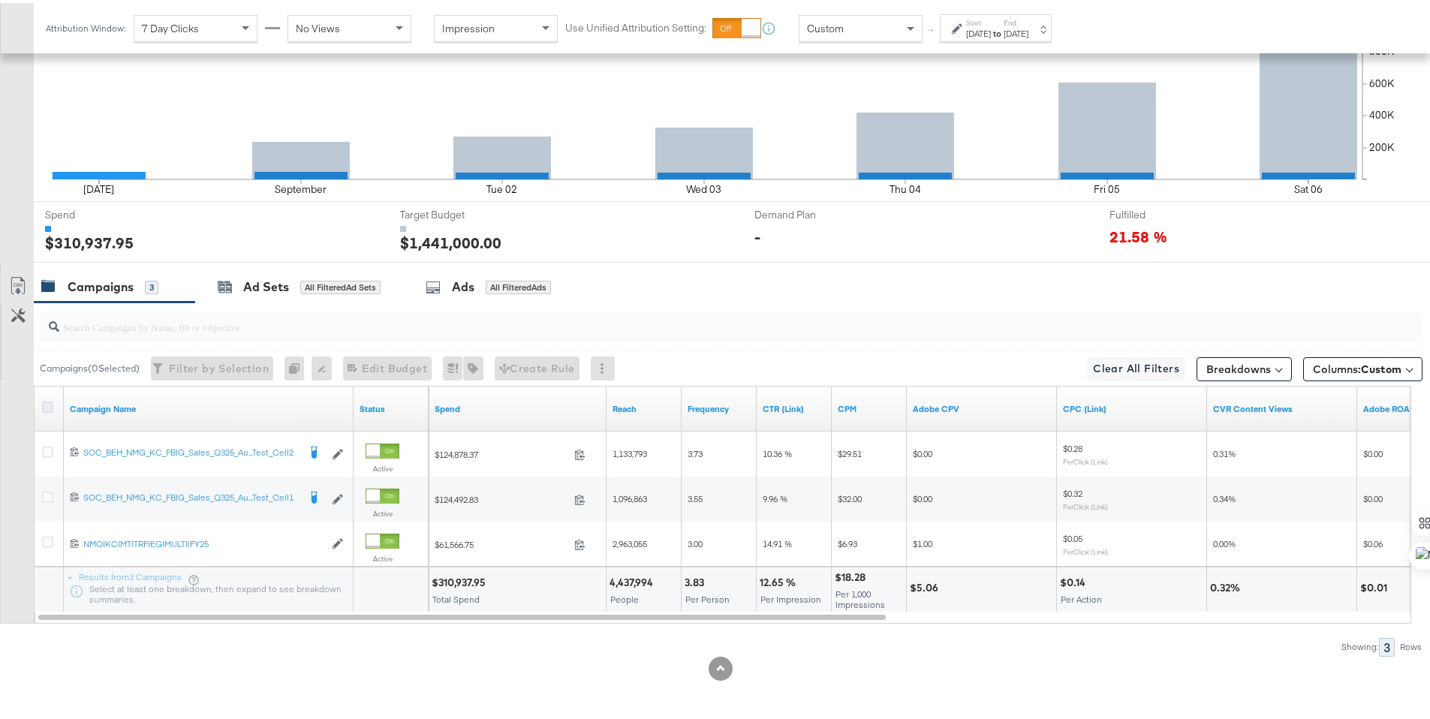
click at [50, 406] on icon at bounding box center [47, 404] width 11 height 11
click at [0, 0] on input "checkbox" at bounding box center [0, 0] width 0 height 0
click at [1368, 368] on span "Custom" at bounding box center [1381, 367] width 41 height 14
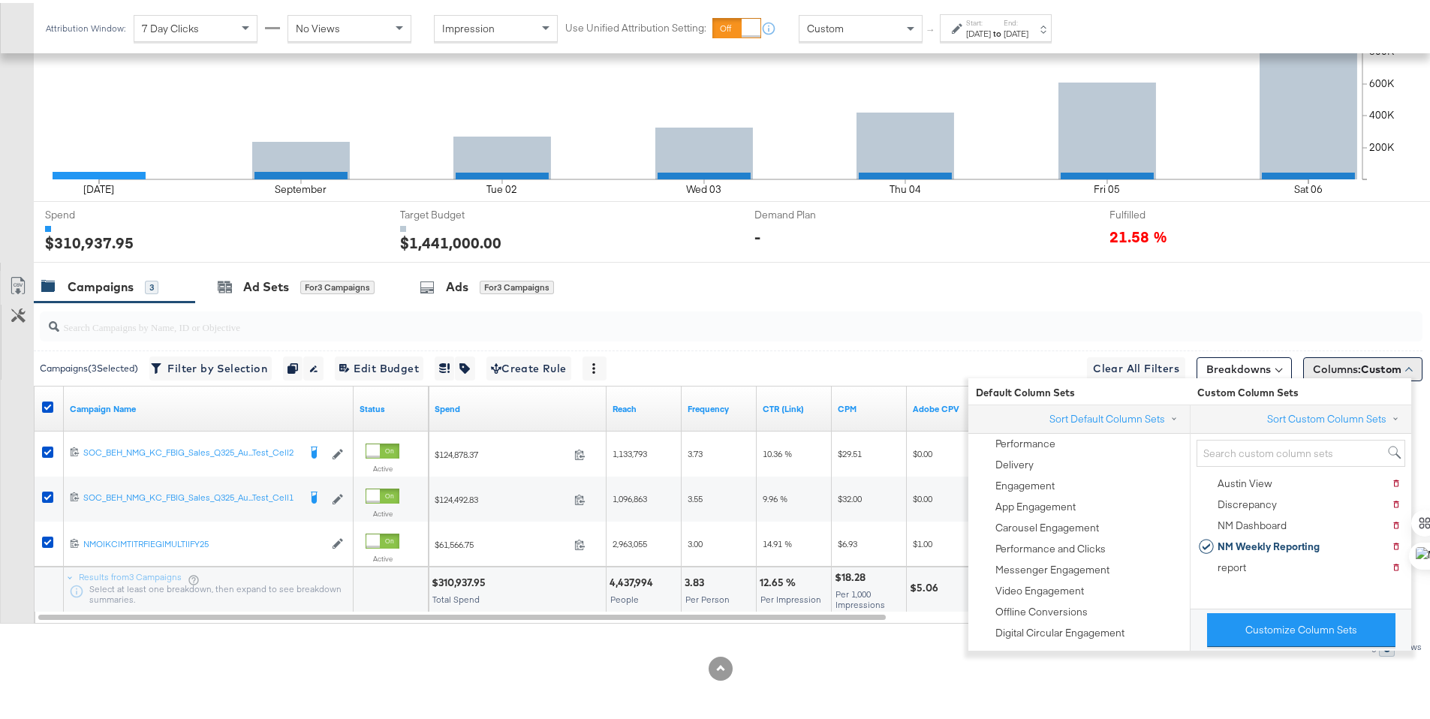
click at [1368, 368] on span "Custom" at bounding box center [1381, 367] width 41 height 14
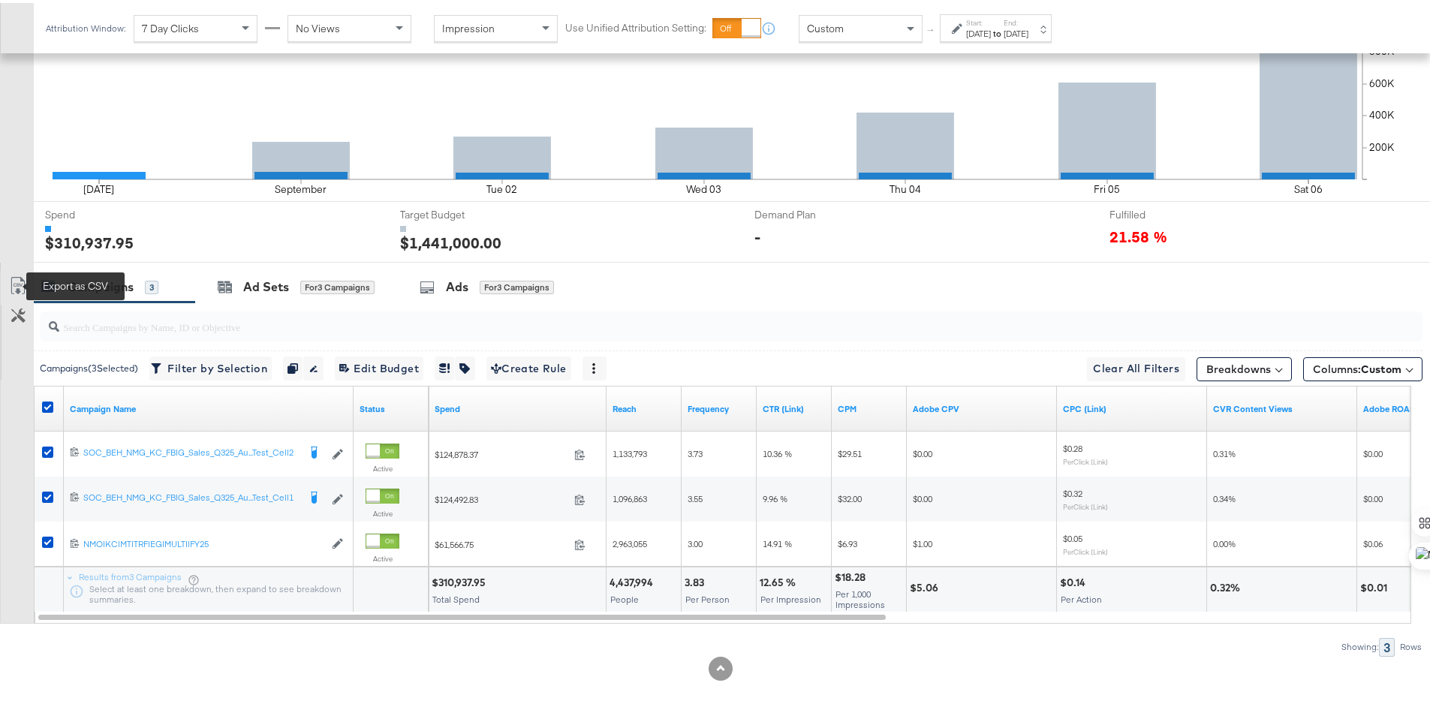
click at [18, 285] on icon at bounding box center [18, 283] width 18 height 18
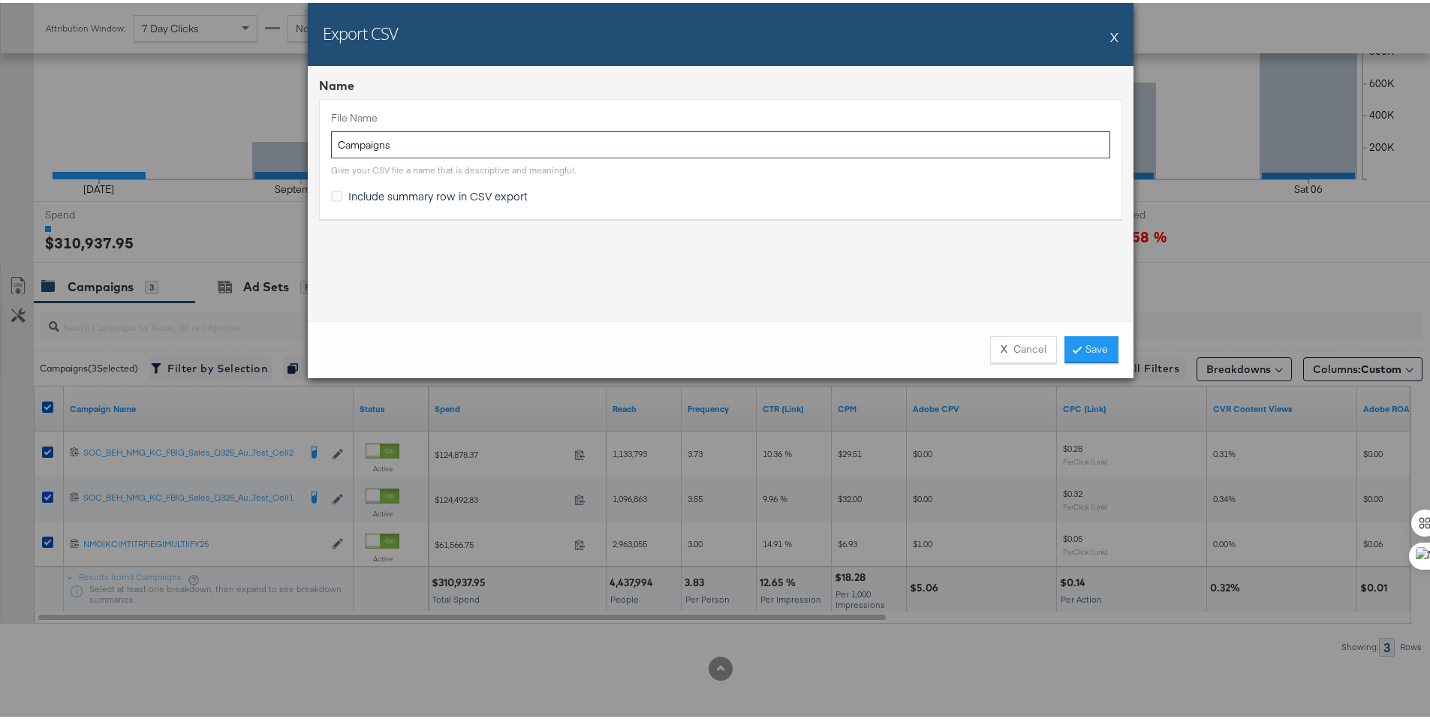
click at [333, 146] on input "Campaigns" at bounding box center [720, 142] width 779 height 28
type input "NM TTL Campaigns"
click at [369, 191] on span "Include summary row in CSV export" at bounding box center [437, 192] width 179 height 15
click at [0, 0] on input "Include summary row in CSV export" at bounding box center [0, 0] width 0 height 0
click at [1076, 341] on link "Save" at bounding box center [1091, 346] width 54 height 27
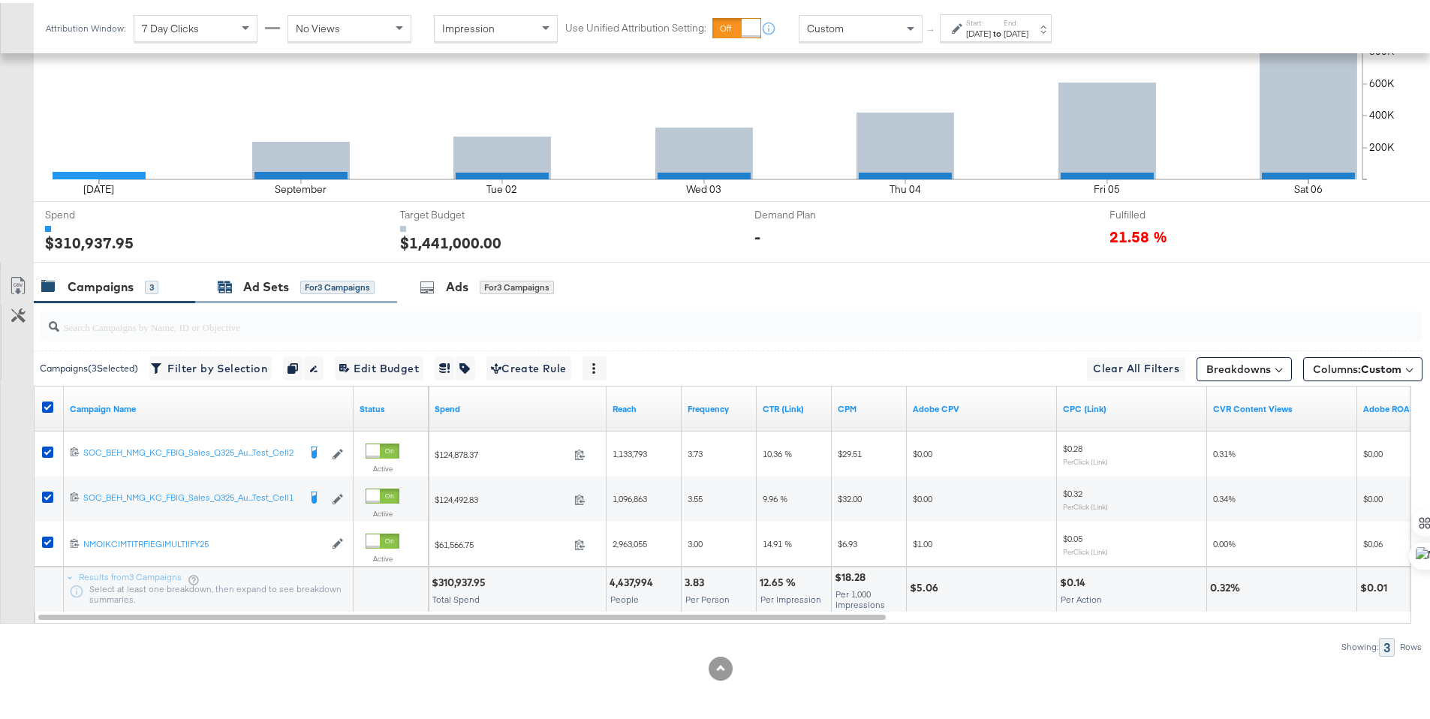
click at [267, 281] on div "Ad Sets" at bounding box center [266, 283] width 46 height 17
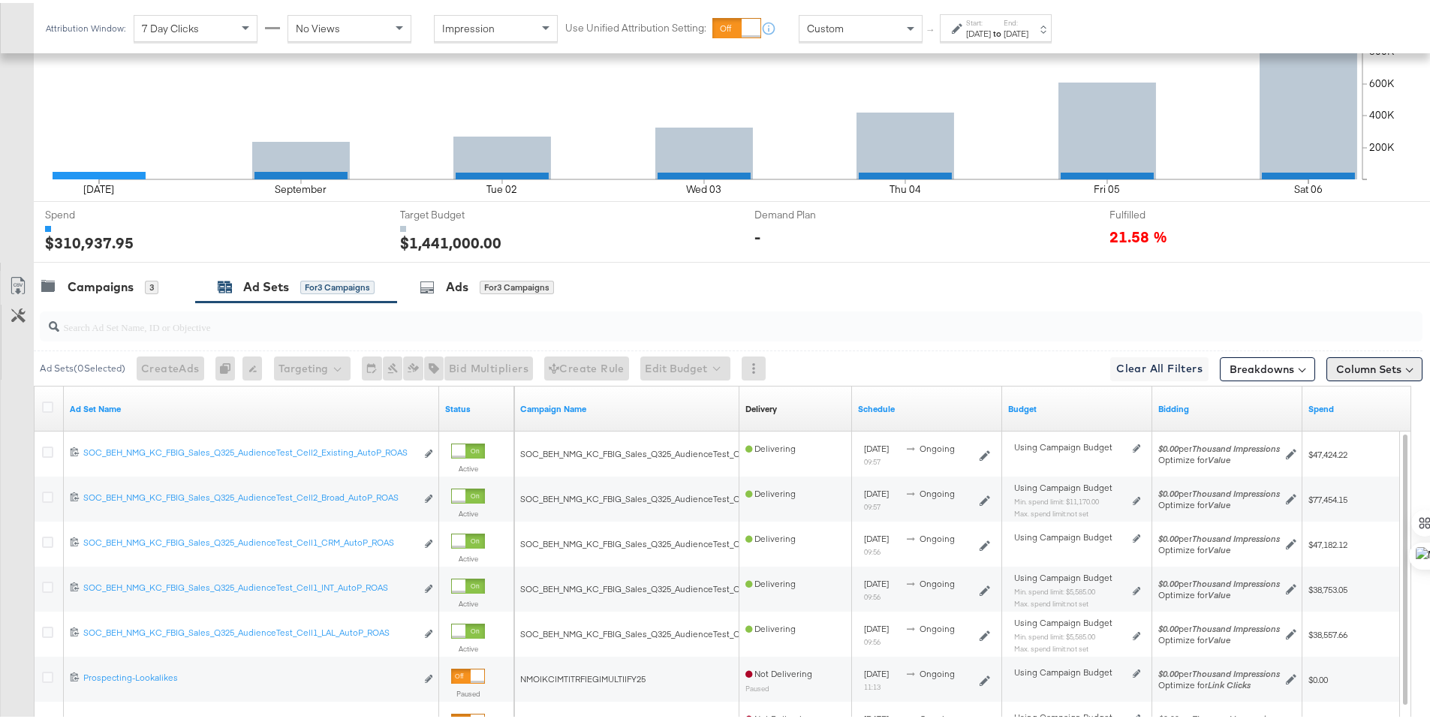
click at [1371, 369] on button "Column Sets" at bounding box center [1374, 366] width 96 height 24
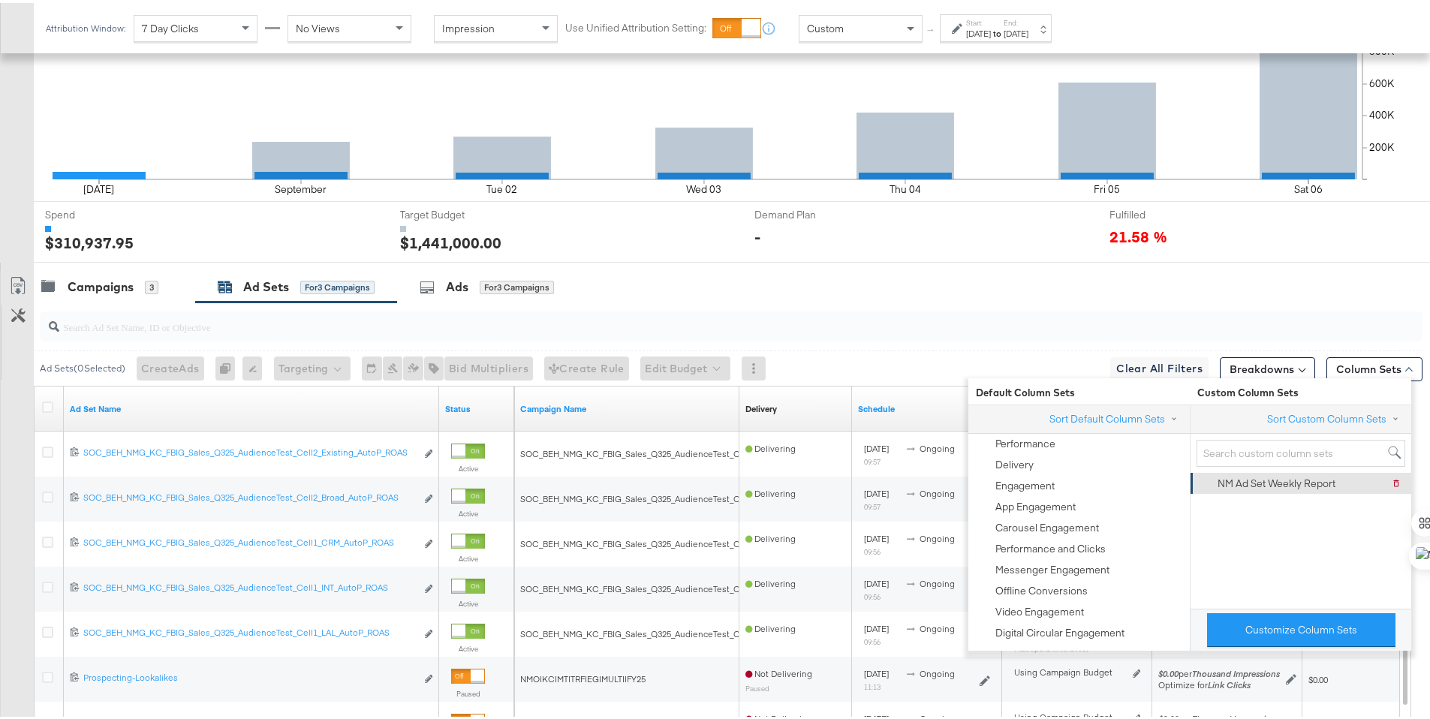
click at [1328, 489] on div "NM Ad Set Weekly Report" at bounding box center [1267, 480] width 137 height 21
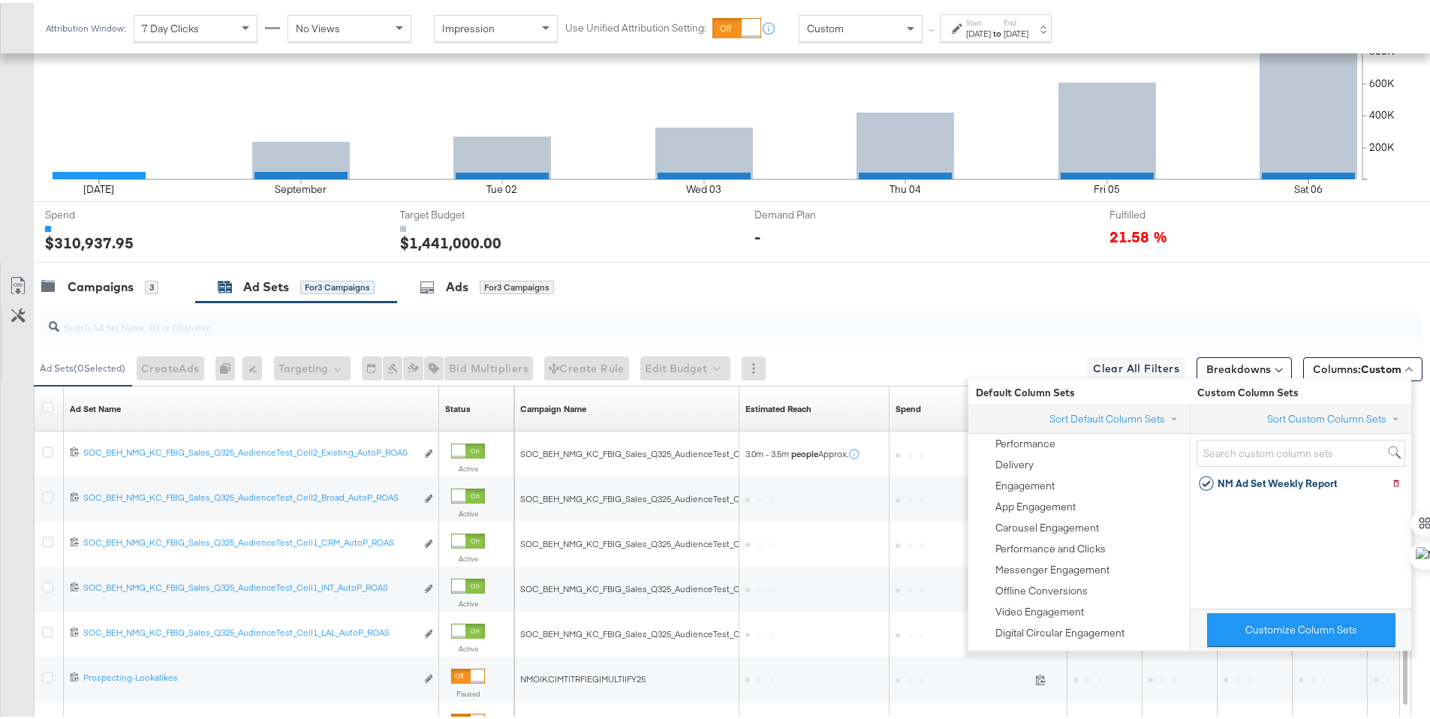
click at [1398, 332] on div at bounding box center [731, 323] width 1383 height 30
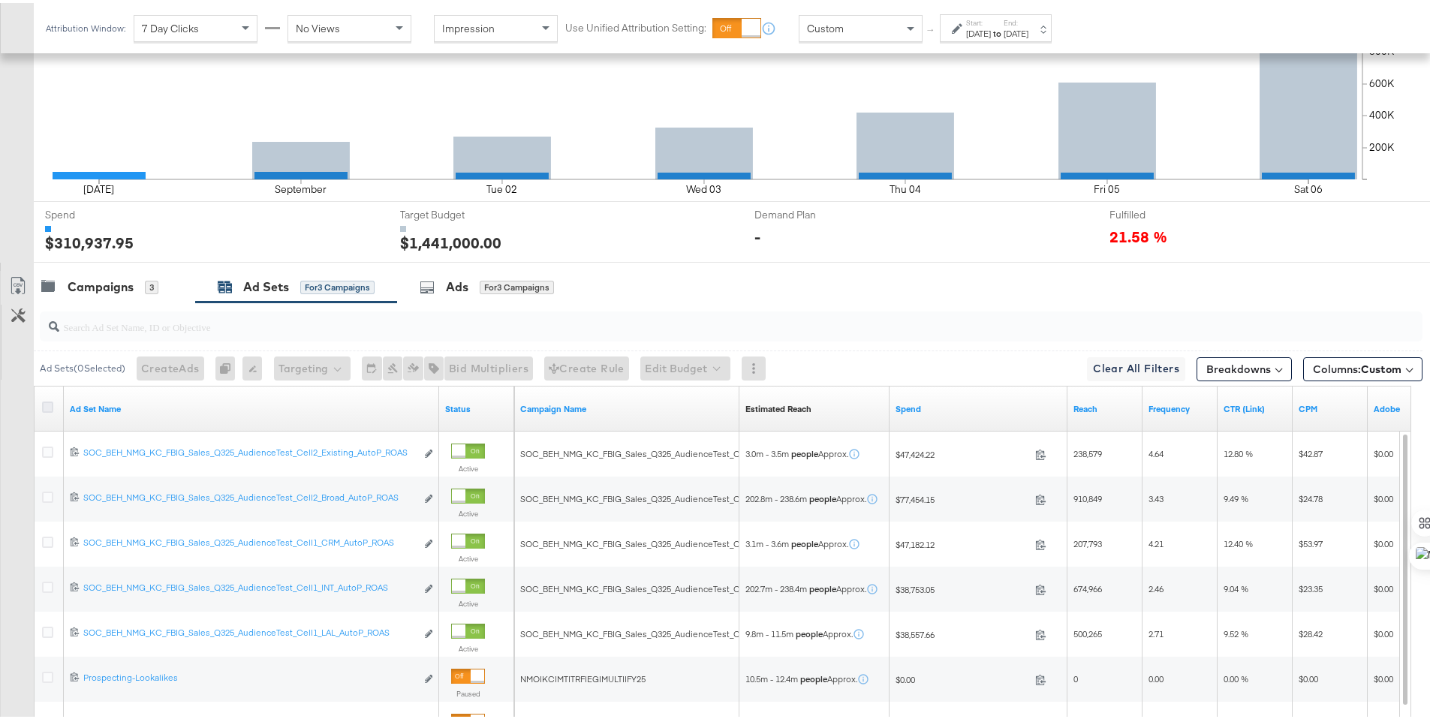
click at [50, 402] on icon at bounding box center [47, 404] width 11 height 11
click at [0, 0] on input "checkbox" at bounding box center [0, 0] width 0 height 0
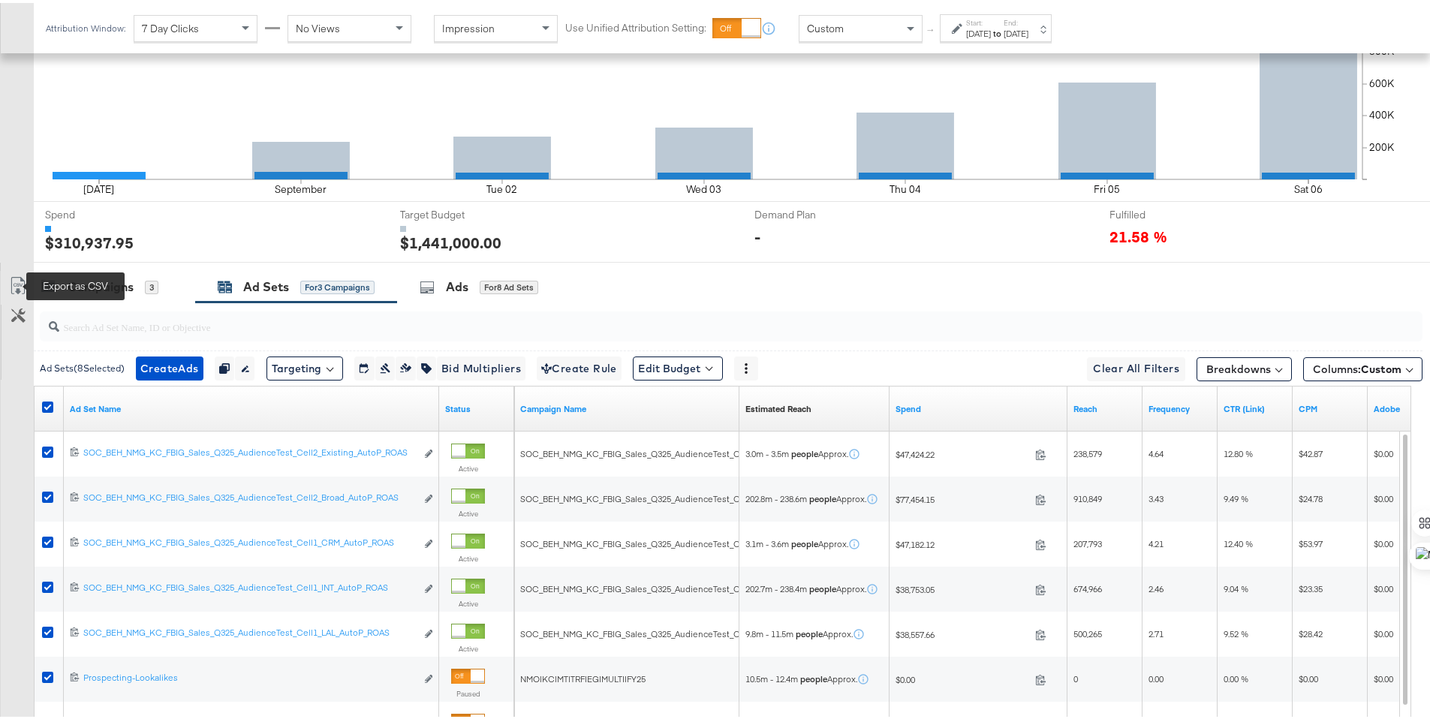
click at [23, 281] on icon at bounding box center [18, 283] width 18 height 18
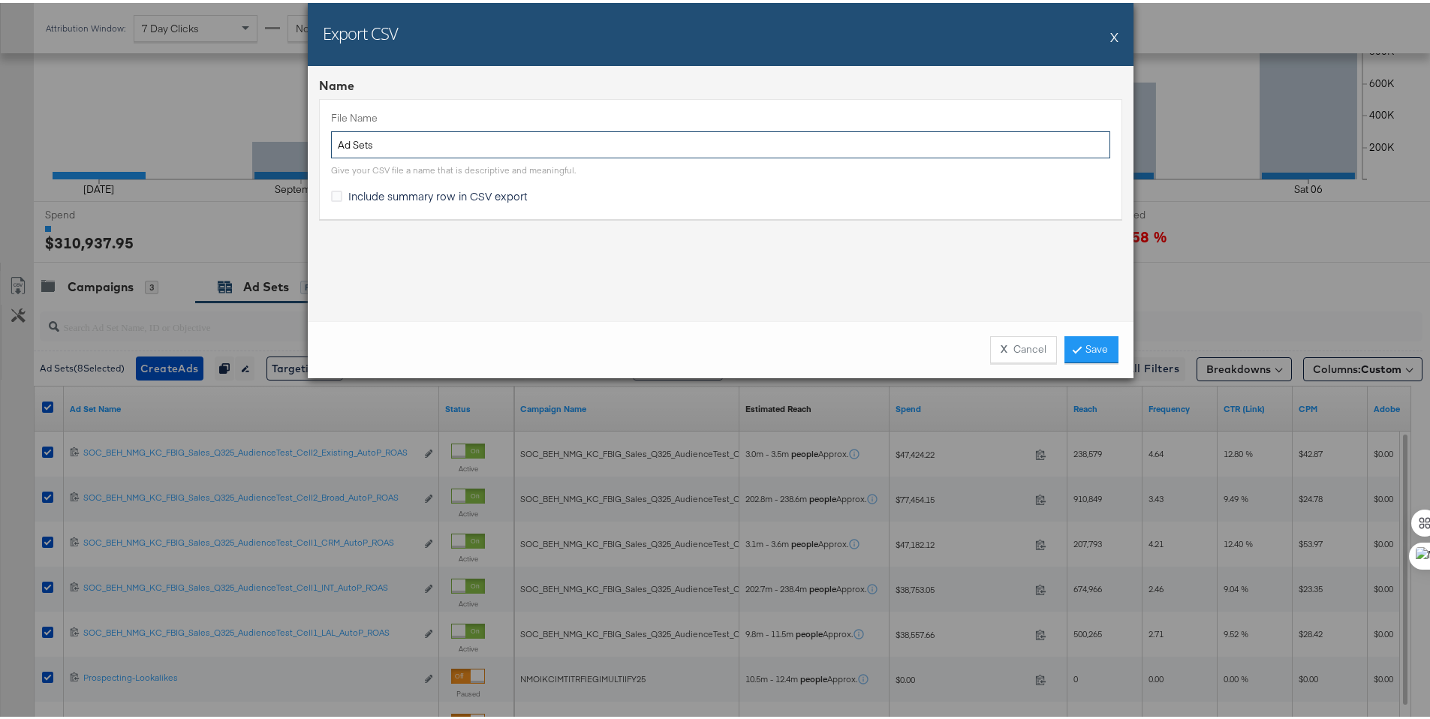
click at [333, 139] on input "Ad Sets" at bounding box center [720, 142] width 779 height 28
type input "NM TTL Ad Sets"
click at [508, 196] on span "Include summary row in CSV export" at bounding box center [437, 192] width 179 height 15
click at [0, 0] on input "Include summary row in CSV export" at bounding box center [0, 0] width 0 height 0
click at [1087, 339] on link "Save" at bounding box center [1091, 346] width 54 height 27
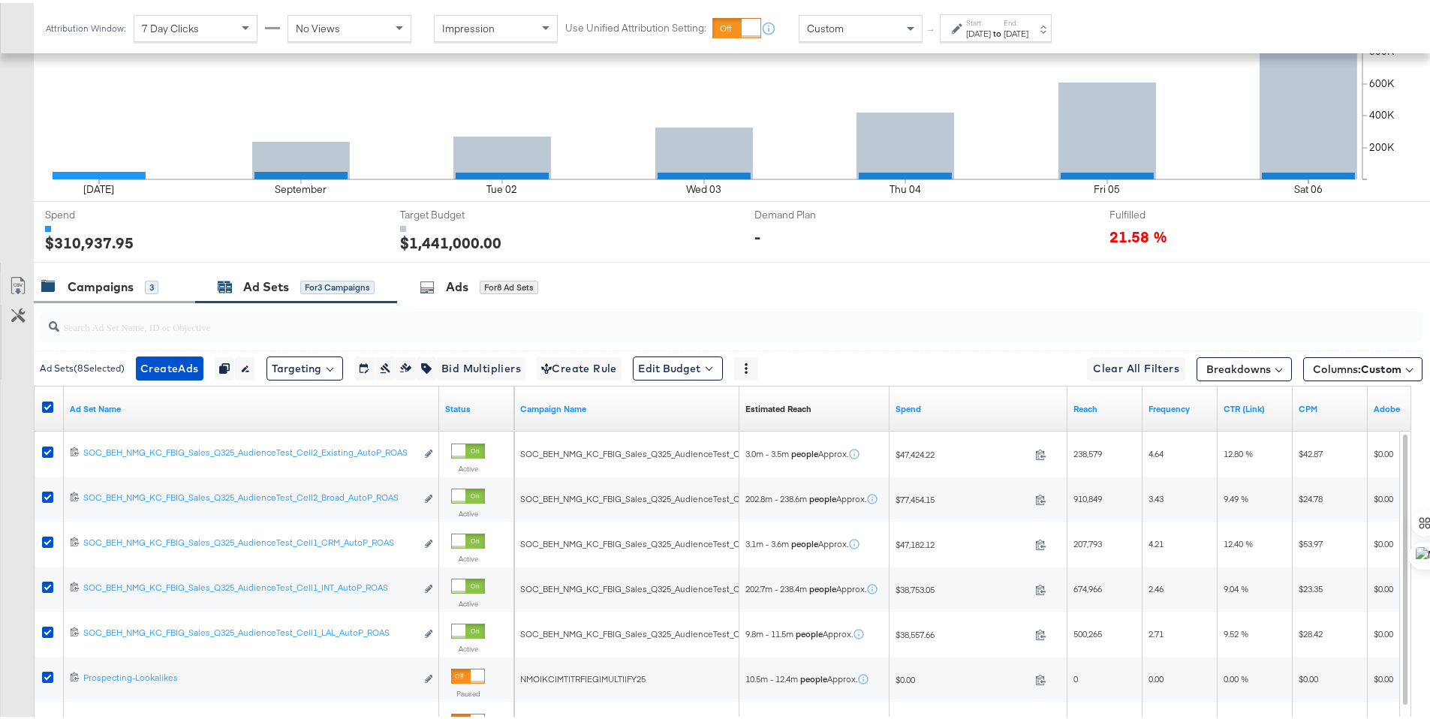
click at [104, 277] on div "Campaigns" at bounding box center [101, 283] width 66 height 17
